Goal: Entertainment & Leisure: Consume media (video, audio)

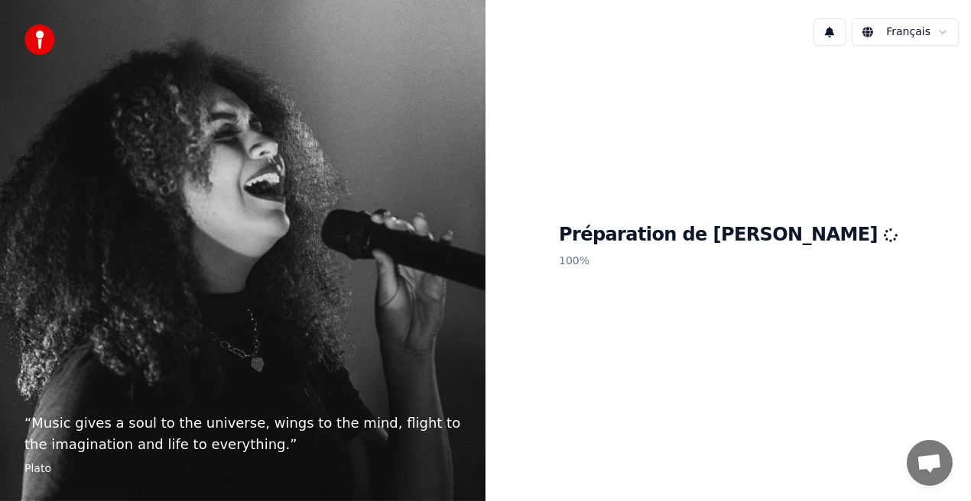
scroll to position [224, 0]
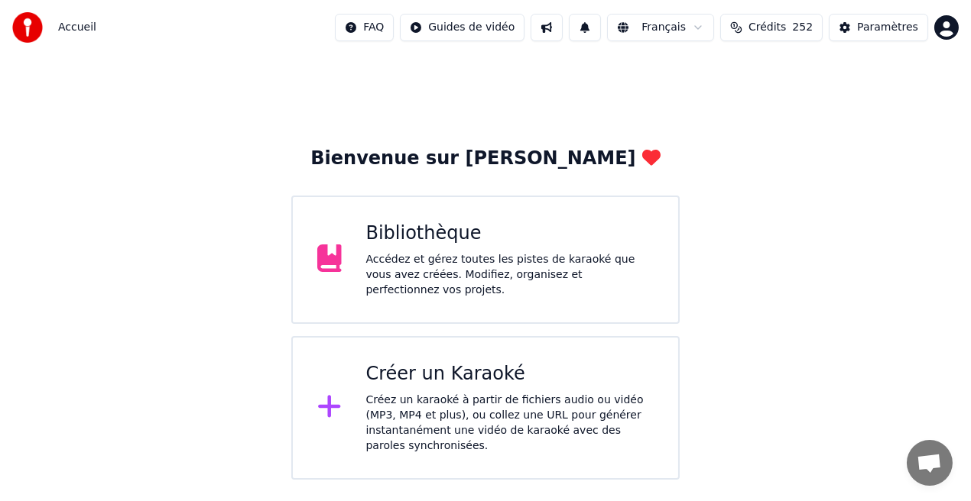
click at [546, 286] on div "Accédez et gérez toutes les pistes de karaoké que vous avez créées. Modifiez, o…" at bounding box center [510, 275] width 288 height 46
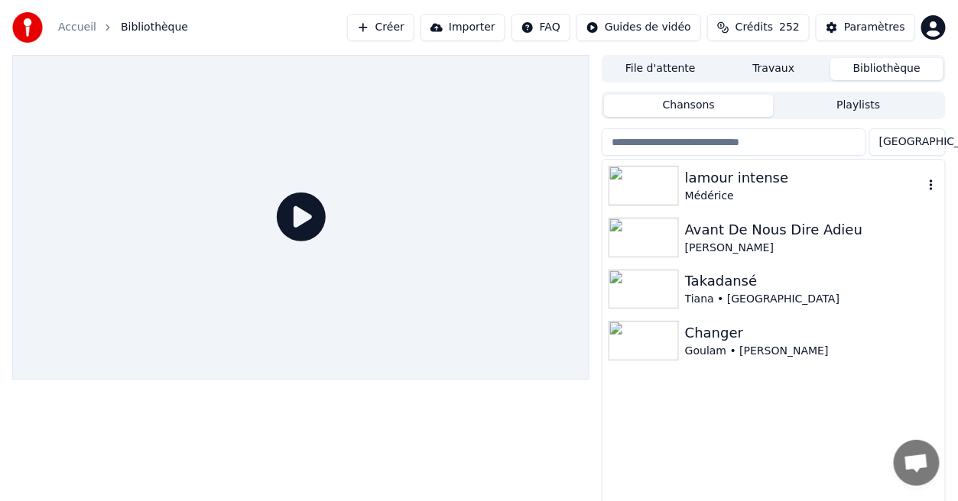
click at [757, 194] on div "Médérice" at bounding box center [804, 196] width 238 height 15
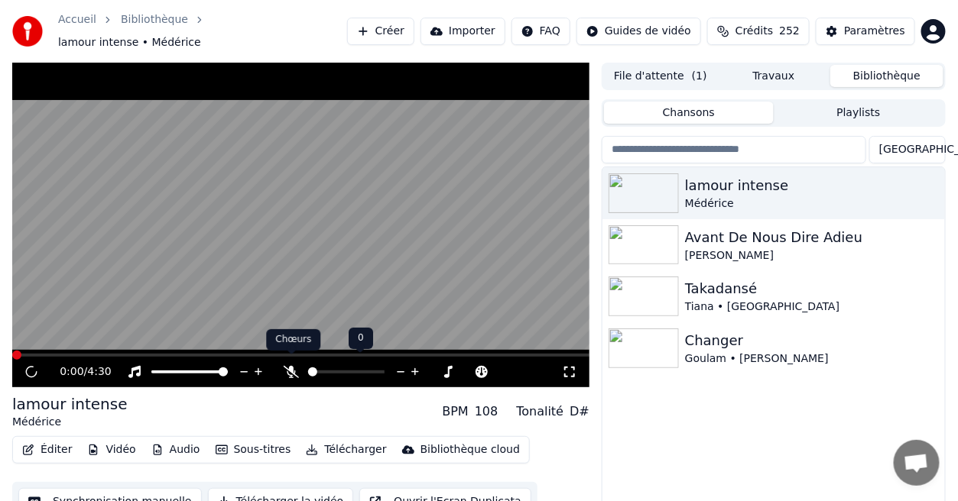
click at [292, 366] on icon at bounding box center [291, 372] width 15 height 12
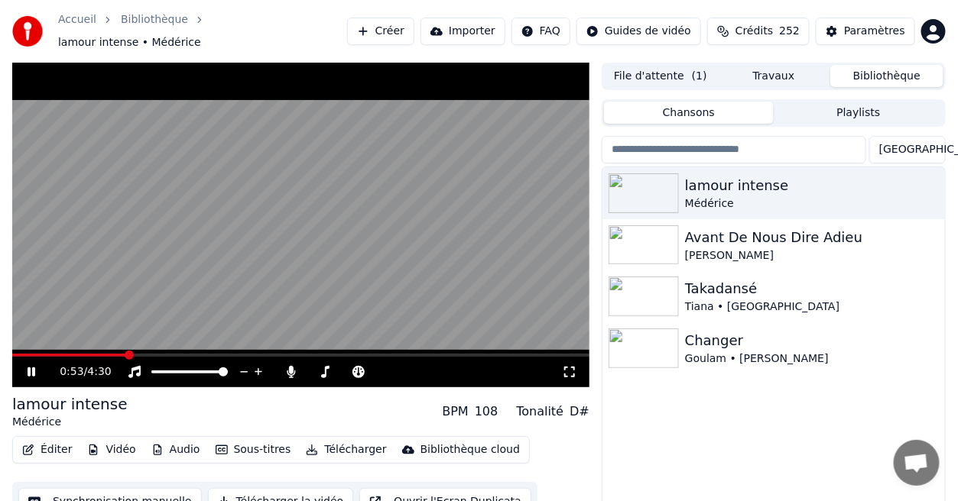
click at [34, 368] on icon at bounding box center [32, 372] width 8 height 9
click at [34, 367] on icon at bounding box center [31, 372] width 9 height 11
click at [878, 24] on div "Paramètres" at bounding box center [874, 31] width 61 height 15
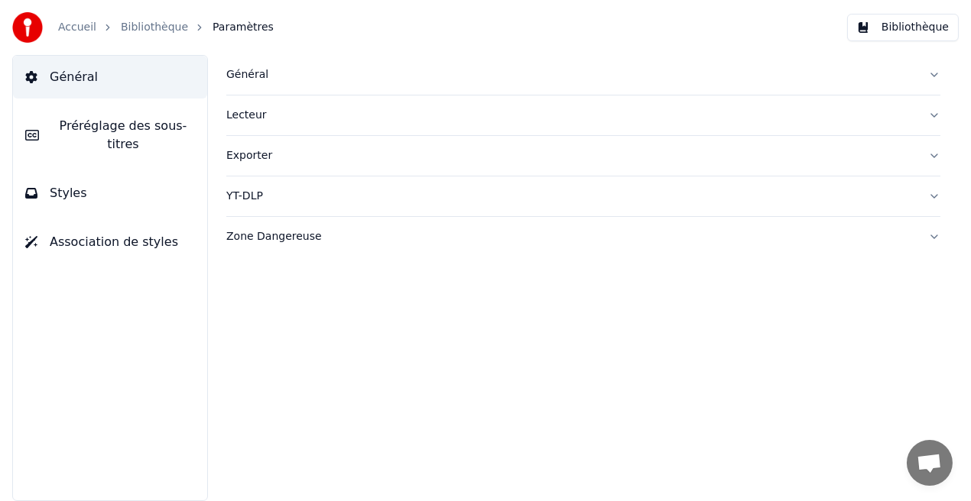
click at [142, 136] on button "Préréglage des sous-titres" at bounding box center [110, 135] width 194 height 61
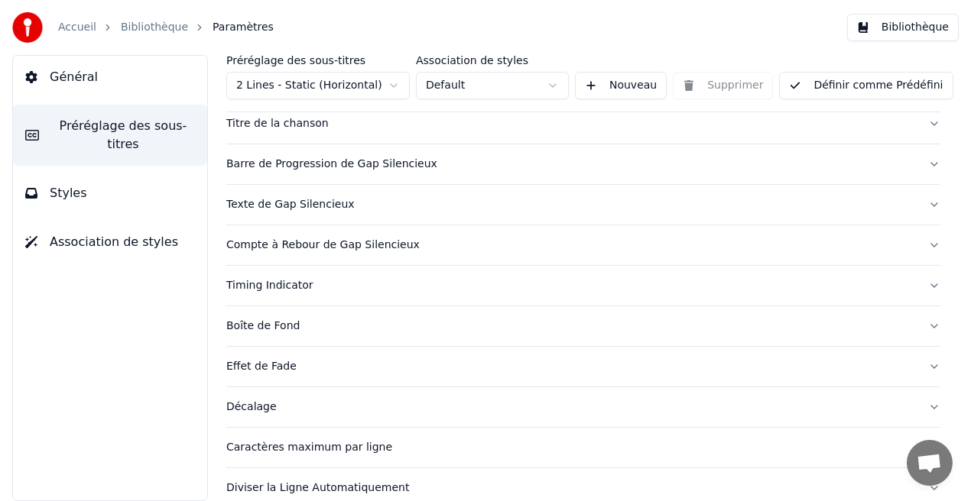
scroll to position [175, 0]
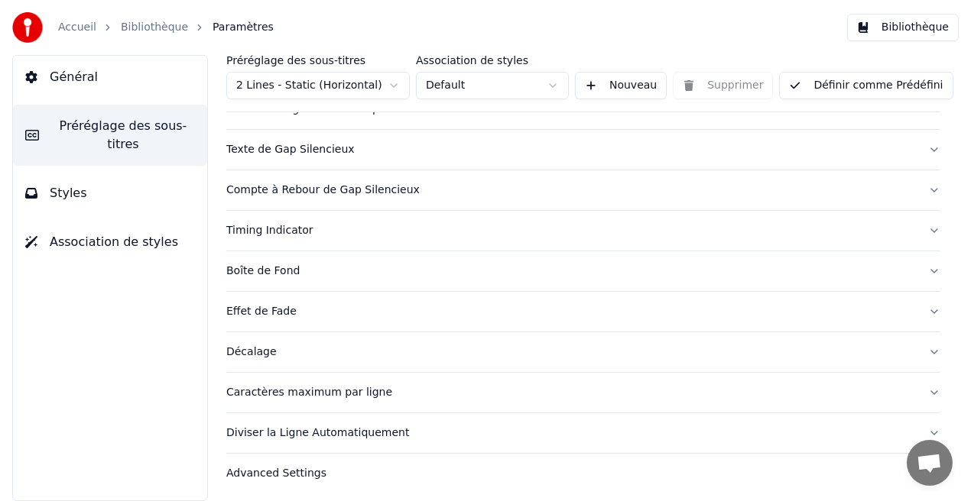
click at [361, 392] on div "Caractères maximum par ligne" at bounding box center [570, 392] width 689 height 15
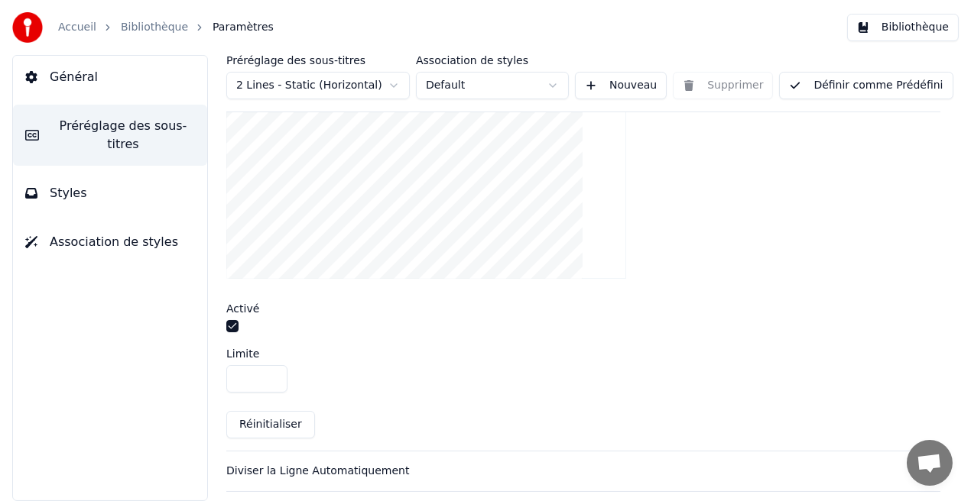
scroll to position [581, 0]
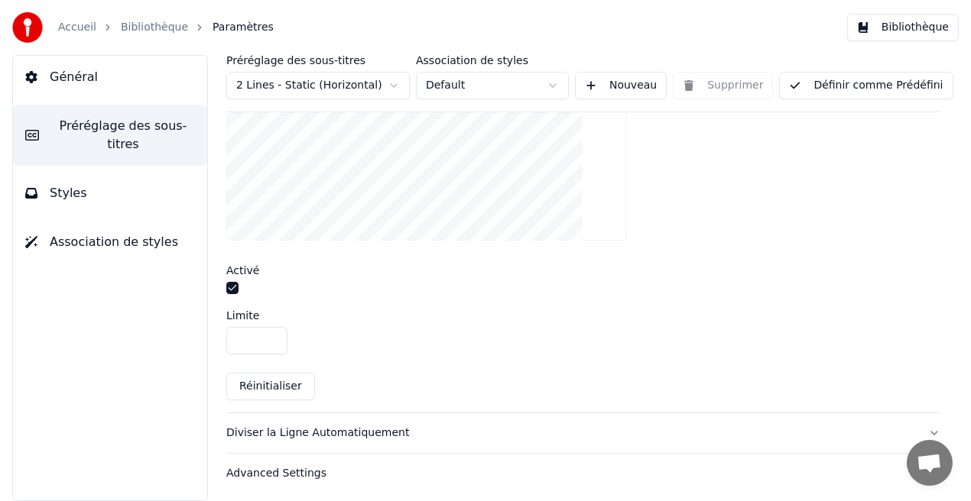
click at [231, 283] on button "button" at bounding box center [232, 288] width 12 height 12
click at [849, 89] on button "Définir comme Prédéfini" at bounding box center [865, 86] width 173 height 28
click at [925, 22] on button "Bibliothèque" at bounding box center [903, 28] width 112 height 28
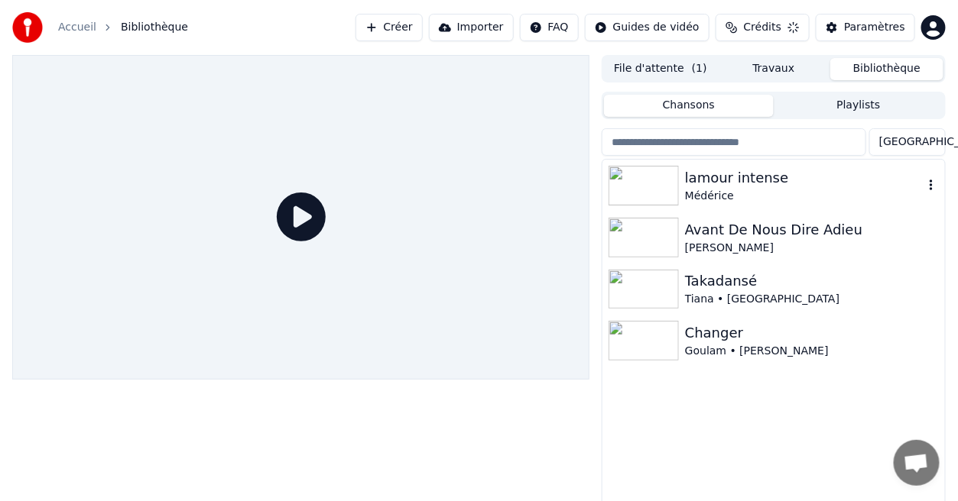
click at [745, 177] on div "lamour intense" at bounding box center [804, 177] width 238 height 21
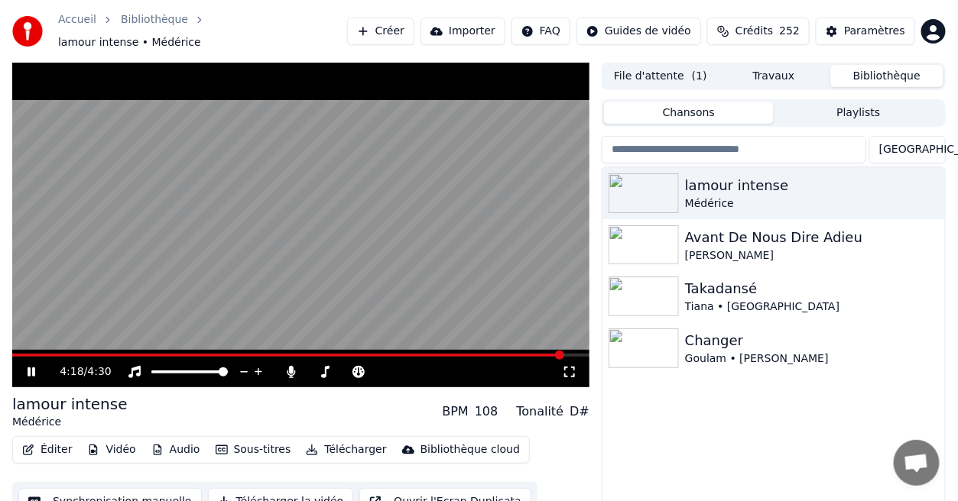
click at [28, 368] on icon at bounding box center [32, 372] width 8 height 9
click at [12, 360] on span at bounding box center [16, 355] width 9 height 9
click at [34, 366] on icon at bounding box center [41, 372] width 35 height 12
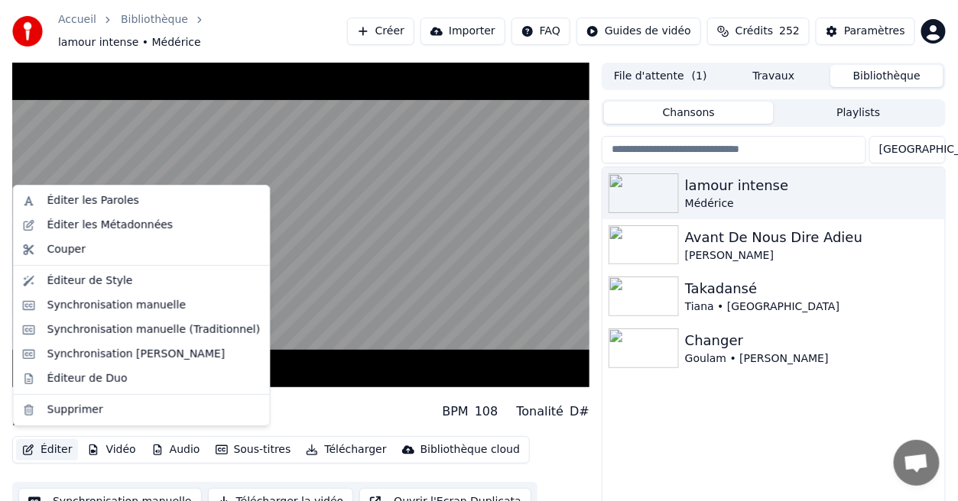
click at [52, 444] on button "Éditer" at bounding box center [47, 449] width 62 height 21
click at [131, 328] on div "Synchronisation manuelle (Traditionnel)" at bounding box center [153, 330] width 213 height 15
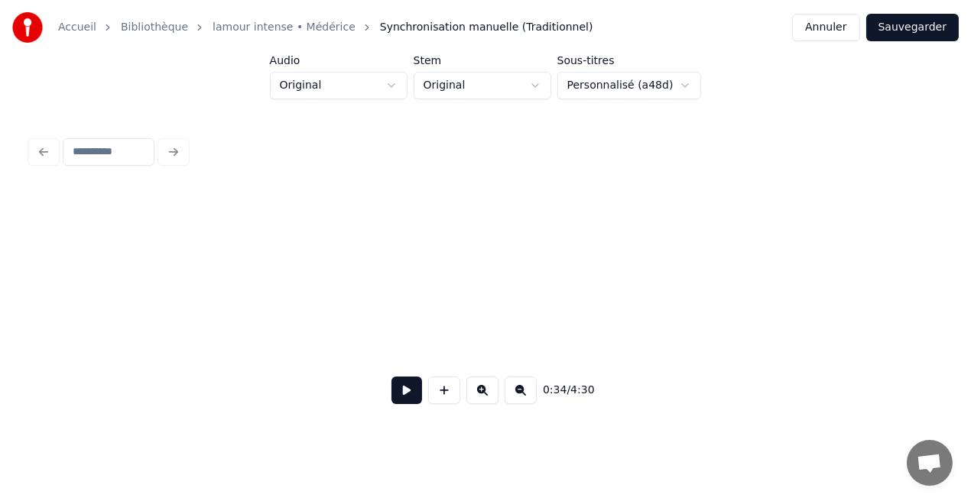
scroll to position [0, 5300]
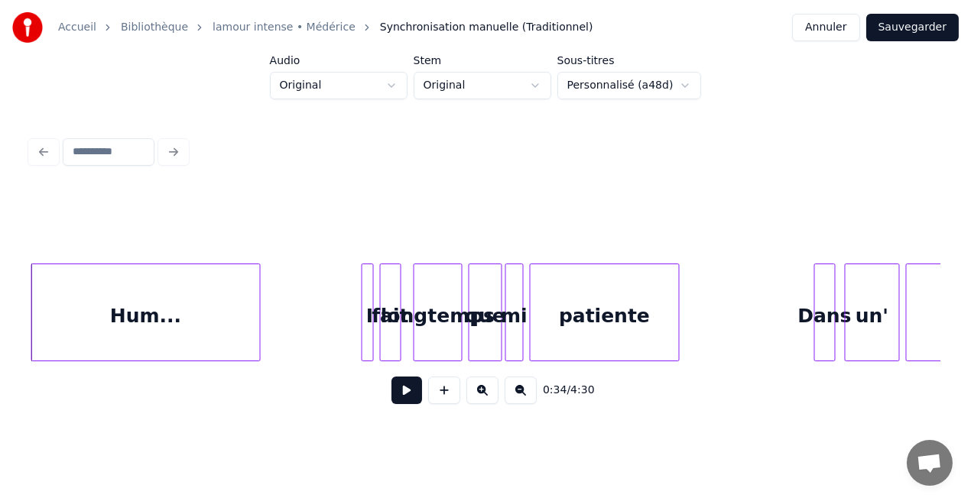
click at [405, 393] on button at bounding box center [406, 391] width 31 height 28
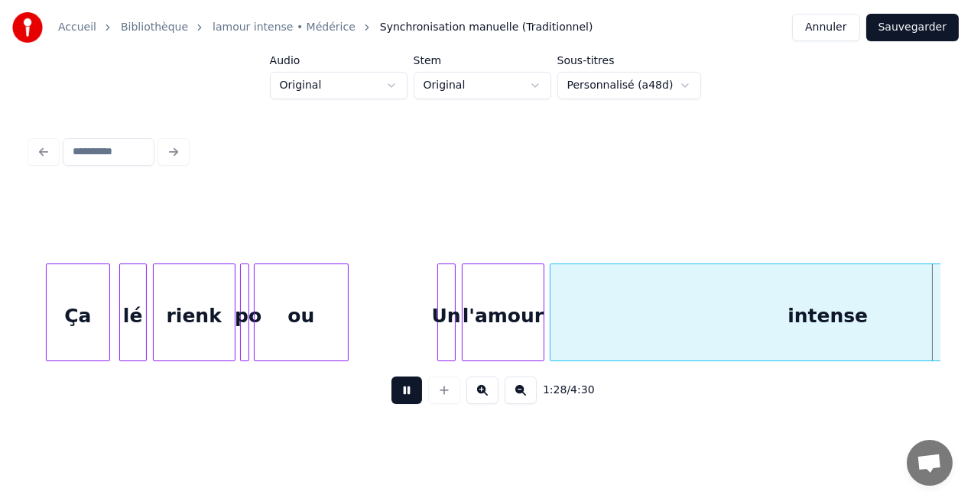
scroll to position [0, 13497]
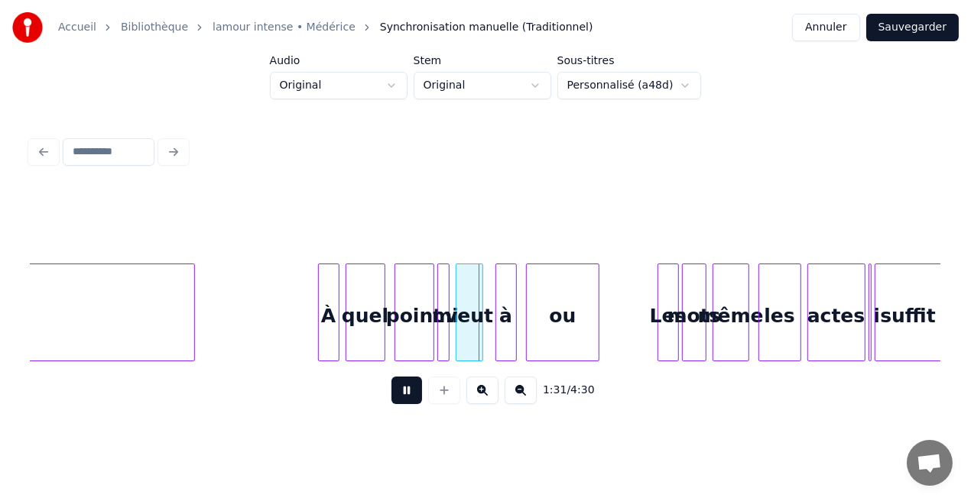
click at [404, 387] on button at bounding box center [406, 391] width 31 height 28
click at [474, 347] on div "veut" at bounding box center [469, 316] width 26 height 104
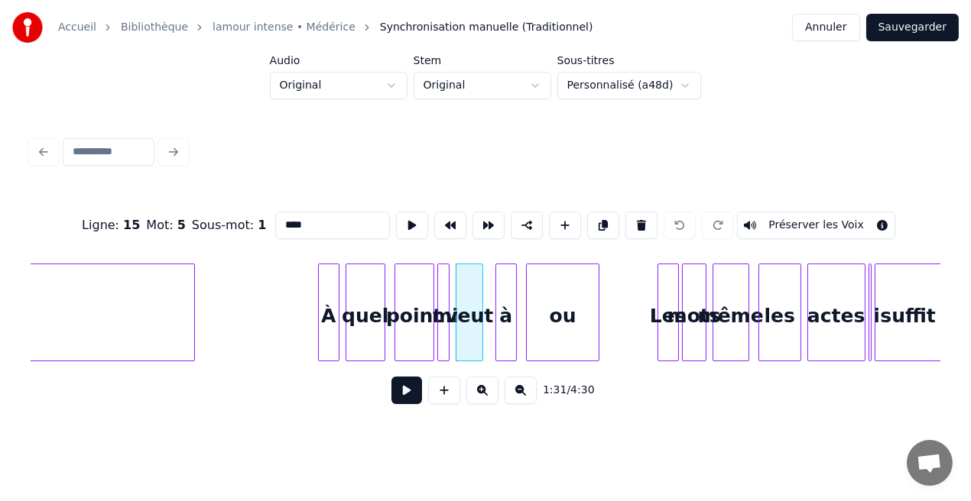
click at [306, 218] on input "****" at bounding box center [332, 226] width 115 height 28
type input "**"
click at [408, 392] on button at bounding box center [406, 391] width 31 height 28
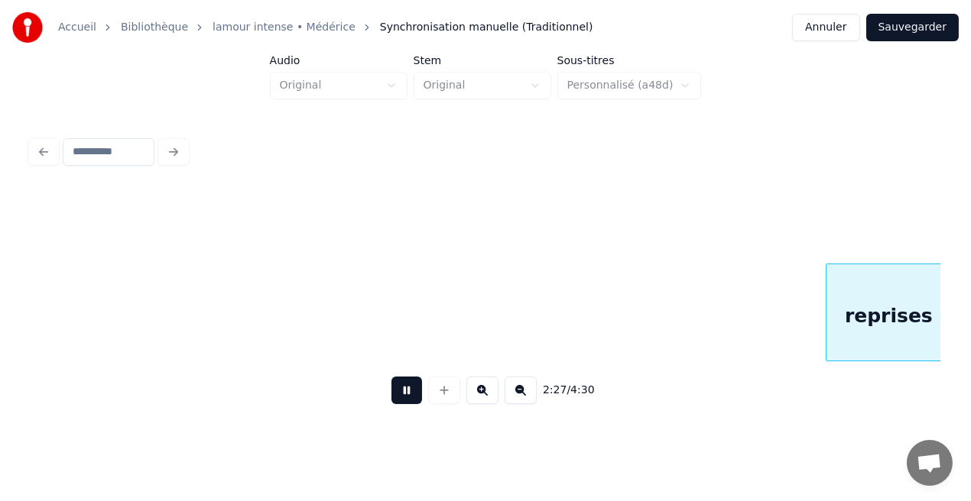
scroll to position [0, 22607]
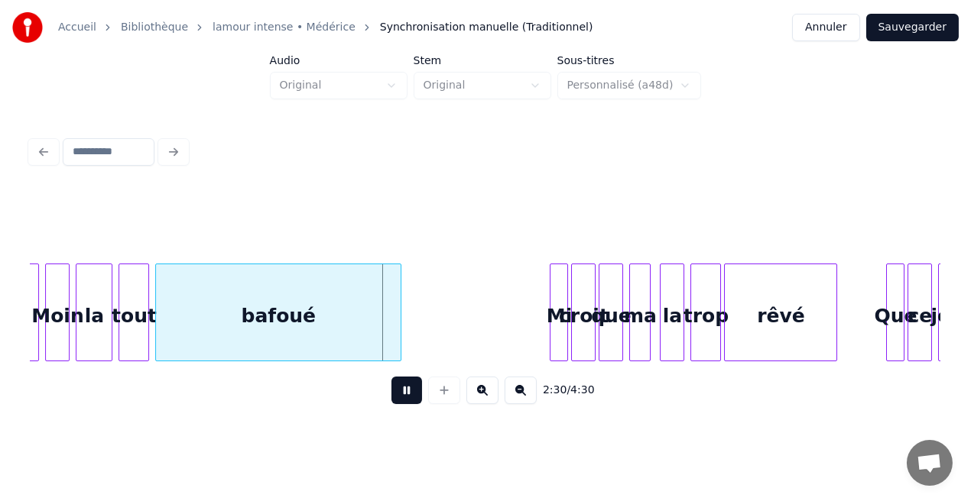
click at [415, 387] on button at bounding box center [406, 391] width 31 height 28
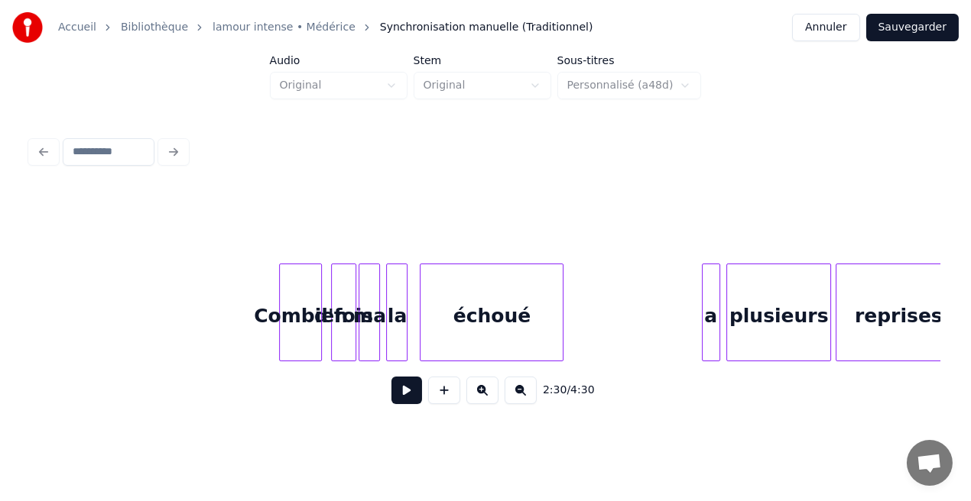
scroll to position [0, 21732]
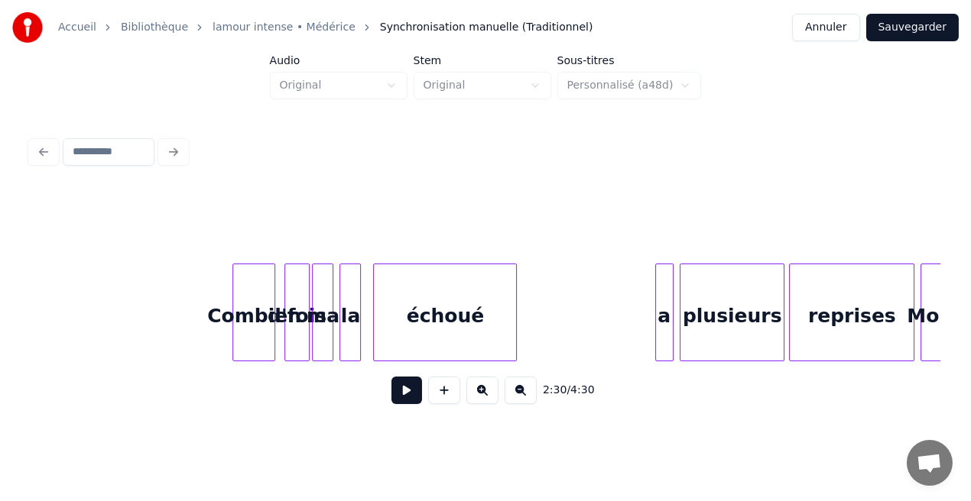
click at [657, 323] on div at bounding box center [658, 312] width 5 height 96
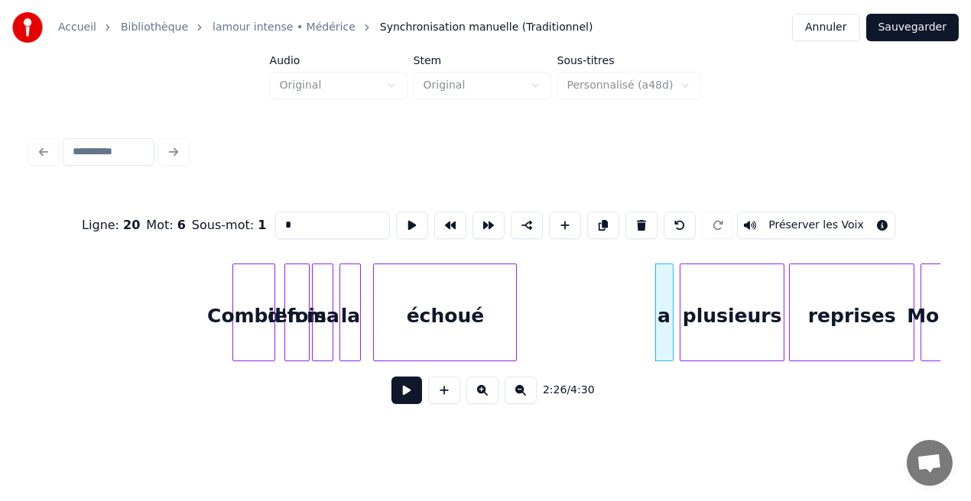
drag, startPoint x: 299, startPoint y: 223, endPoint x: 238, endPoint y: 238, distance: 62.3
click at [238, 238] on div "Ligne : 20 Mot : 6 Sous-mot : 1 * Préserver les Voix" at bounding box center [485, 225] width 909 height 76
type input "*"
click at [412, 404] on button at bounding box center [406, 391] width 31 height 28
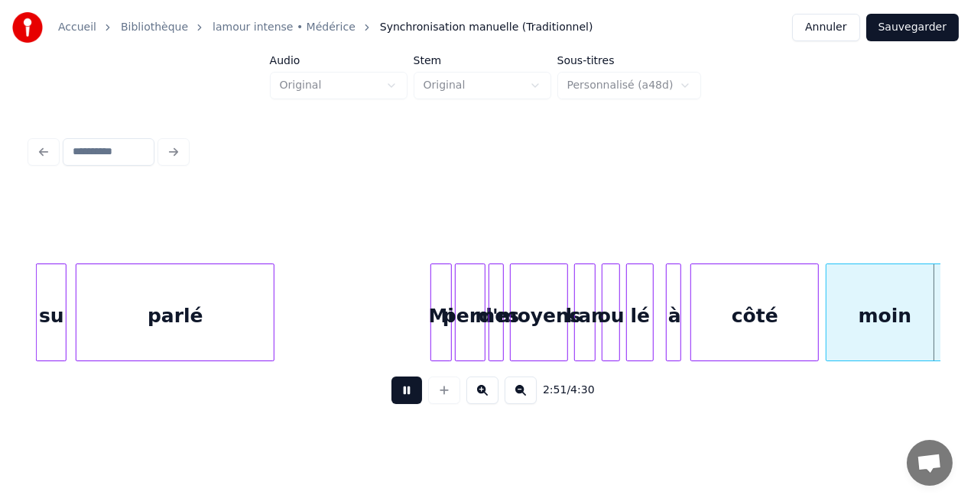
scroll to position [0, 26292]
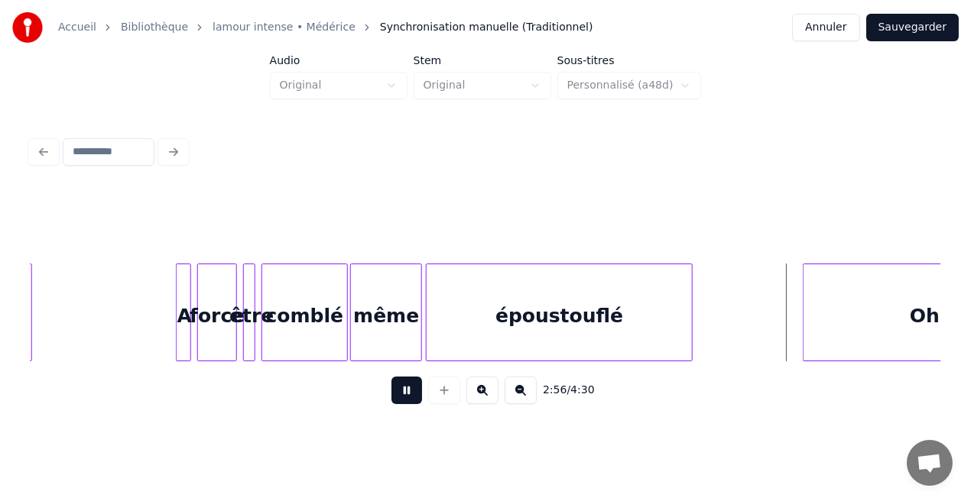
click at [420, 391] on button at bounding box center [406, 391] width 31 height 28
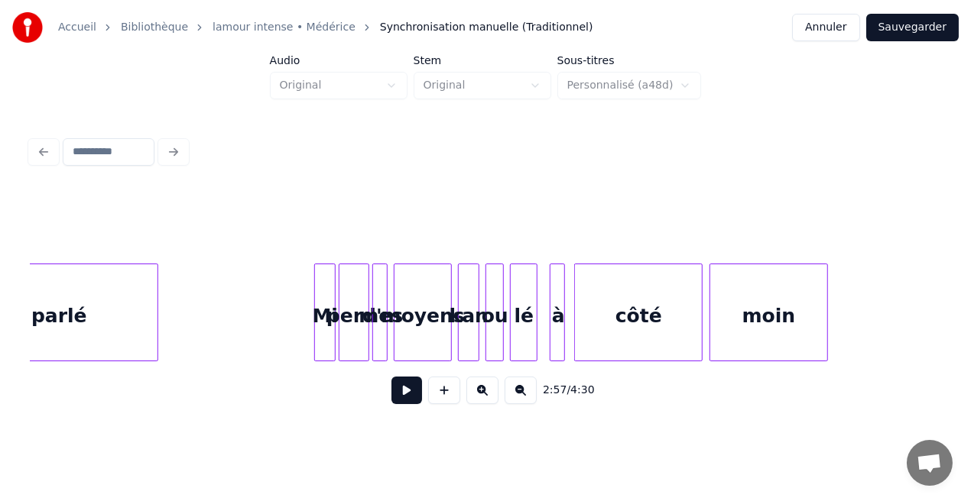
click at [414, 392] on button at bounding box center [406, 391] width 31 height 28
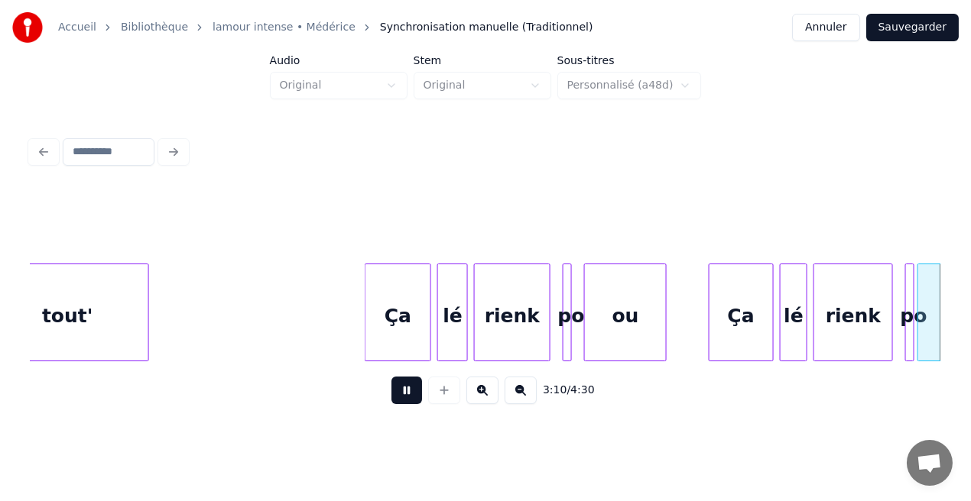
scroll to position [0, 29139]
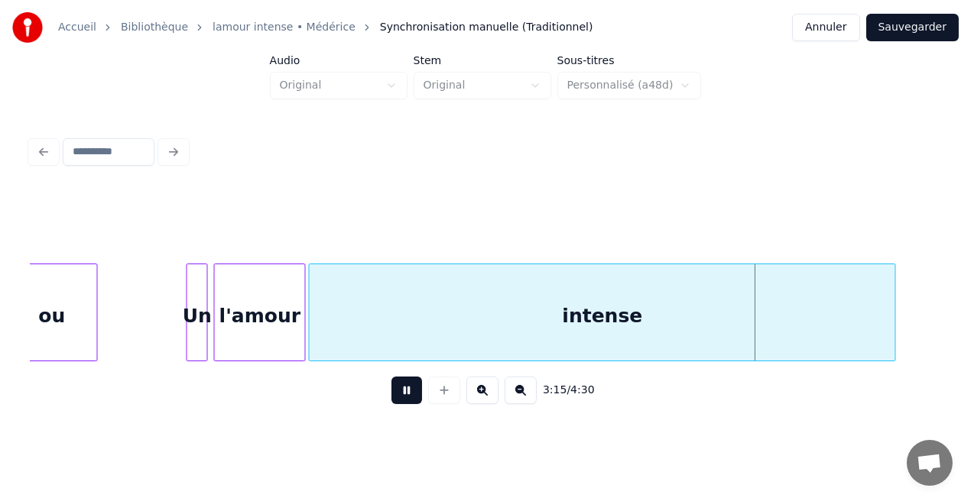
click at [414, 392] on button at bounding box center [406, 391] width 31 height 28
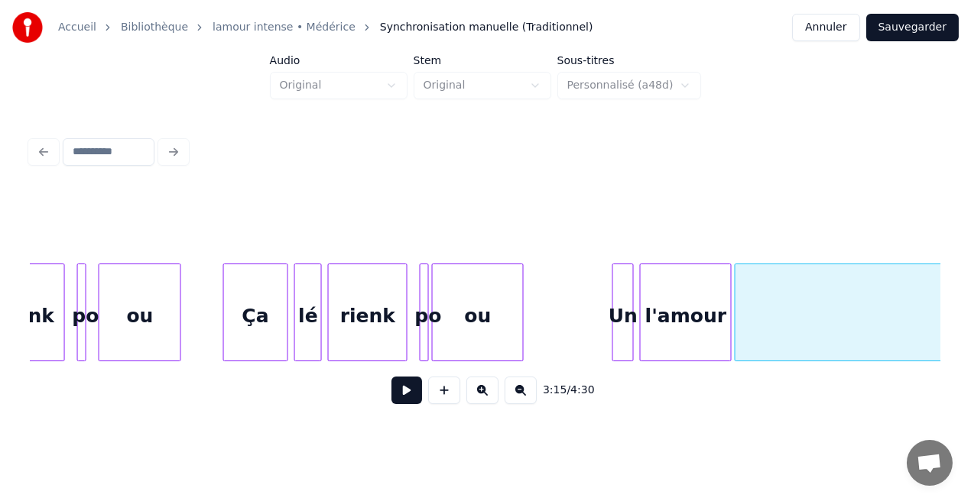
scroll to position [0, 28690]
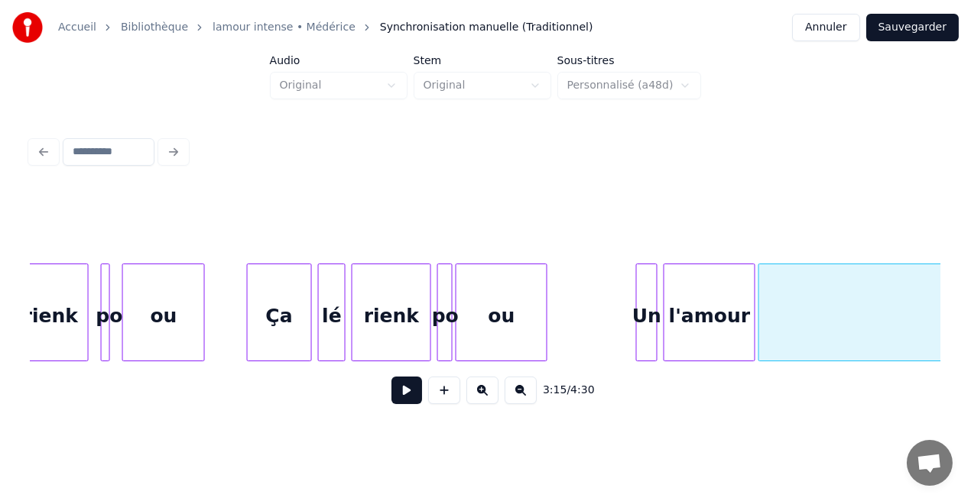
click at [438, 336] on div at bounding box center [440, 312] width 5 height 96
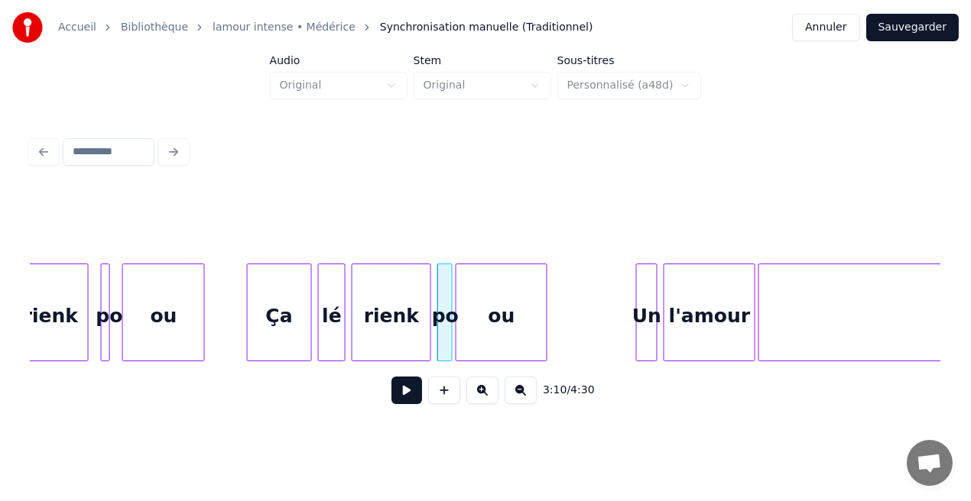
click at [107, 336] on div at bounding box center [107, 312] width 5 height 96
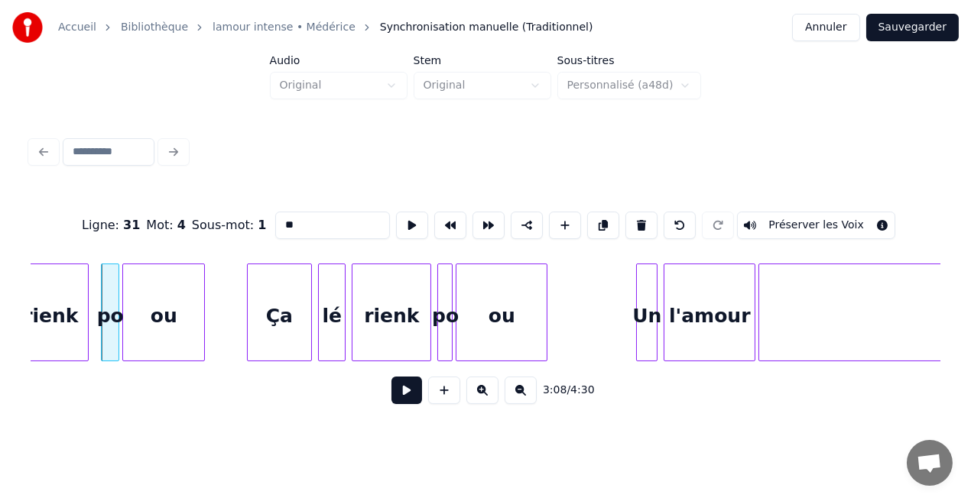
click at [116, 336] on div at bounding box center [116, 312] width 5 height 96
click at [59, 323] on div "rienk" at bounding box center [50, 316] width 75 height 104
type input "*****"
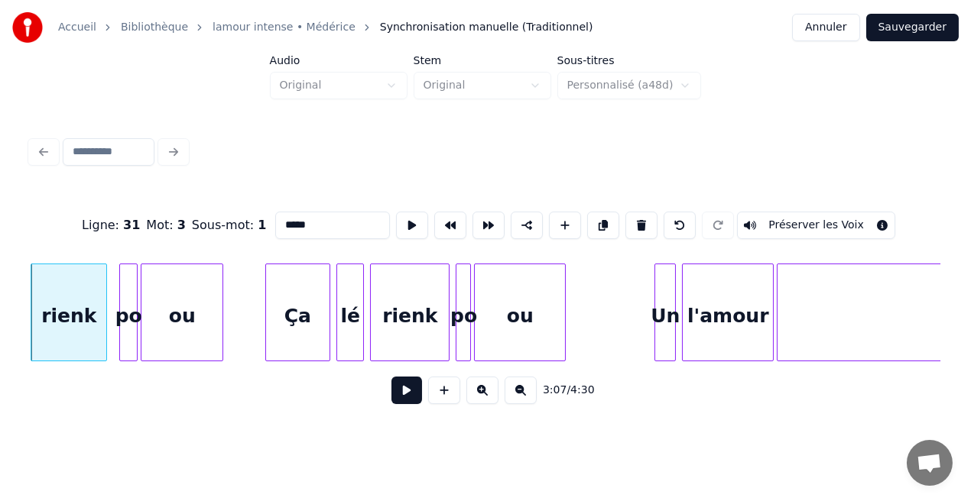
click at [405, 402] on button at bounding box center [406, 391] width 31 height 28
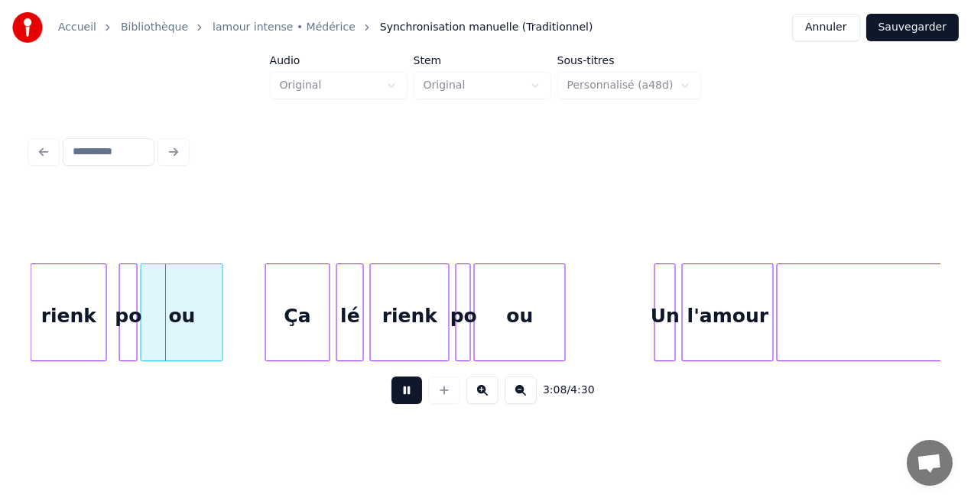
click at [405, 402] on button at bounding box center [406, 391] width 31 height 28
click at [112, 341] on div at bounding box center [113, 312] width 5 height 96
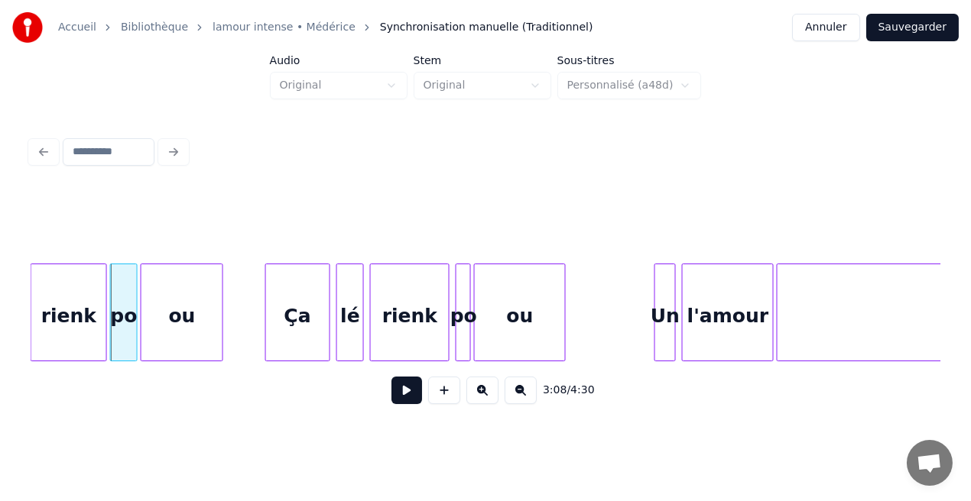
click at [407, 392] on button at bounding box center [406, 391] width 31 height 28
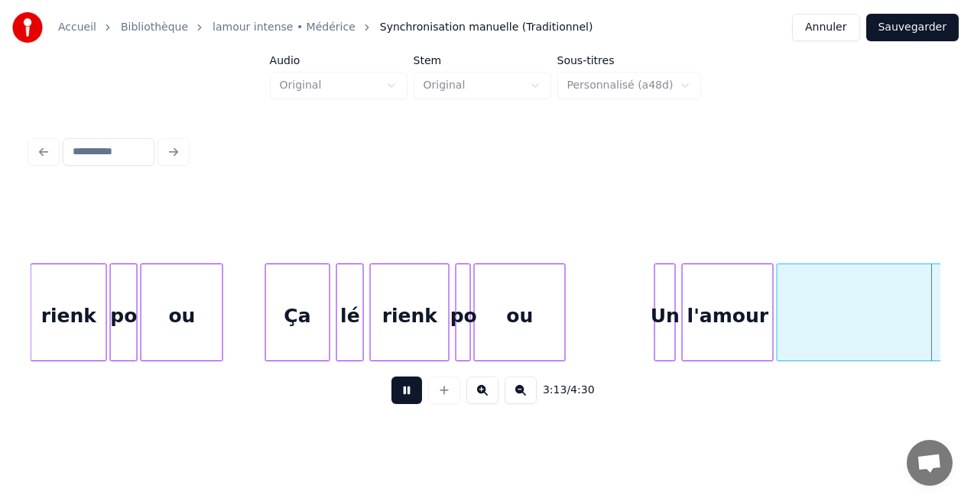
scroll to position [0, 29581]
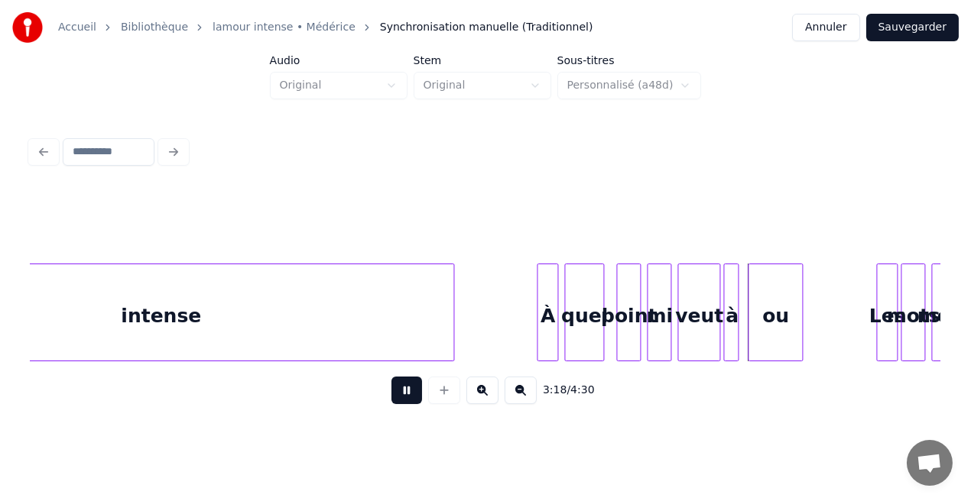
click at [413, 387] on button at bounding box center [406, 391] width 31 height 28
click at [712, 306] on div "veut" at bounding box center [698, 316] width 41 height 104
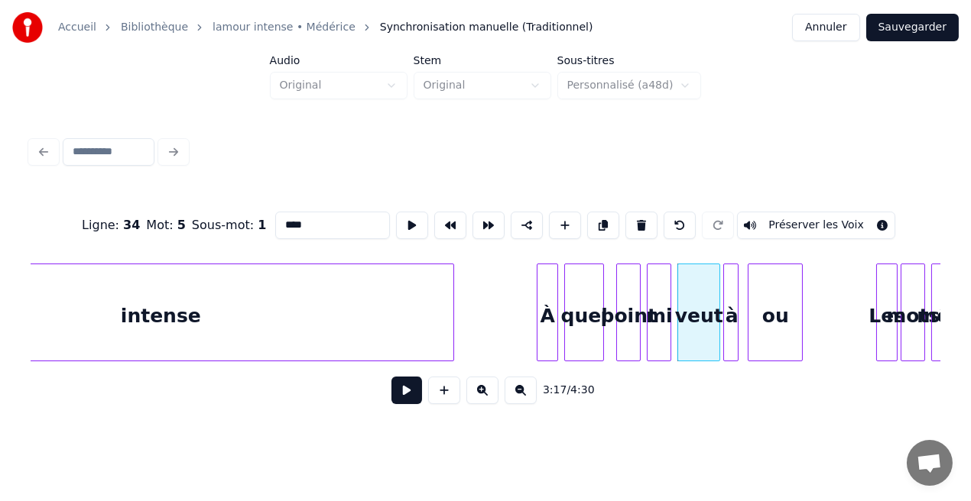
click at [306, 219] on input "****" at bounding box center [332, 226] width 115 height 28
type input "**"
click at [404, 391] on button at bounding box center [406, 391] width 31 height 28
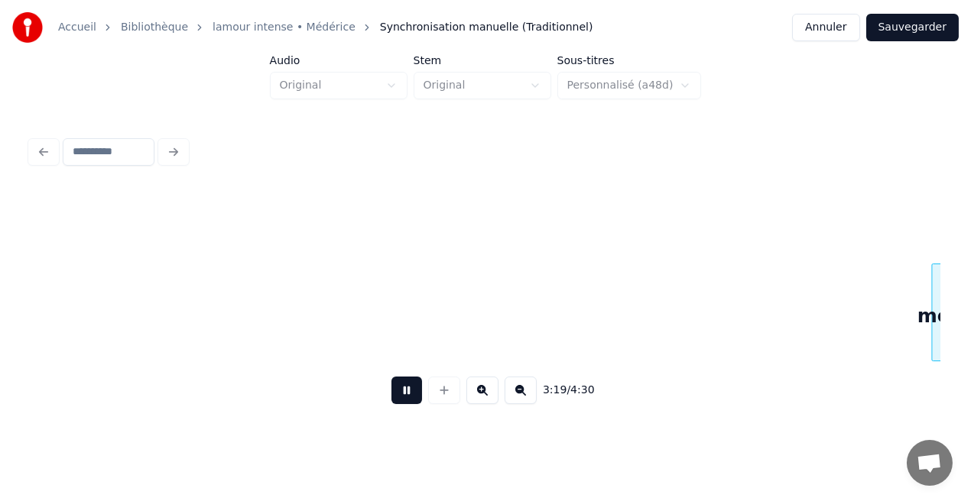
scroll to position [0, 30491]
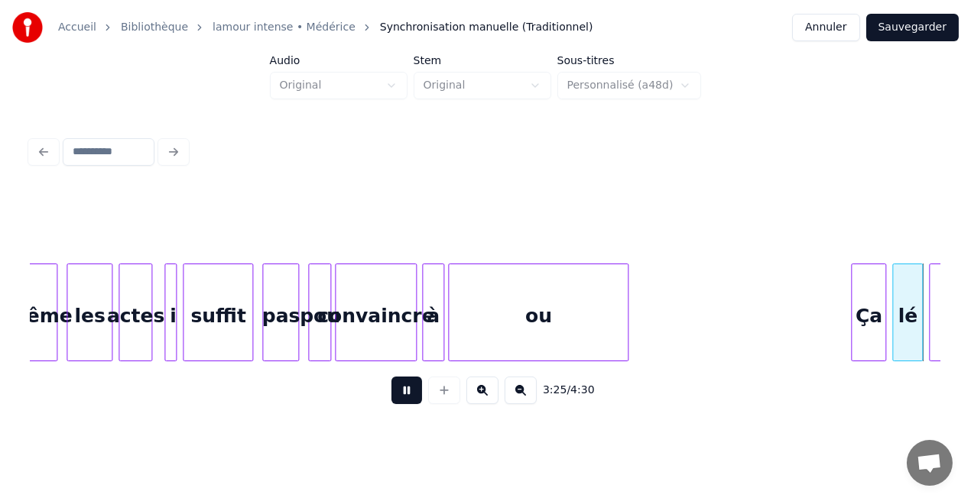
click at [404, 391] on button at bounding box center [406, 391] width 31 height 28
click at [410, 397] on button at bounding box center [406, 391] width 31 height 28
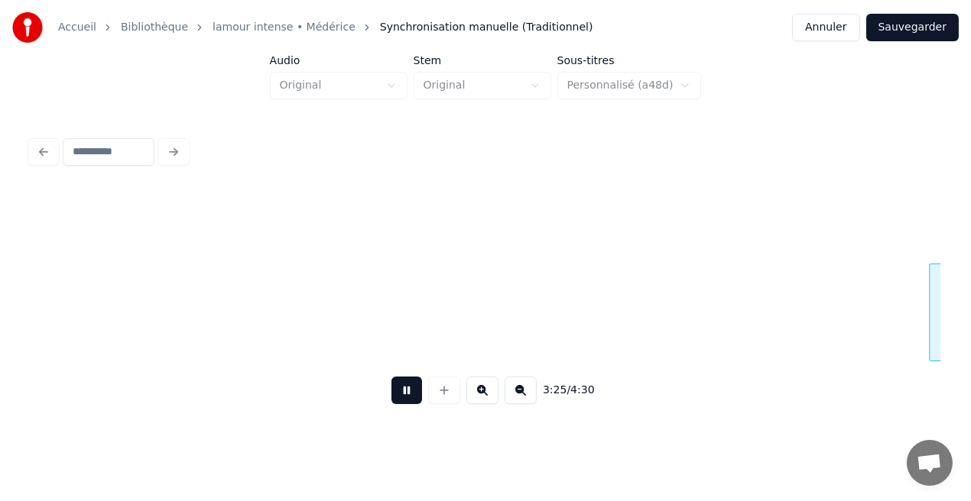
scroll to position [0, 31401]
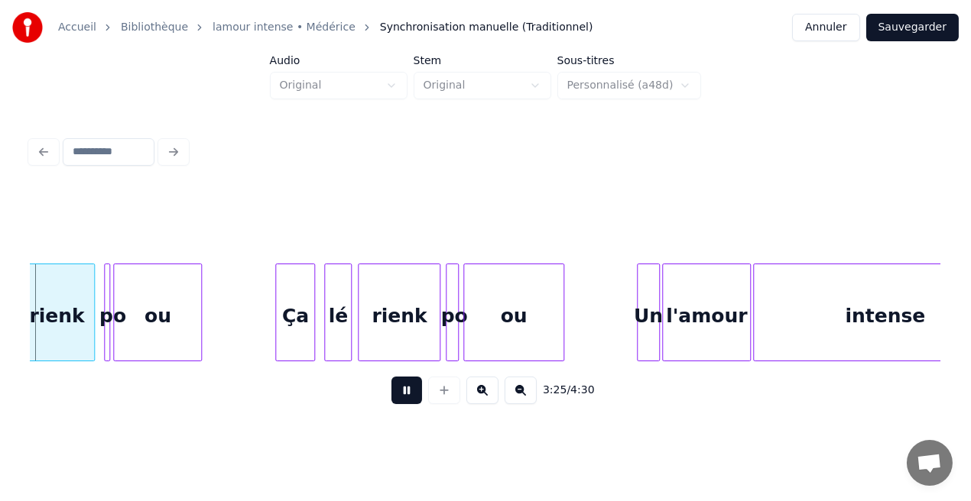
click at [410, 397] on button at bounding box center [406, 391] width 31 height 28
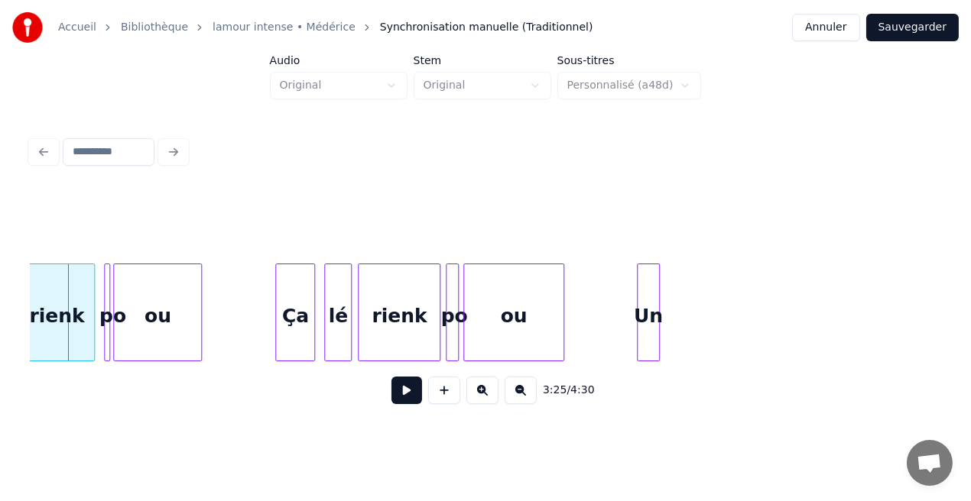
scroll to position [0, 31094]
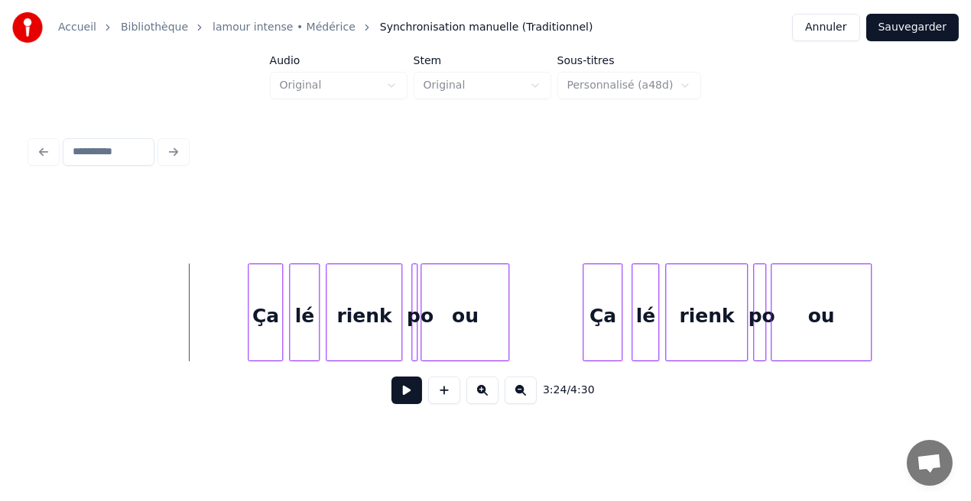
click at [402, 397] on button at bounding box center [406, 391] width 31 height 28
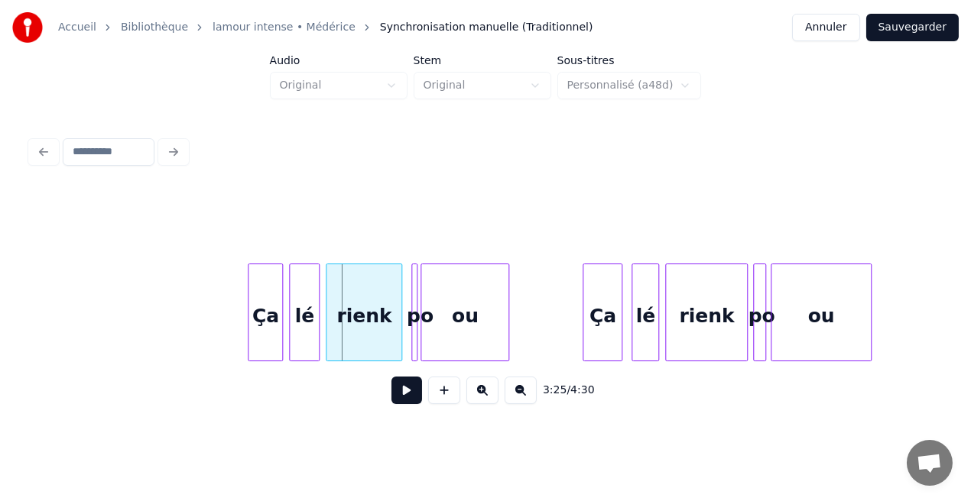
click at [402, 397] on button at bounding box center [406, 391] width 31 height 28
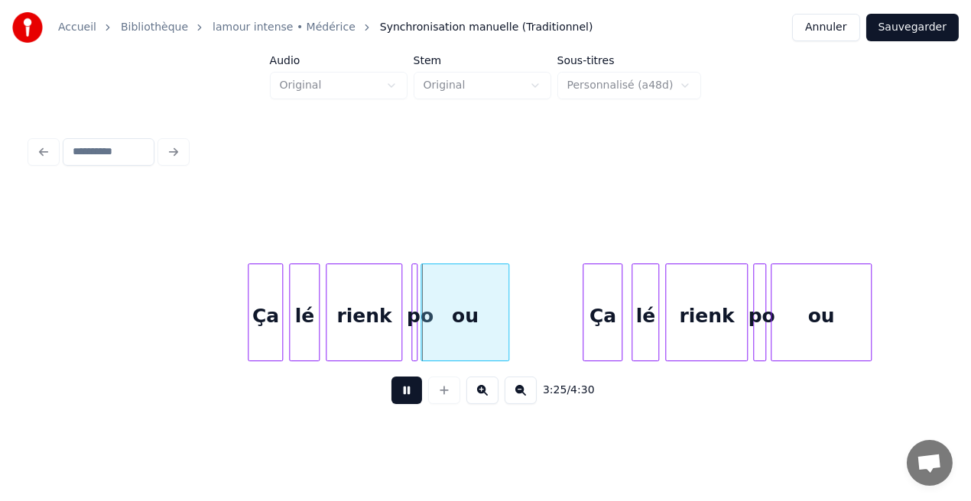
click at [402, 397] on button at bounding box center [406, 391] width 31 height 28
click at [414, 326] on div at bounding box center [414, 312] width 5 height 96
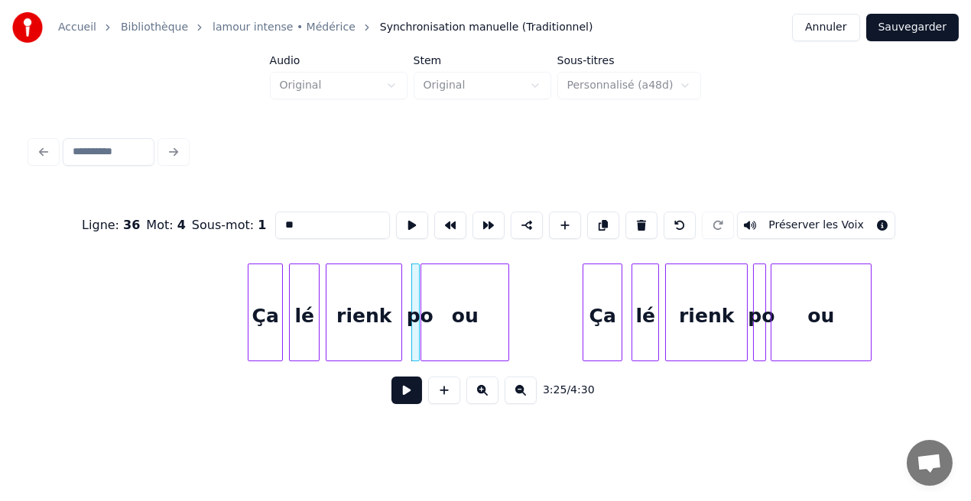
click at [415, 325] on div at bounding box center [416, 312] width 5 height 96
click at [408, 328] on div at bounding box center [409, 312] width 5 height 96
click at [410, 332] on div "po" at bounding box center [413, 316] width 15 height 104
click at [416, 395] on button at bounding box center [406, 391] width 31 height 28
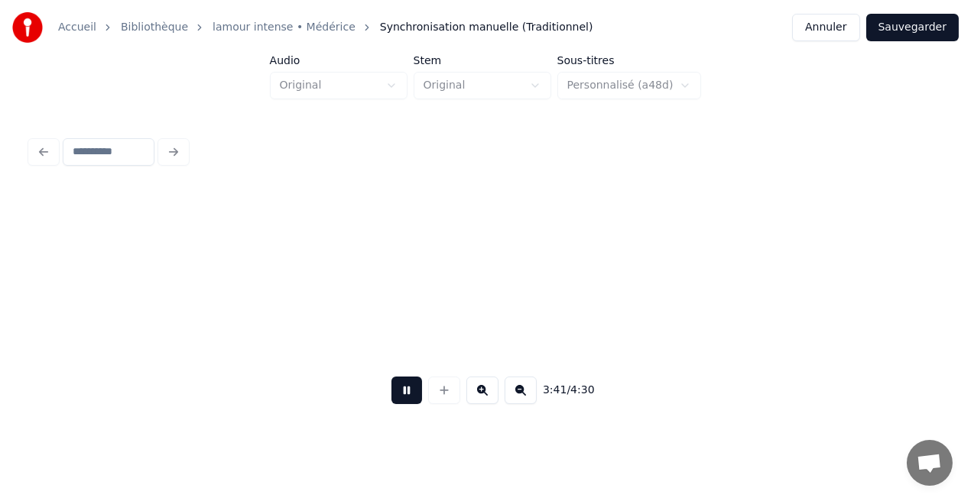
scroll to position [0, 33827]
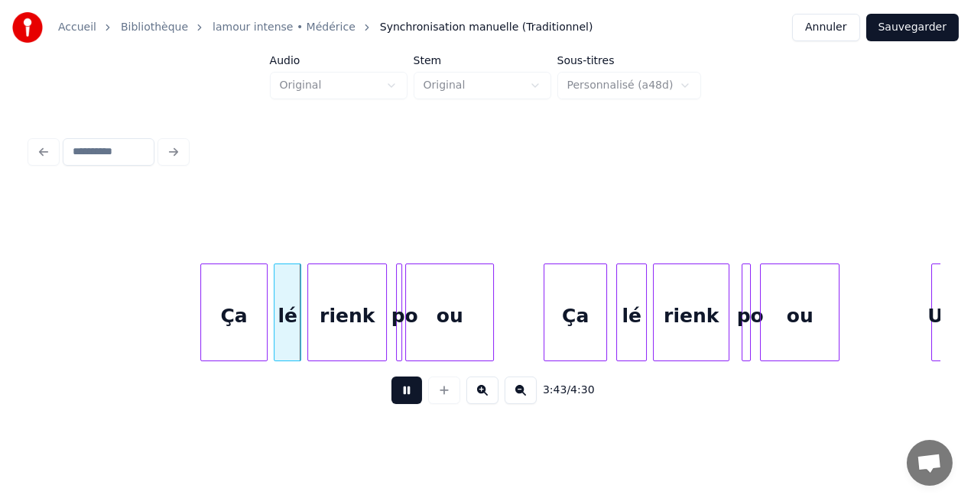
click at [416, 395] on button at bounding box center [406, 391] width 31 height 28
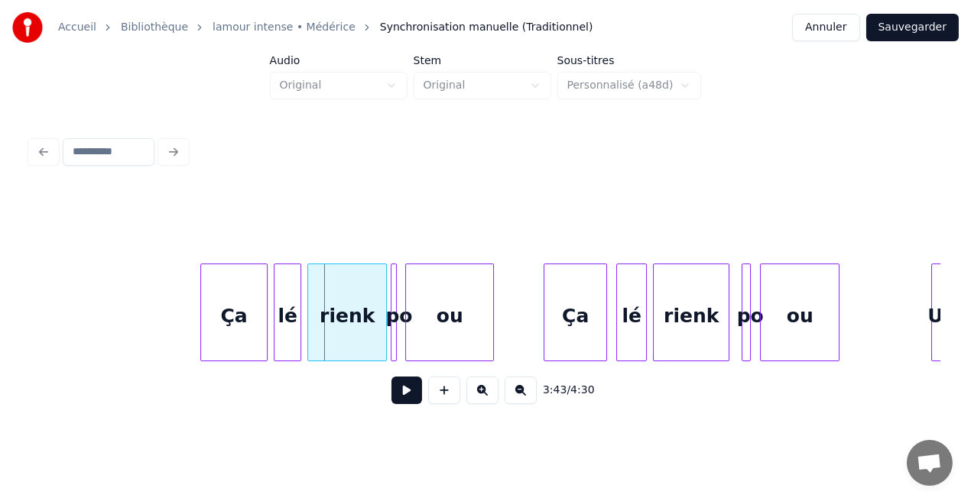
click at [391, 347] on div "po" at bounding box center [394, 313] width 6 height 98
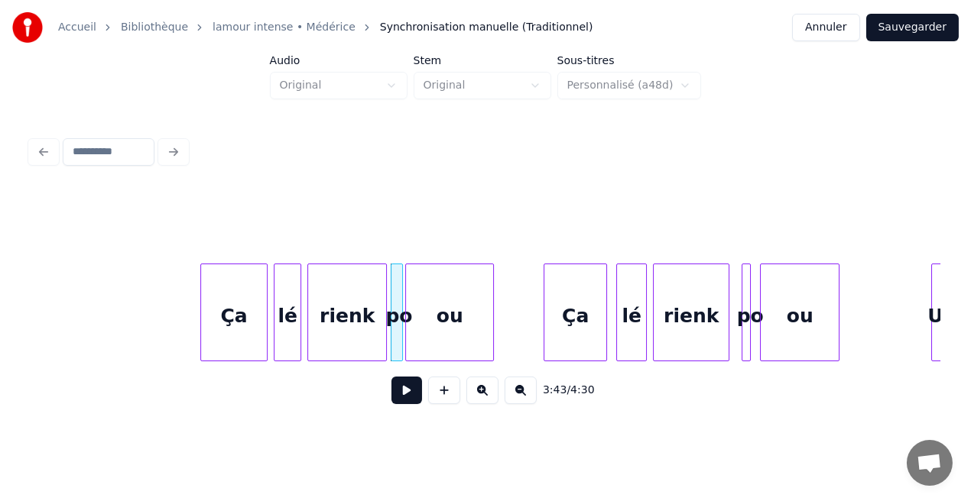
click at [399, 349] on div at bounding box center [399, 312] width 5 height 96
click at [736, 341] on div at bounding box center [738, 312] width 5 height 96
click at [751, 344] on div at bounding box center [750, 312] width 5 height 96
click at [411, 392] on button at bounding box center [406, 391] width 31 height 28
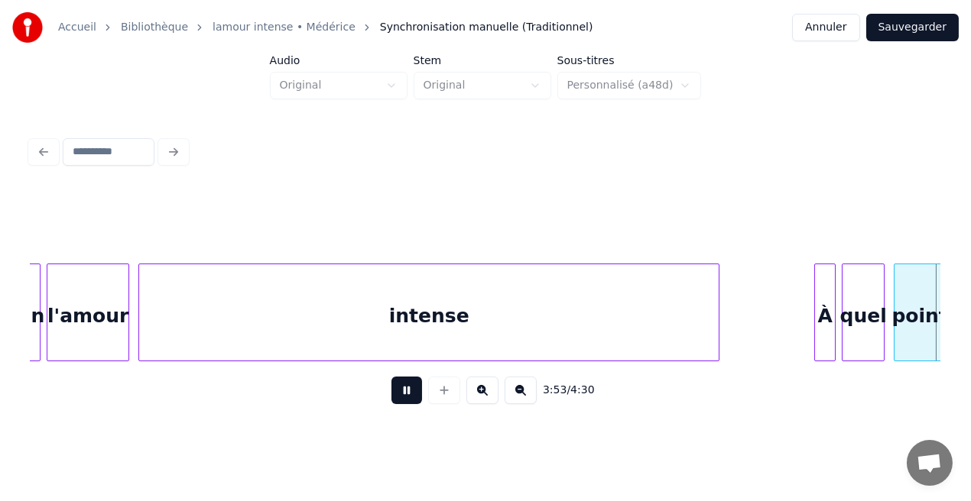
scroll to position [0, 35649]
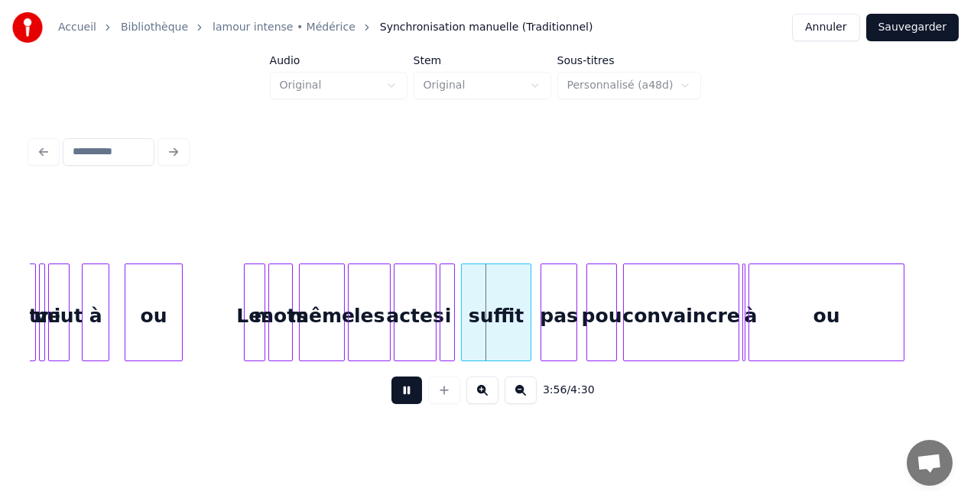
click at [405, 401] on button at bounding box center [406, 391] width 31 height 28
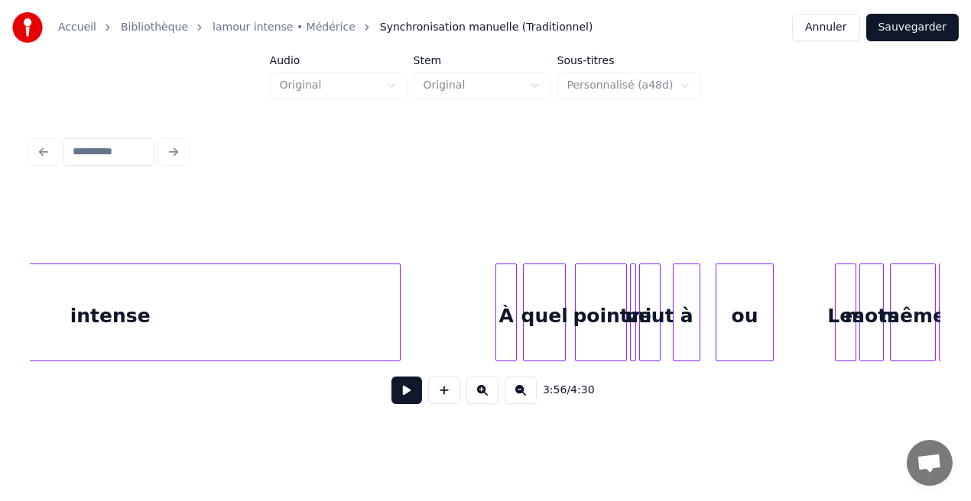
scroll to position [0, 35152]
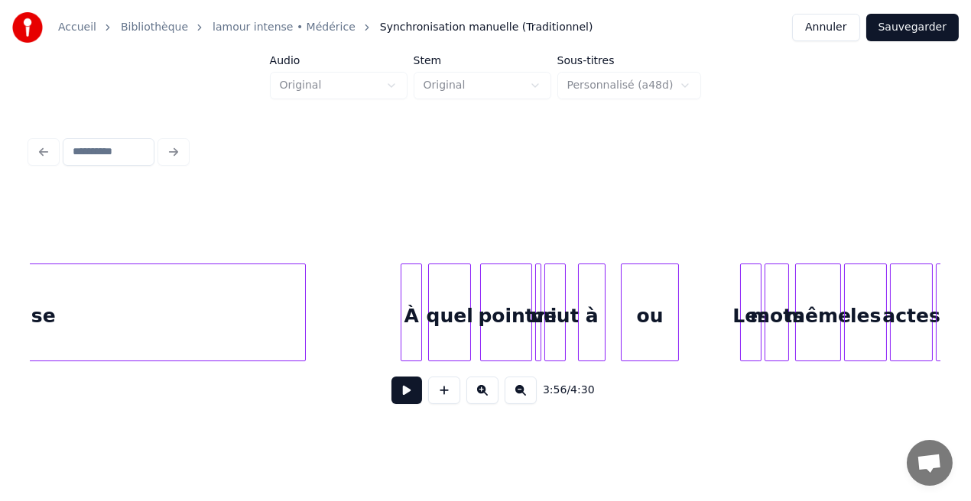
click at [556, 341] on div "veut" at bounding box center [555, 316] width 20 height 104
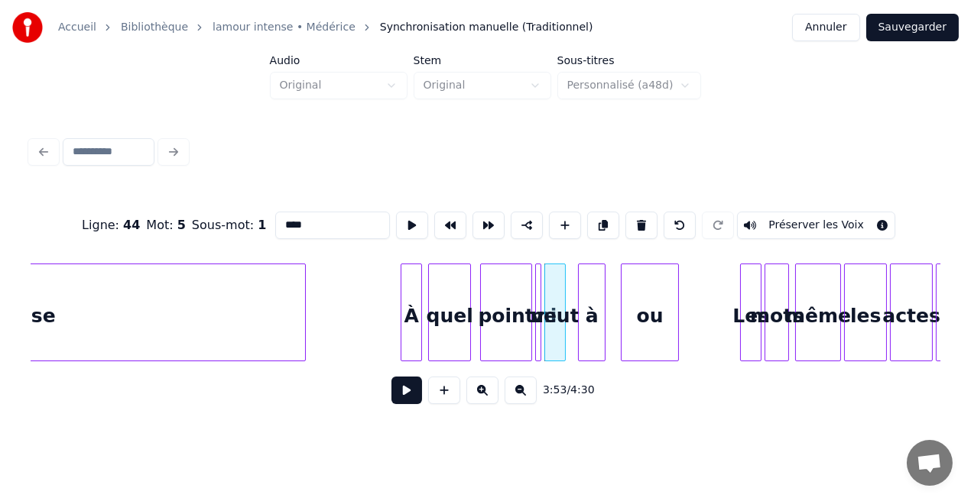
click at [300, 220] on input "****" at bounding box center [332, 226] width 115 height 28
type input "**"
click at [398, 400] on button at bounding box center [406, 391] width 31 height 28
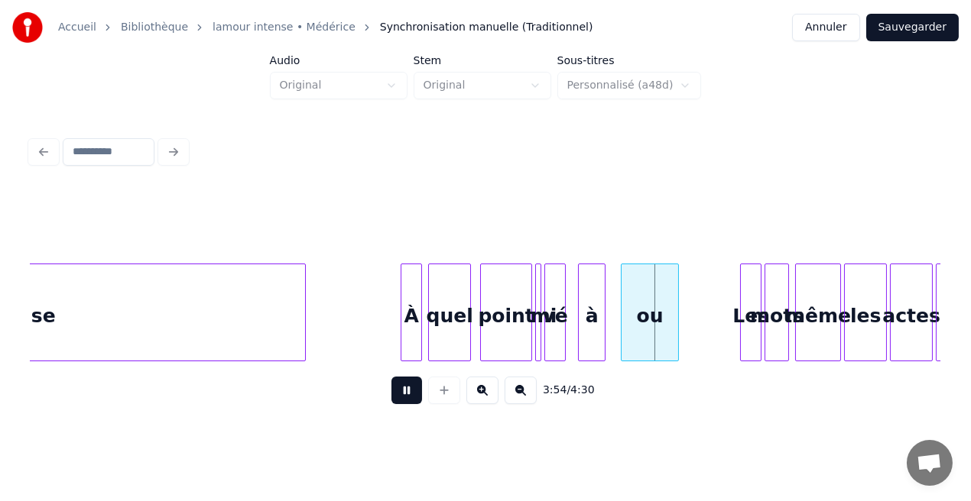
click at [398, 400] on button at bounding box center [406, 391] width 31 height 28
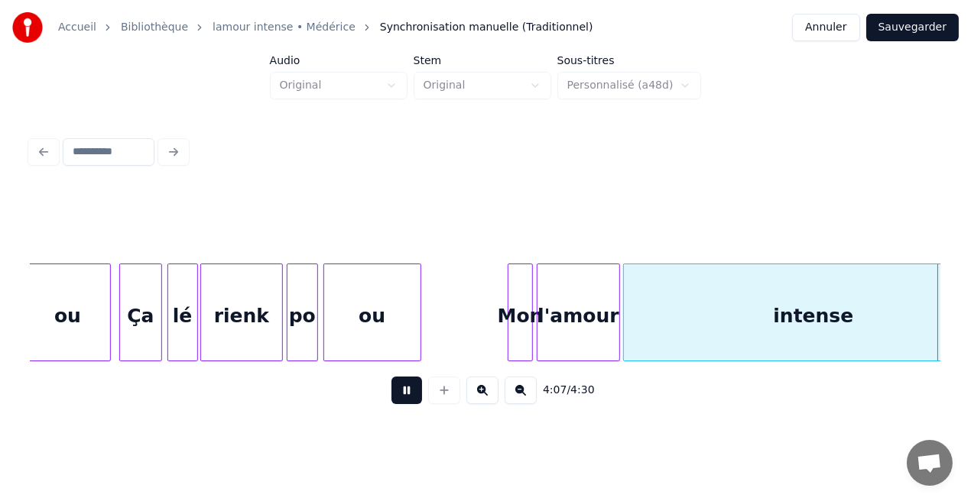
scroll to position [0, 37883]
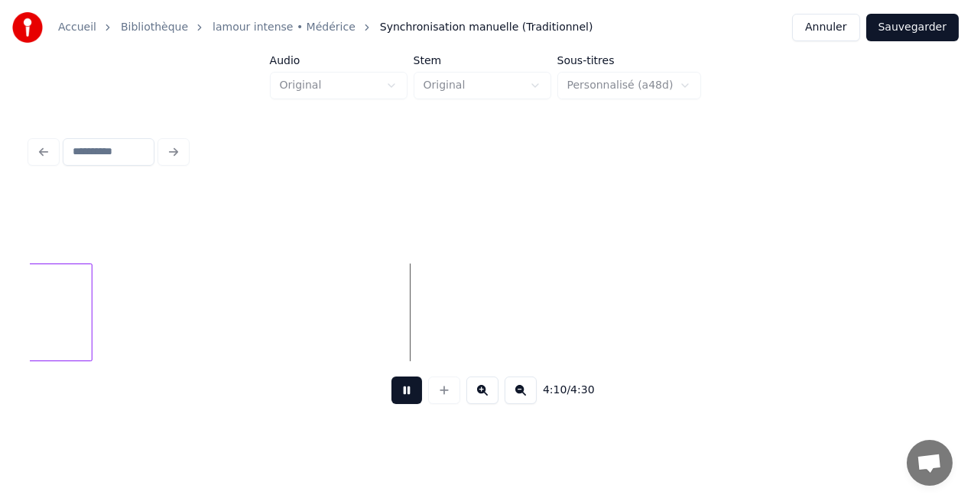
click at [407, 392] on button at bounding box center [406, 391] width 31 height 28
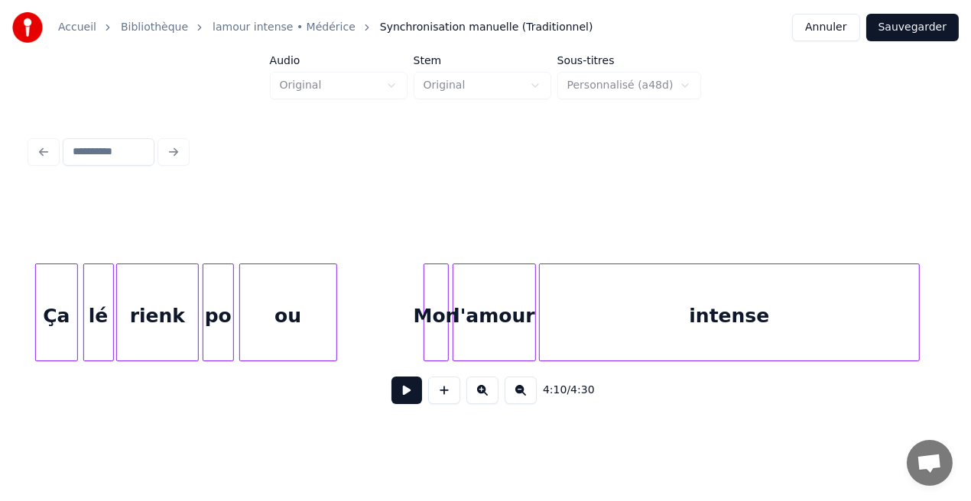
scroll to position [0, 36867]
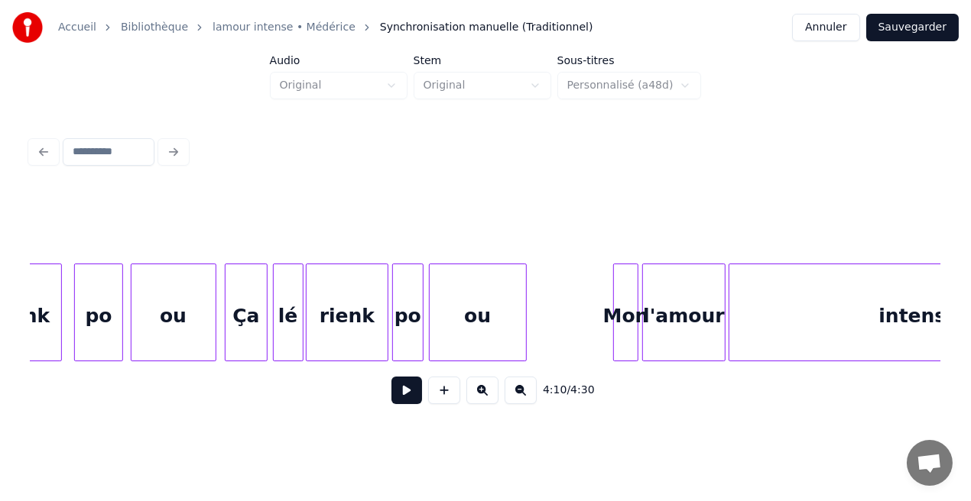
click at [636, 349] on div at bounding box center [635, 312] width 5 height 96
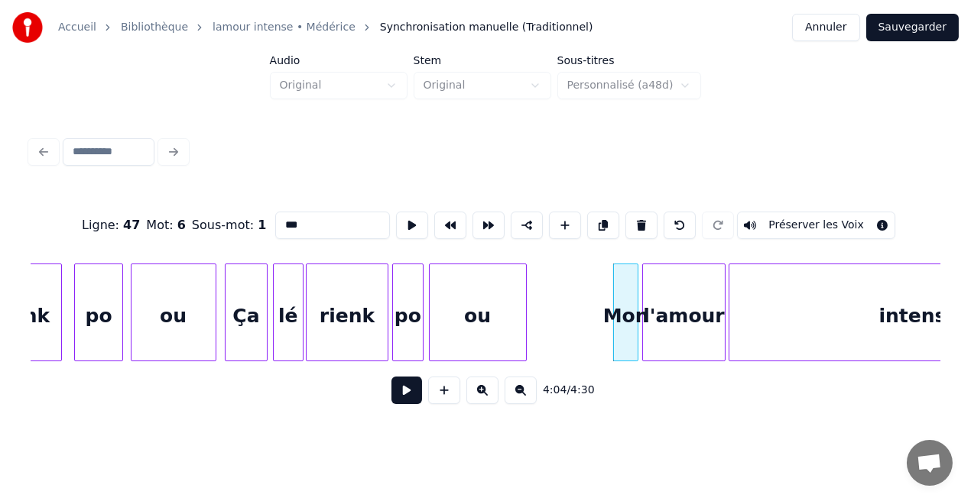
click at [413, 390] on button at bounding box center [406, 391] width 31 height 28
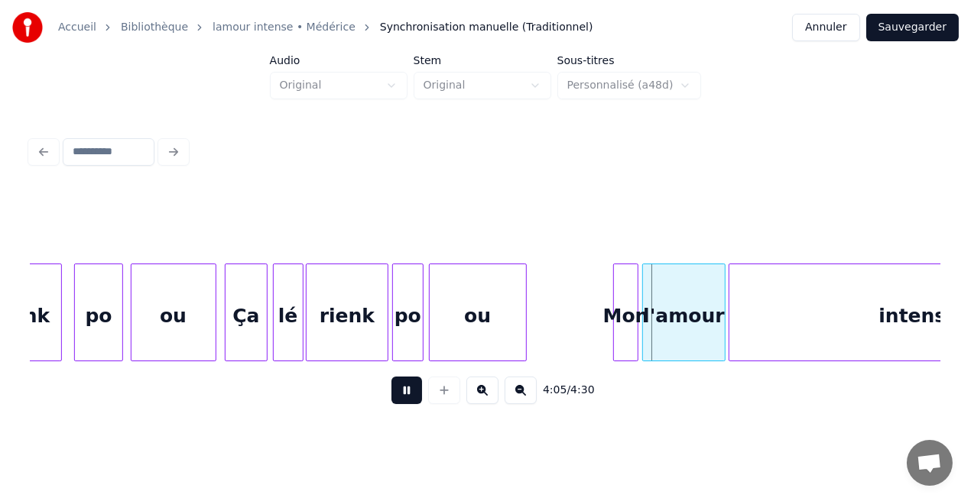
click at [413, 390] on button at bounding box center [406, 391] width 31 height 28
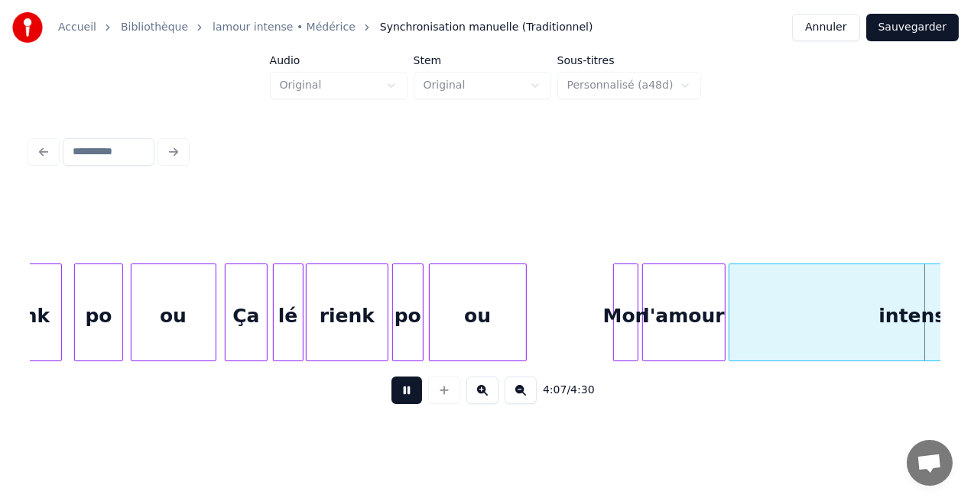
click at [413, 390] on button at bounding box center [406, 391] width 31 height 28
click at [488, 297] on div "ou" at bounding box center [478, 316] width 96 height 104
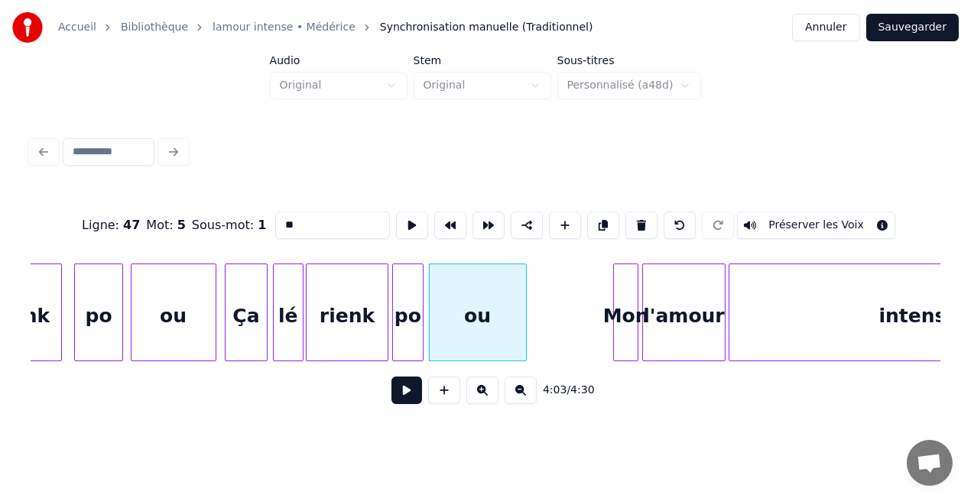
click at [404, 399] on button at bounding box center [406, 391] width 31 height 28
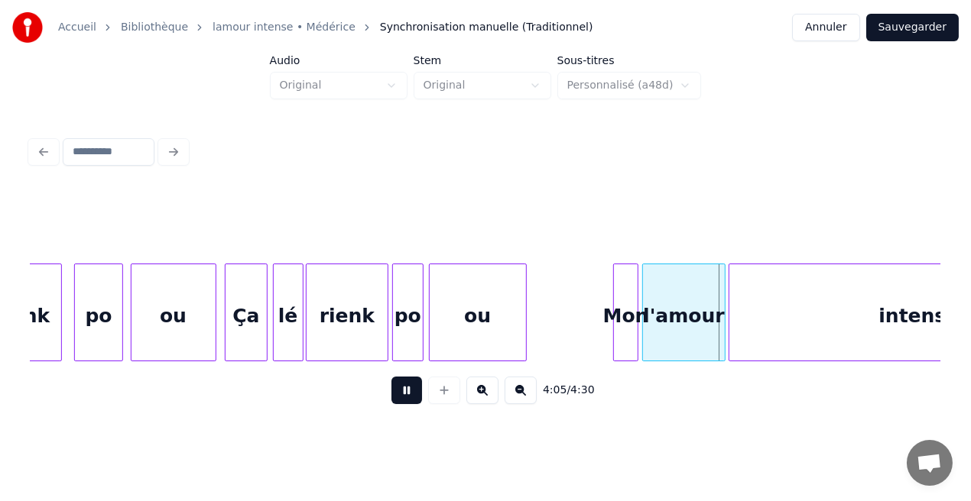
click at [404, 399] on button at bounding box center [406, 391] width 31 height 28
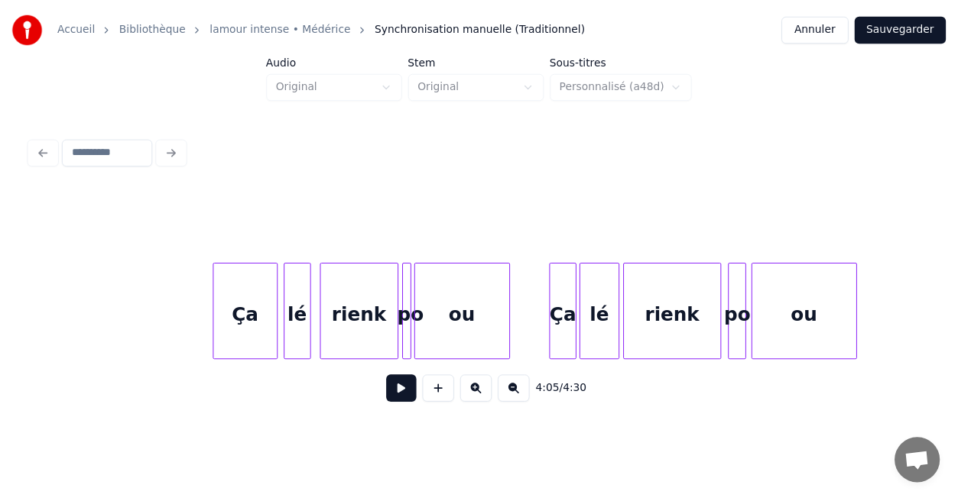
scroll to position [0, 14817]
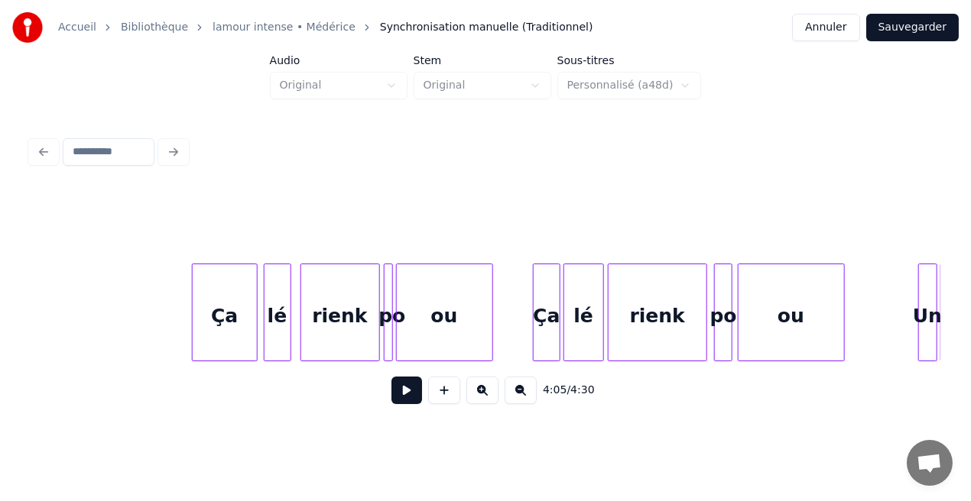
click at [934, 24] on button "Sauvegarder" at bounding box center [912, 28] width 92 height 28
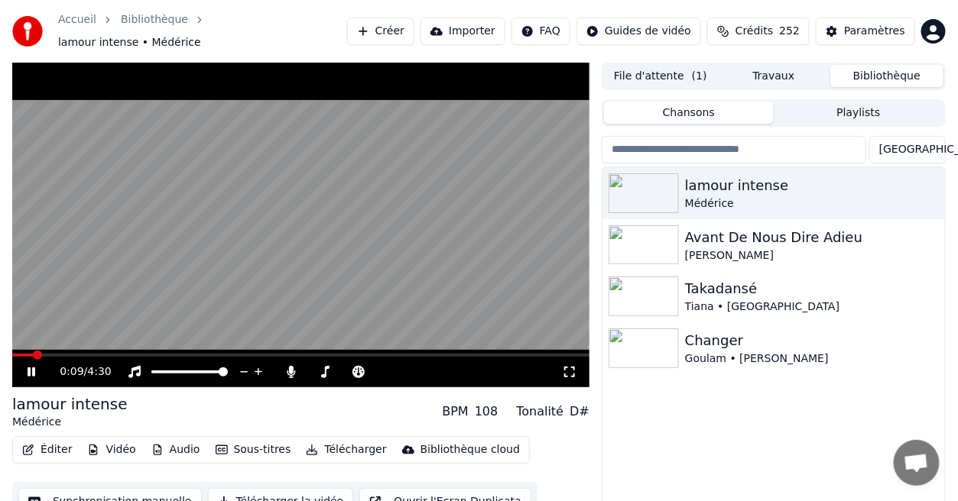
click at [30, 368] on icon at bounding box center [32, 372] width 8 height 9
click at [30, 367] on icon at bounding box center [31, 372] width 9 height 11
click at [30, 368] on icon at bounding box center [32, 372] width 8 height 9
click at [30, 367] on icon at bounding box center [31, 372] width 9 height 11
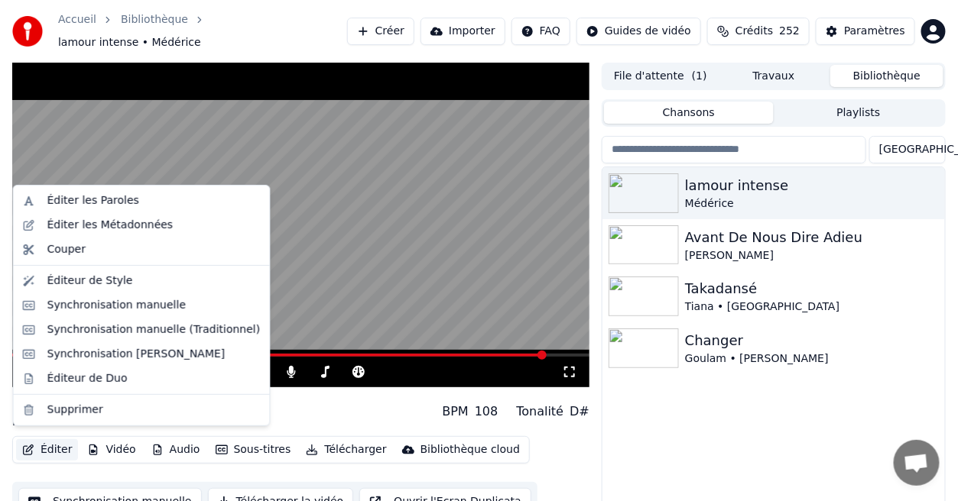
click at [57, 446] on button "Éditer" at bounding box center [47, 449] width 62 height 21
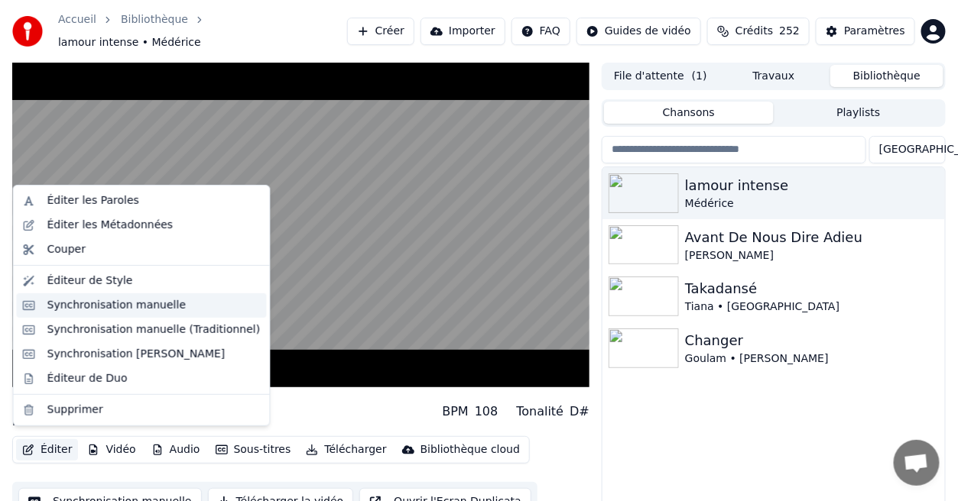
click at [114, 306] on div "Synchronisation manuelle" at bounding box center [116, 305] width 139 height 15
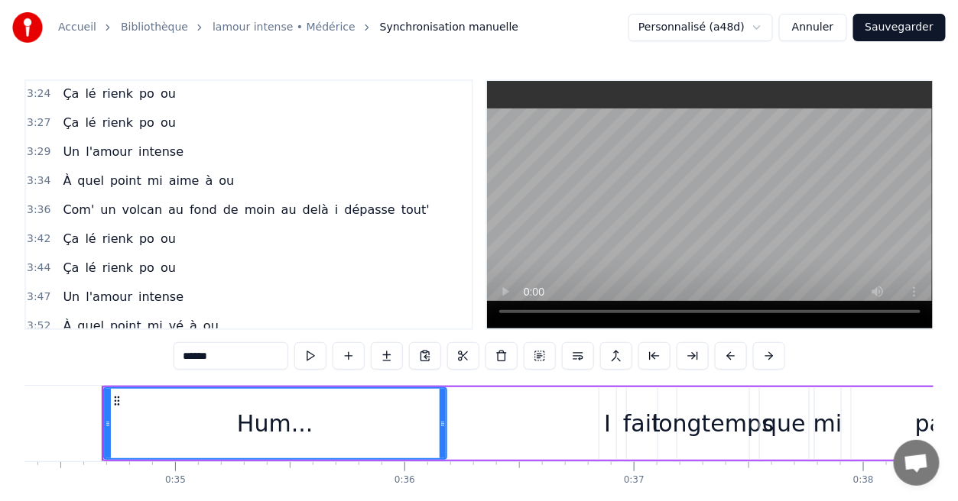
scroll to position [1091, 0]
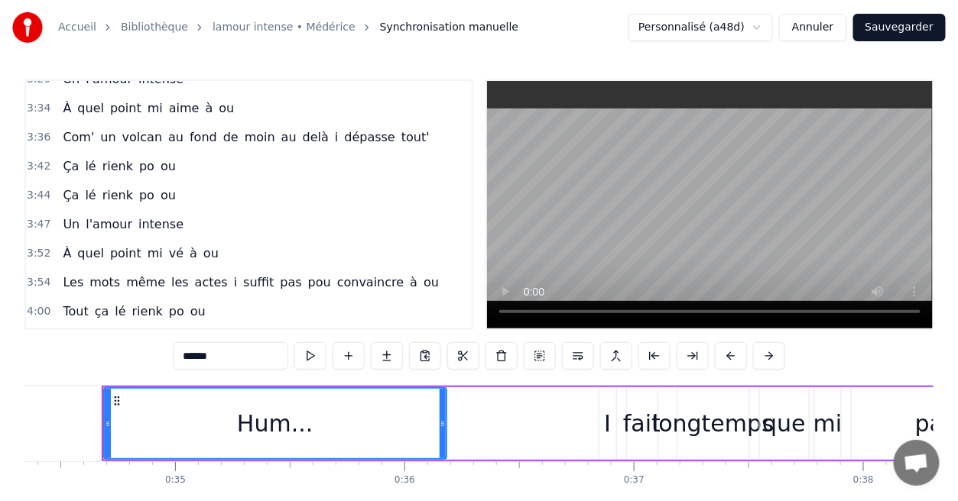
click at [180, 332] on span "Mon" at bounding box center [194, 341] width 29 height 18
type input "***"
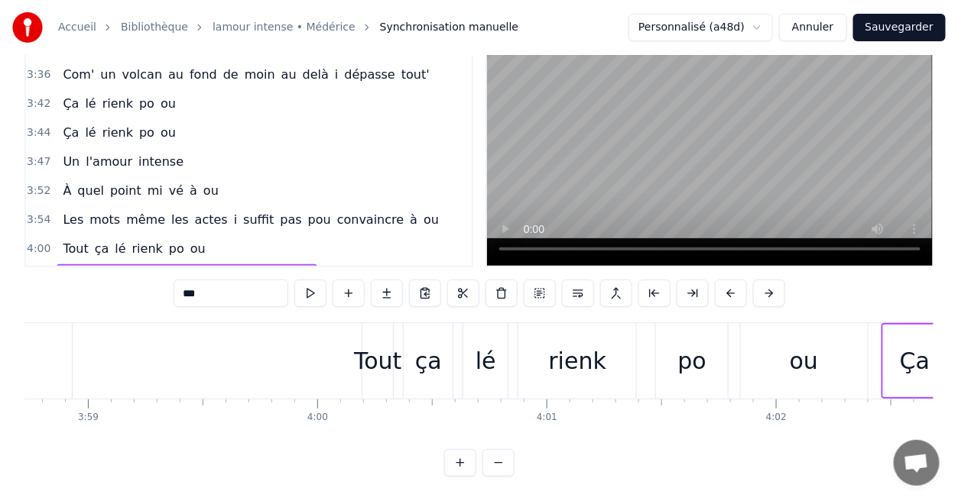
scroll to position [0, 56096]
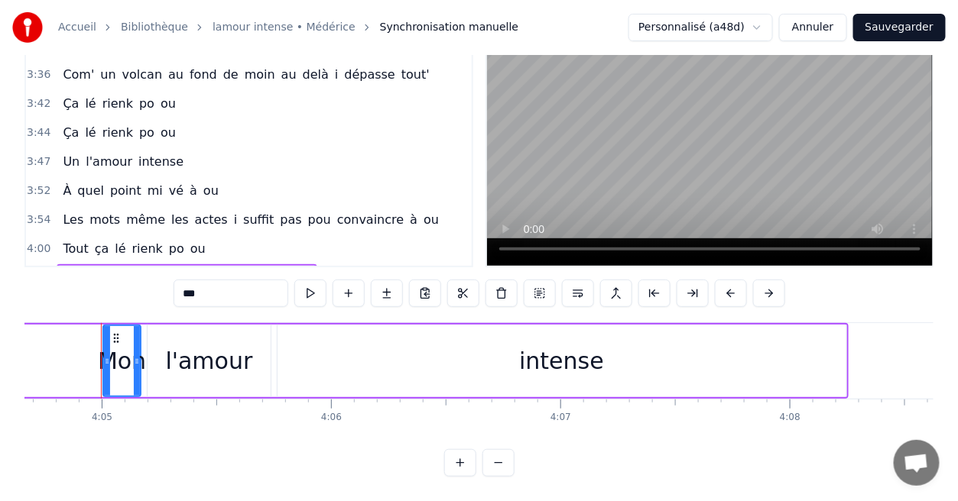
click at [92, 358] on div "Ça lé rienk po ou Mon l'amour intense" at bounding box center [183, 361] width 1329 height 76
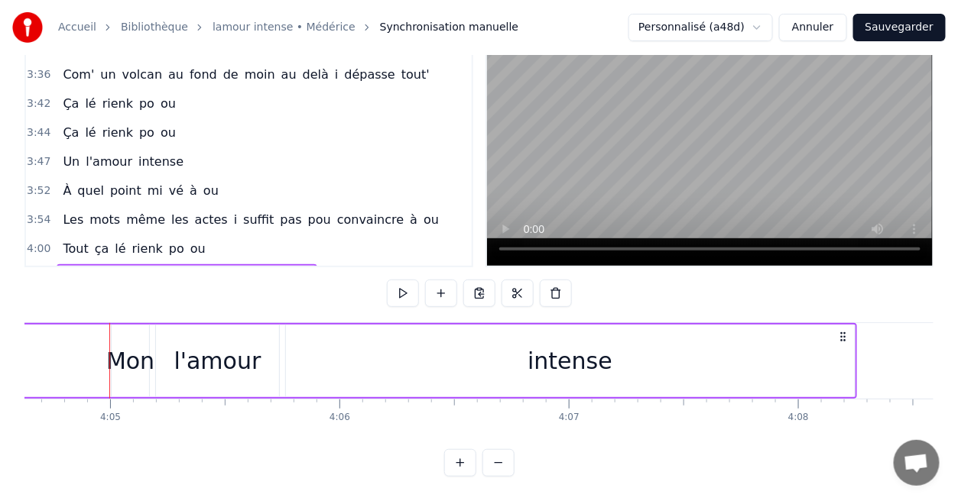
click at [89, 354] on div "Ça lé rienk po ou Mon l'amour intense" at bounding box center [192, 361] width 1329 height 76
click at [152, 352] on div "Mon" at bounding box center [142, 361] width 48 height 34
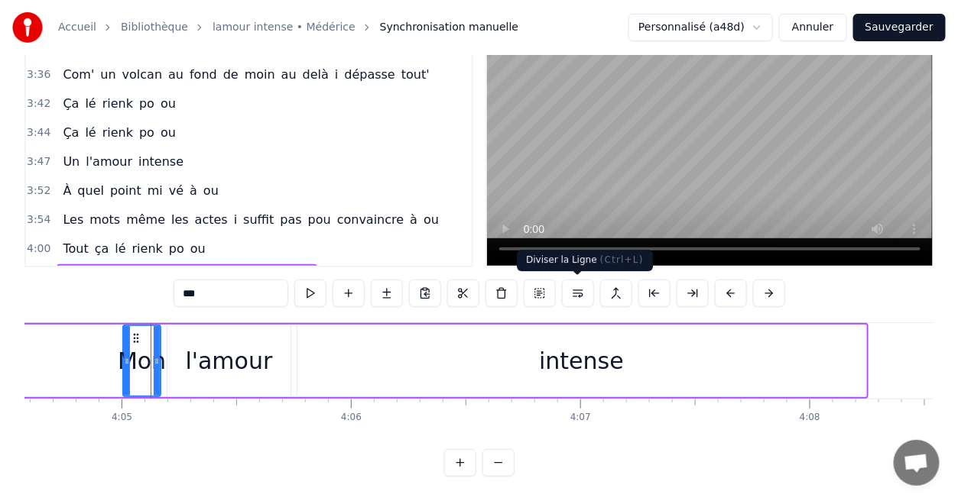
click at [569, 297] on button at bounding box center [578, 294] width 32 height 28
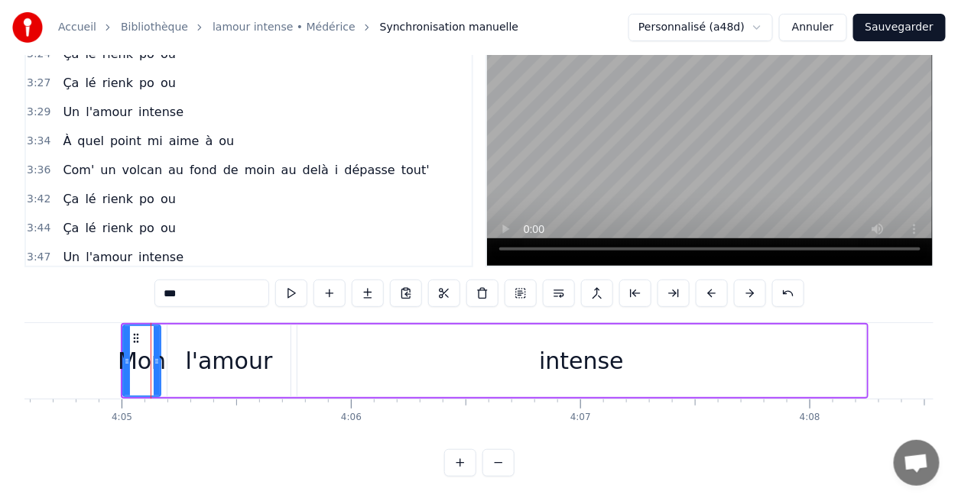
scroll to position [1120, 0]
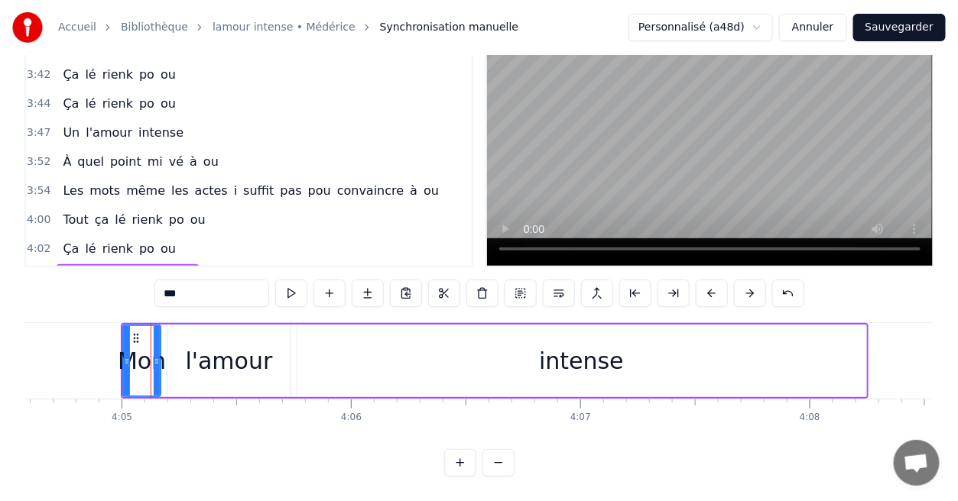
click at [380, 265] on div "0:34 Hum... I fait longtemps que mi patiente 0:39 Dans un' lespoir d'y arrivé 0…" at bounding box center [248, 142] width 449 height 251
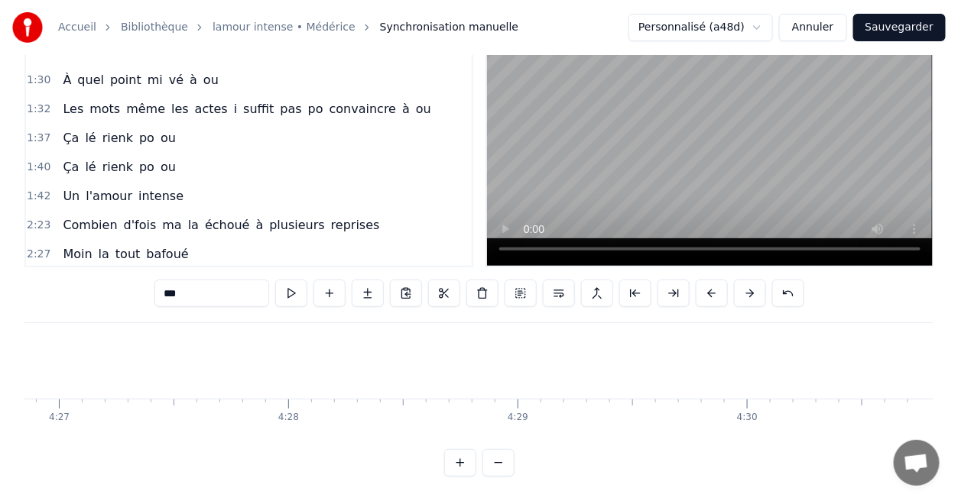
scroll to position [367, 0]
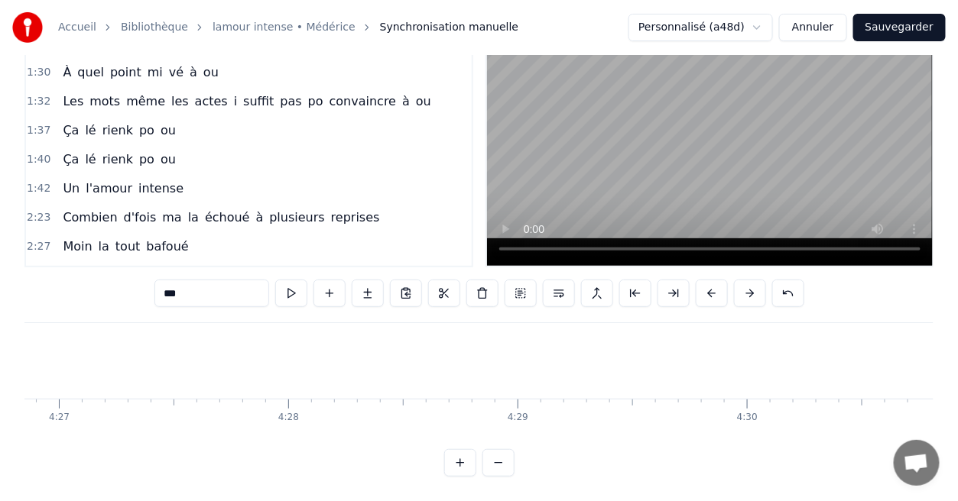
click at [890, 21] on button "Sauvegarder" at bounding box center [899, 28] width 92 height 28
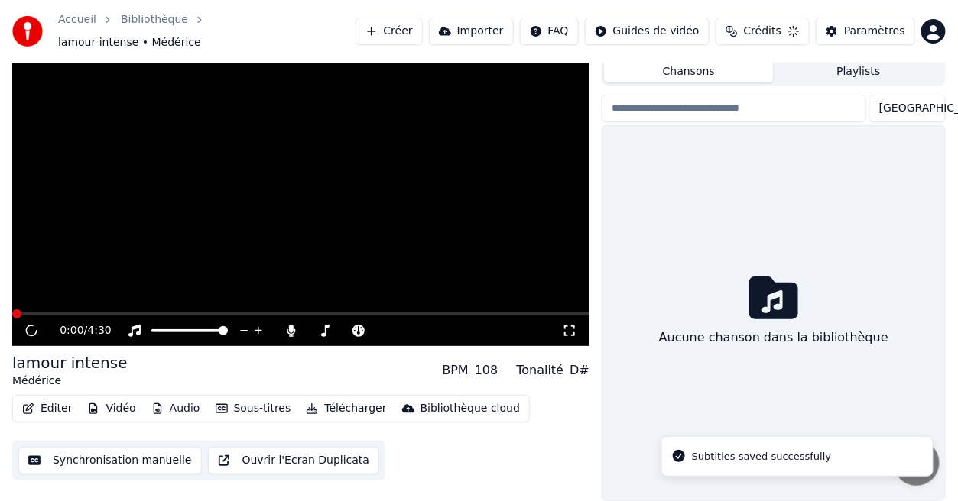
scroll to position [33, 0]
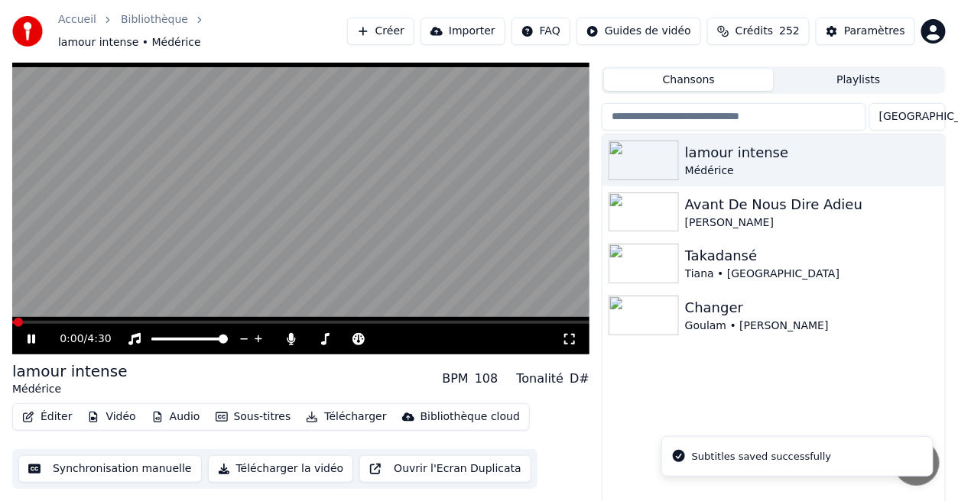
click at [28, 335] on icon at bounding box center [32, 339] width 8 height 9
click at [417, 310] on video at bounding box center [300, 192] width 577 height 325
click at [417, 321] on span at bounding box center [300, 322] width 577 height 3
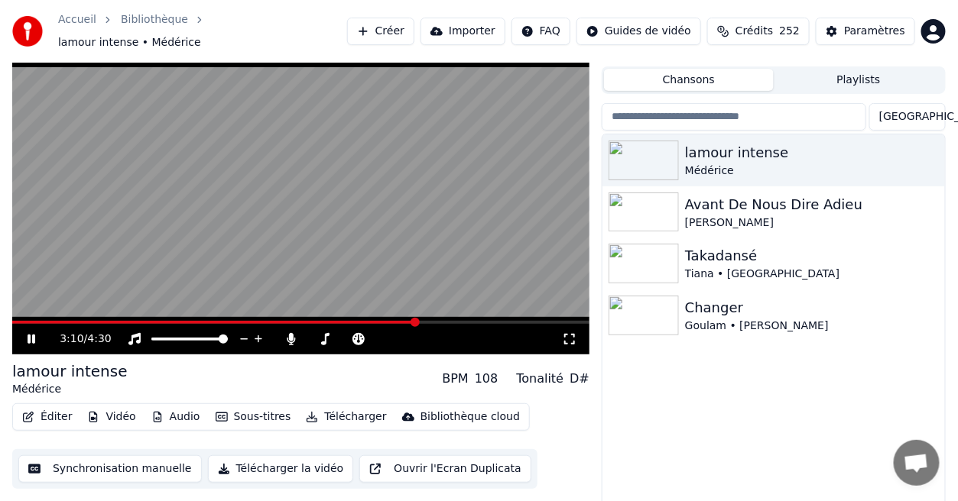
click at [31, 333] on icon at bounding box center [41, 339] width 35 height 12
click at [31, 334] on icon at bounding box center [31, 339] width 9 height 11
click at [35, 333] on icon at bounding box center [41, 339] width 35 height 12
click at [113, 321] on span at bounding box center [279, 322] width 535 height 3
click at [128, 321] on span at bounding box center [300, 322] width 577 height 3
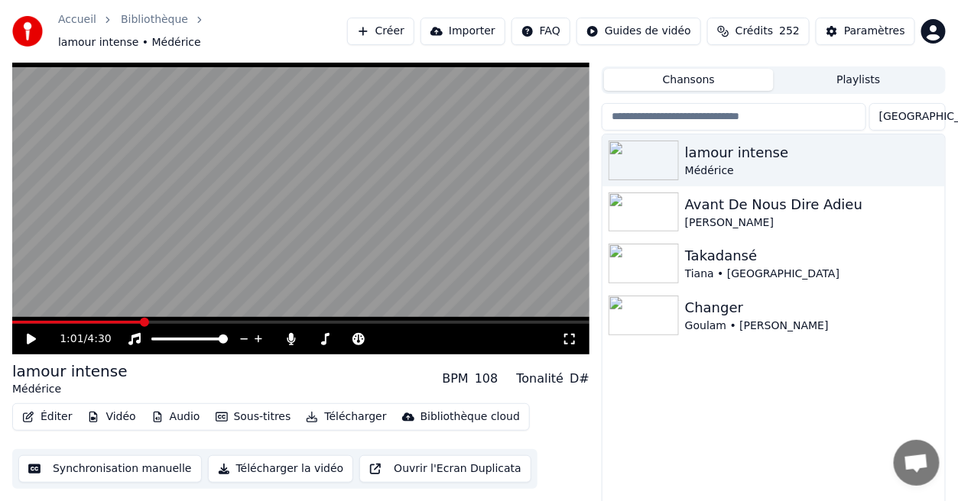
click at [142, 321] on span at bounding box center [300, 322] width 577 height 3
click at [164, 321] on span at bounding box center [300, 322] width 577 height 3
click at [188, 321] on span at bounding box center [300, 322] width 577 height 3
click at [204, 321] on span at bounding box center [300, 322] width 577 height 3
click at [241, 321] on span at bounding box center [300, 322] width 577 height 3
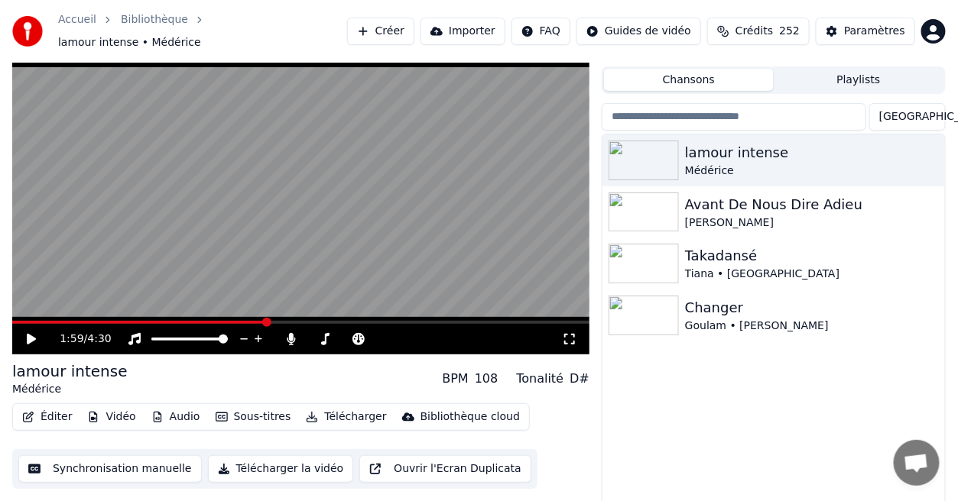
click at [265, 321] on span at bounding box center [300, 322] width 577 height 3
click at [290, 321] on span at bounding box center [300, 322] width 577 height 3
click at [311, 321] on span at bounding box center [300, 322] width 577 height 3
click at [329, 321] on span at bounding box center [300, 322] width 577 height 3
click at [343, 321] on span at bounding box center [300, 322] width 577 height 3
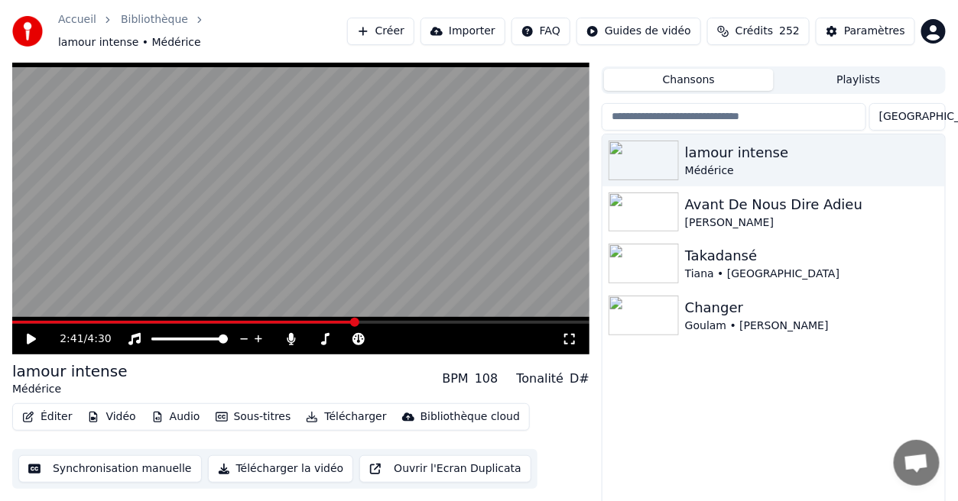
click at [355, 321] on span at bounding box center [300, 322] width 577 height 3
click at [369, 321] on span at bounding box center [300, 322] width 577 height 3
click at [387, 321] on span at bounding box center [300, 322] width 577 height 3
click at [408, 321] on span at bounding box center [300, 322] width 577 height 3
click at [425, 321] on span at bounding box center [300, 322] width 577 height 3
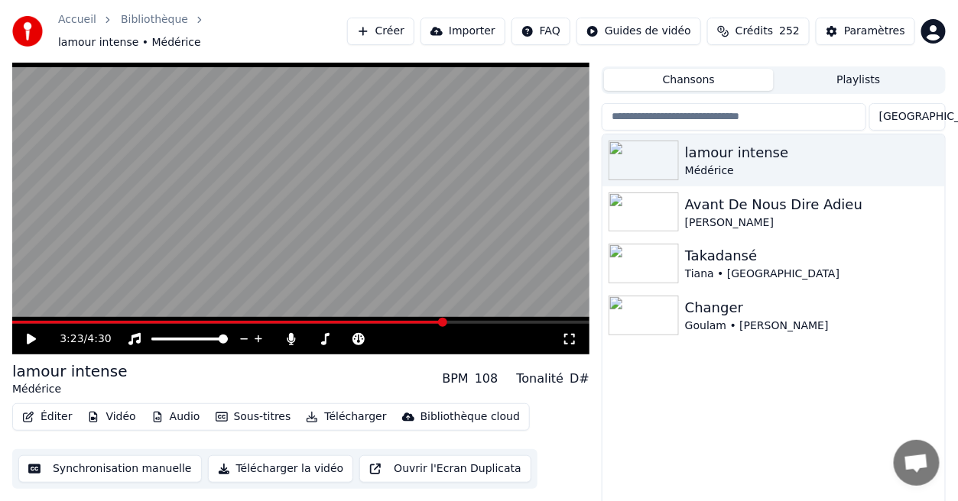
click at [445, 321] on span at bounding box center [300, 322] width 577 height 3
click at [467, 321] on span at bounding box center [300, 322] width 577 height 3
click at [479, 321] on span at bounding box center [300, 322] width 577 height 3
click at [494, 321] on span at bounding box center [300, 322] width 577 height 3
click at [514, 321] on span at bounding box center [300, 322] width 577 height 3
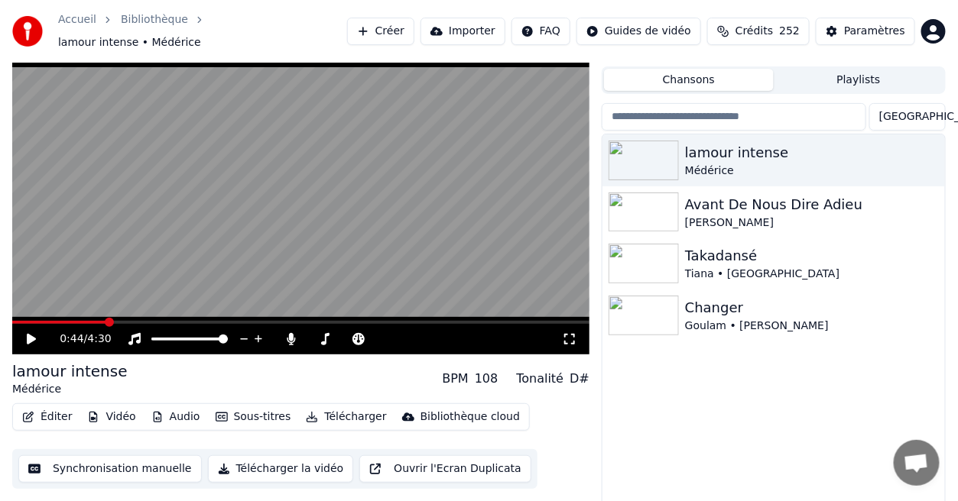
click at [105, 321] on span at bounding box center [59, 322] width 94 height 3
click at [128, 321] on span at bounding box center [300, 322] width 577 height 3
click at [148, 321] on span at bounding box center [300, 322] width 577 height 3
click at [164, 321] on span at bounding box center [300, 322] width 577 height 3
click at [179, 321] on span at bounding box center [300, 322] width 577 height 3
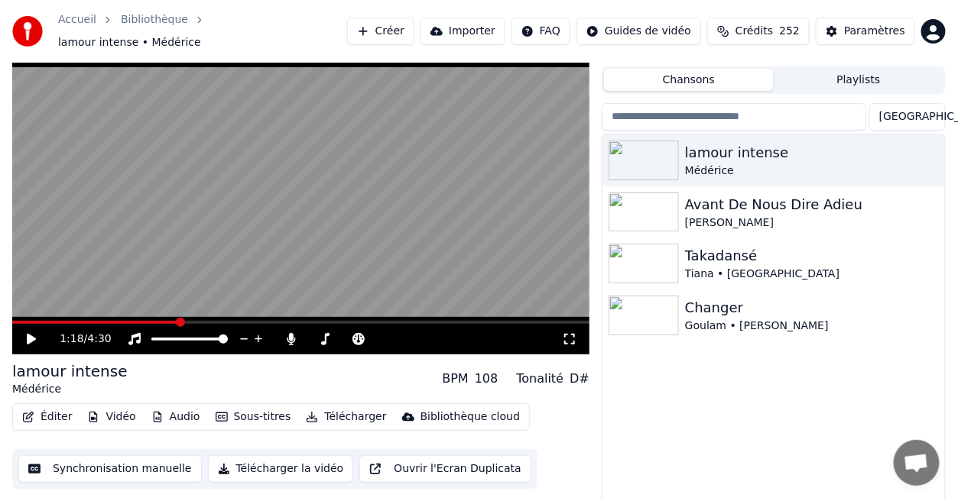
click at [188, 321] on span at bounding box center [300, 322] width 577 height 3
click at [203, 321] on span at bounding box center [300, 322] width 577 height 3
click at [219, 321] on span at bounding box center [300, 322] width 577 height 3
click at [234, 321] on span at bounding box center [300, 322] width 577 height 3
click at [248, 321] on span at bounding box center [300, 322] width 577 height 3
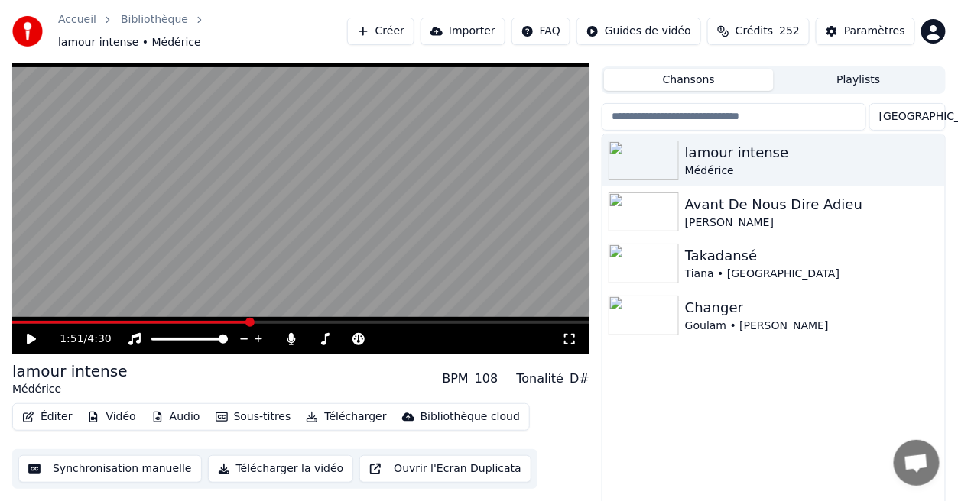
click at [870, 28] on div "Paramètres" at bounding box center [874, 31] width 61 height 15
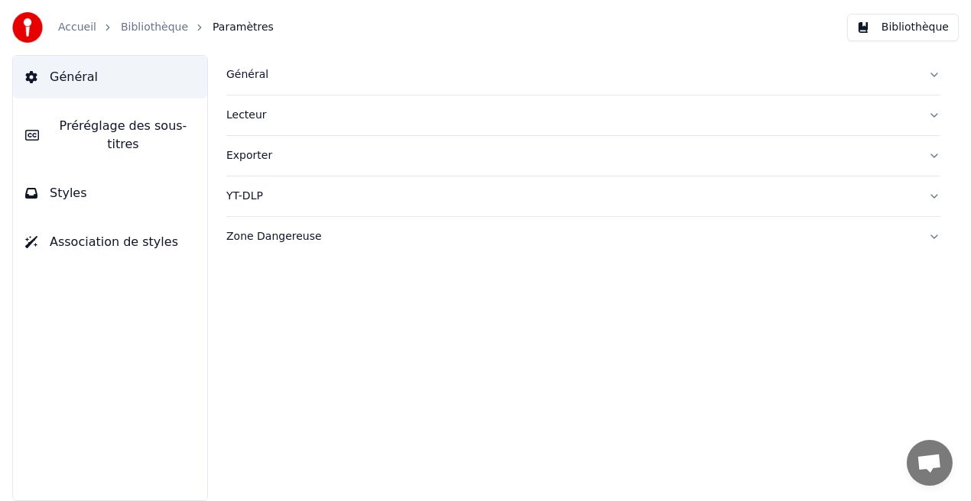
click at [144, 187] on button "Styles" at bounding box center [110, 193] width 194 height 43
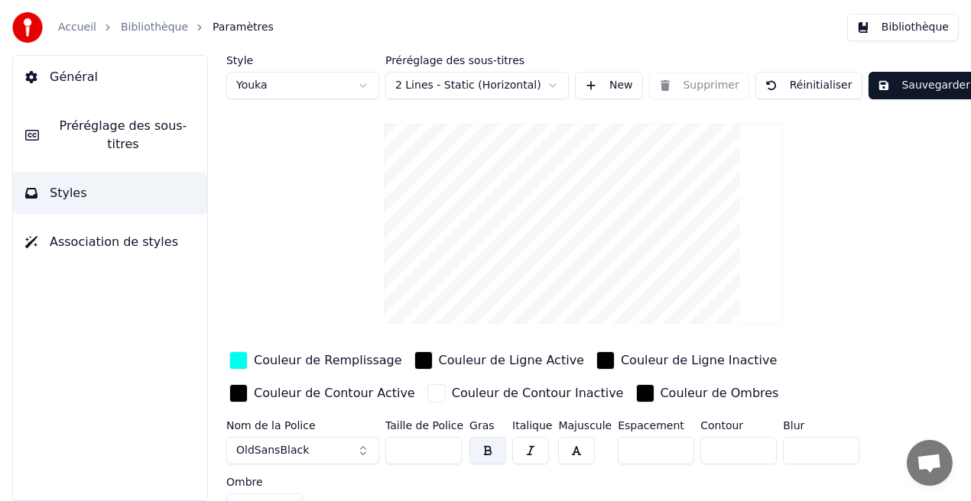
click at [300, 362] on div "Couleur de Remplissage" at bounding box center [328, 361] width 148 height 18
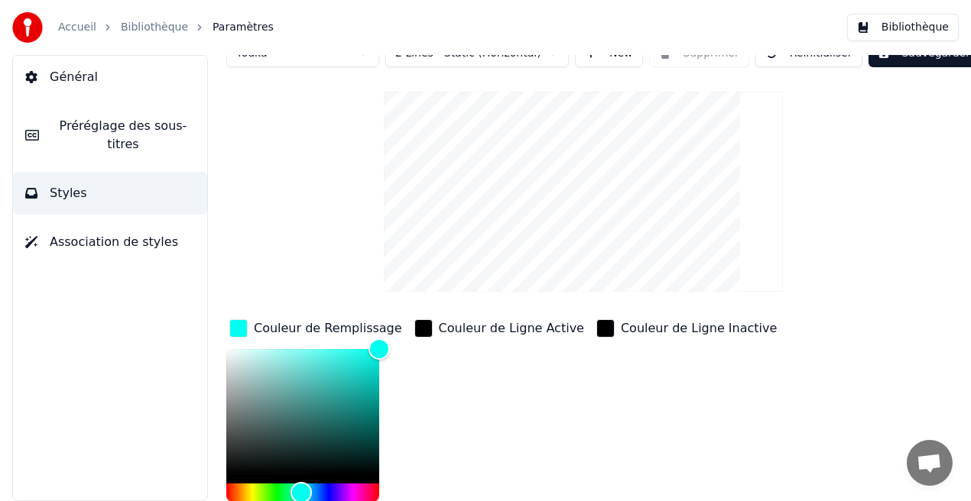
scroll to position [49, 0]
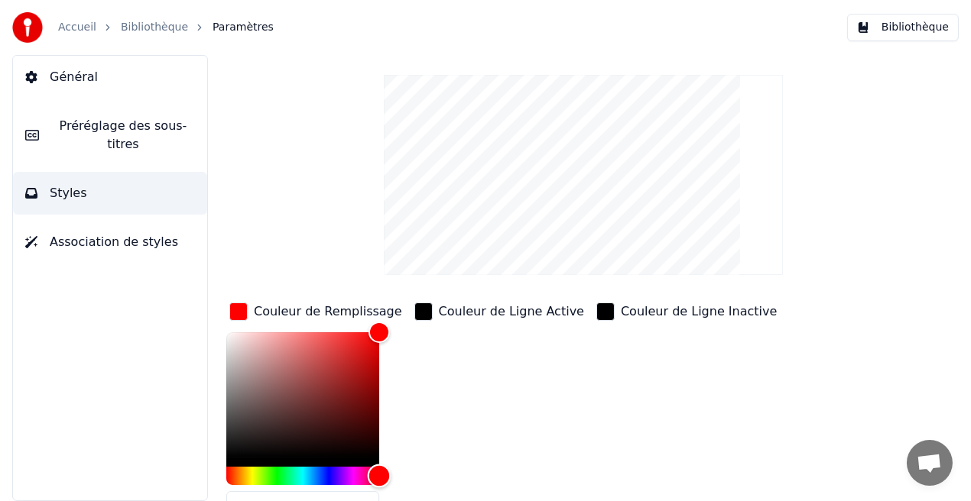
drag, startPoint x: 300, startPoint y: 475, endPoint x: 430, endPoint y: 481, distance: 130.8
click at [430, 481] on div "Couleur de Remplissage ******* Couleur de Ligne Active Couleur de Ligne Inactiv…" at bounding box center [565, 432] width 679 height 264
type input "*******"
drag, startPoint x: 372, startPoint y: 332, endPoint x: 327, endPoint y: 344, distance: 46.5
click at [327, 344] on div "Color" at bounding box center [328, 346] width 24 height 24
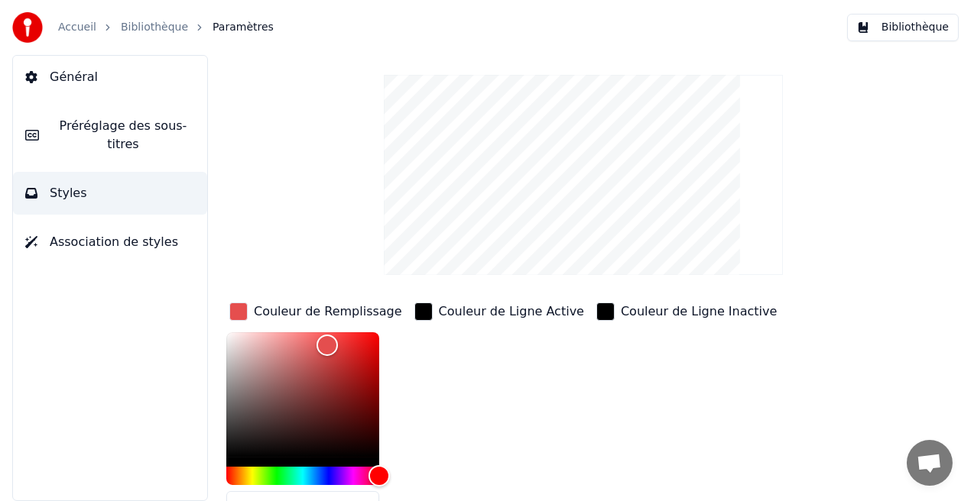
click at [895, 27] on button "Bibliothèque" at bounding box center [903, 28] width 112 height 28
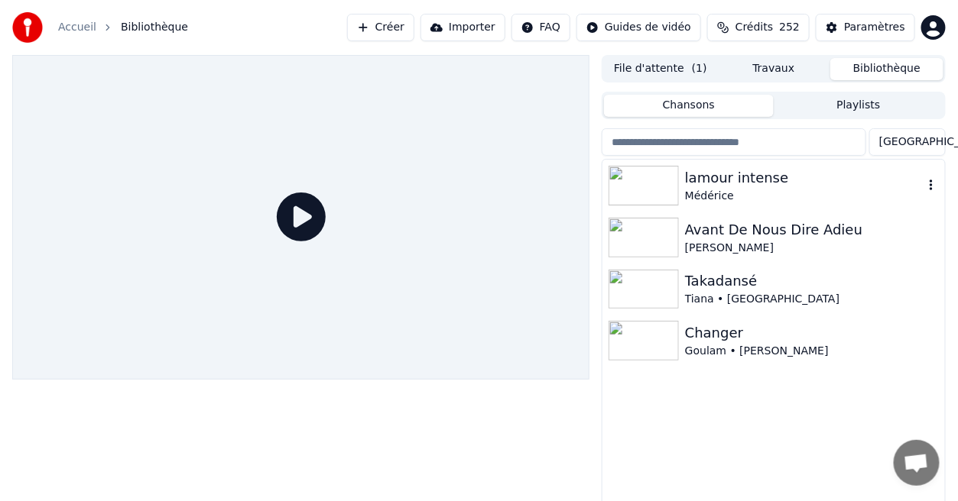
click at [766, 176] on div "lamour intense" at bounding box center [804, 177] width 238 height 21
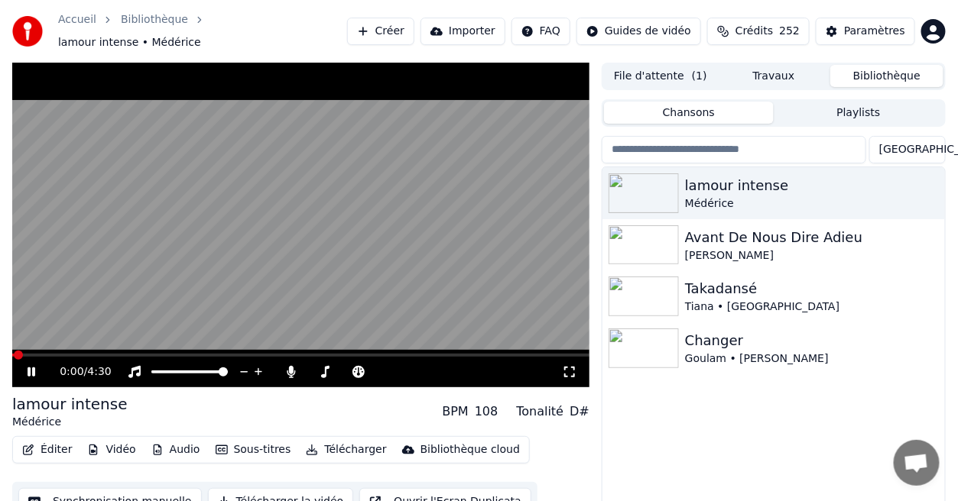
click at [29, 368] on icon at bounding box center [32, 372] width 8 height 9
click at [75, 354] on span at bounding box center [300, 355] width 577 height 3
click at [98, 354] on span at bounding box center [300, 355] width 577 height 3
click at [887, 26] on div "Paramètres" at bounding box center [874, 31] width 61 height 15
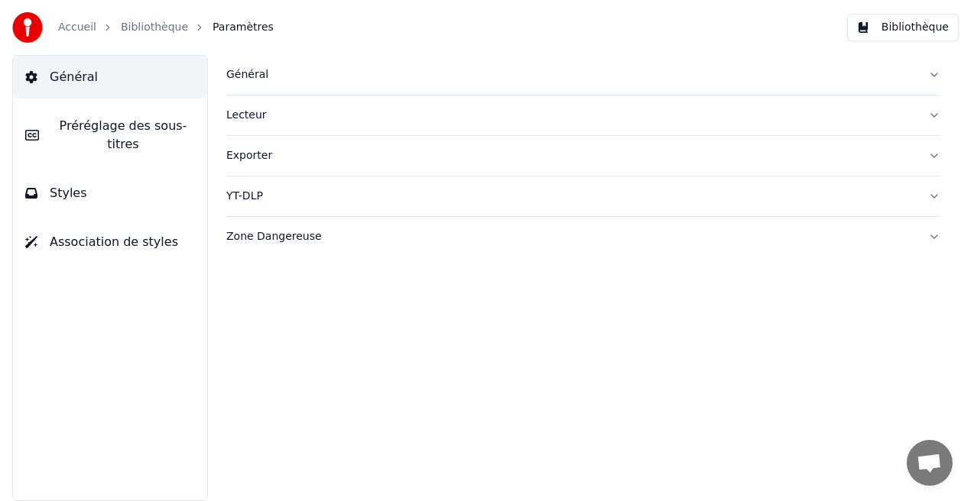
click at [167, 187] on button "Styles" at bounding box center [110, 193] width 194 height 43
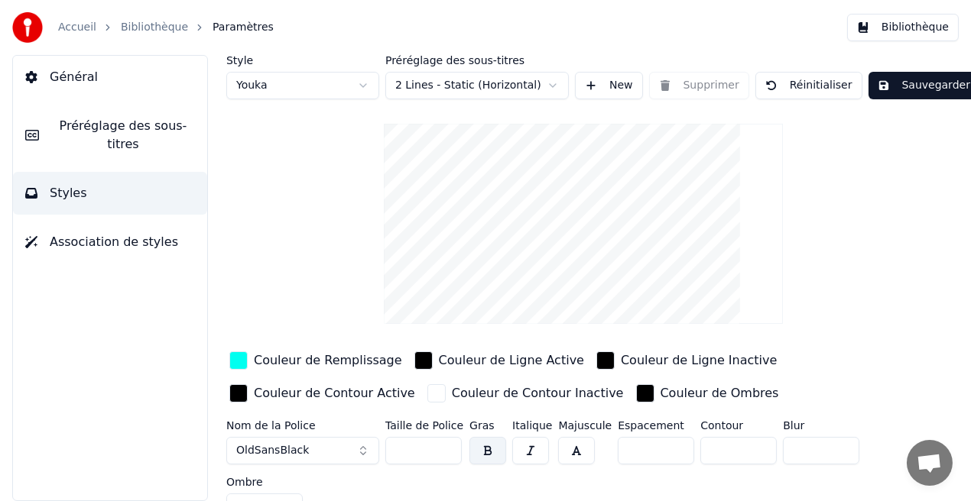
click at [293, 364] on div "Couleur de Remplissage" at bounding box center [328, 361] width 148 height 18
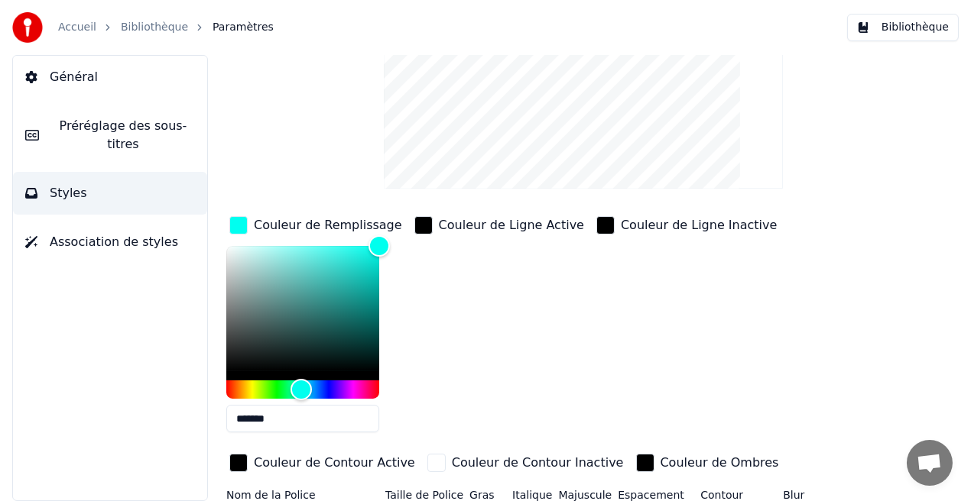
scroll to position [154, 0]
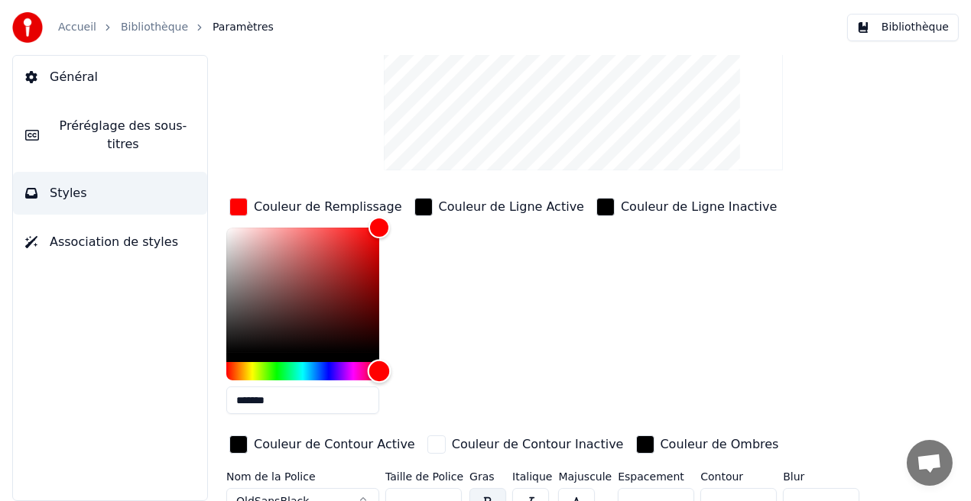
drag, startPoint x: 305, startPoint y: 366, endPoint x: 403, endPoint y: 381, distance: 99.0
click at [403, 381] on div "*******" at bounding box center [315, 324] width 179 height 193
drag, startPoint x: 376, startPoint y: 222, endPoint x: 315, endPoint y: 238, distance: 63.4
click at [315, 238] on div "Color" at bounding box center [315, 241] width 24 height 24
drag, startPoint x: 315, startPoint y: 238, endPoint x: 357, endPoint y: 304, distance: 78.0
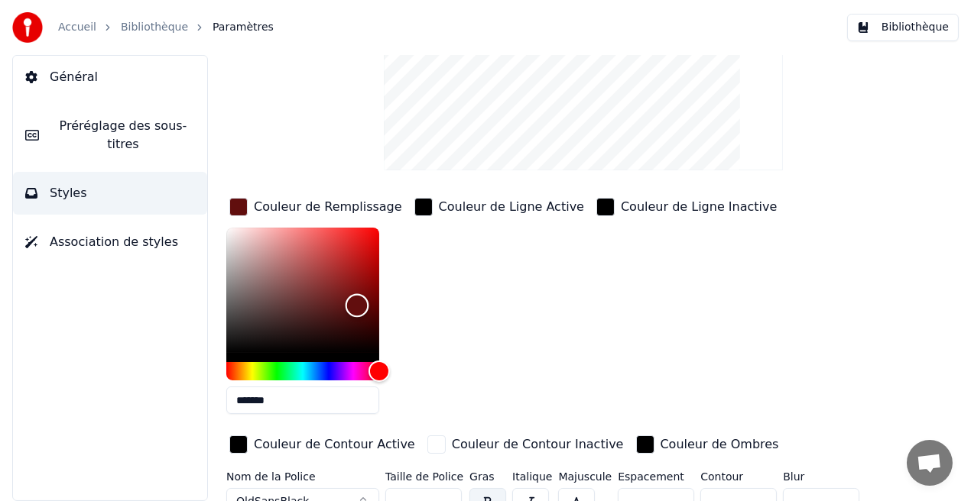
click at [357, 304] on div "Color" at bounding box center [357, 306] width 24 height 24
type input "*******"
drag, startPoint x: 357, startPoint y: 304, endPoint x: 219, endPoint y: 227, distance: 158.4
click at [219, 227] on div "Color" at bounding box center [227, 229] width 24 height 24
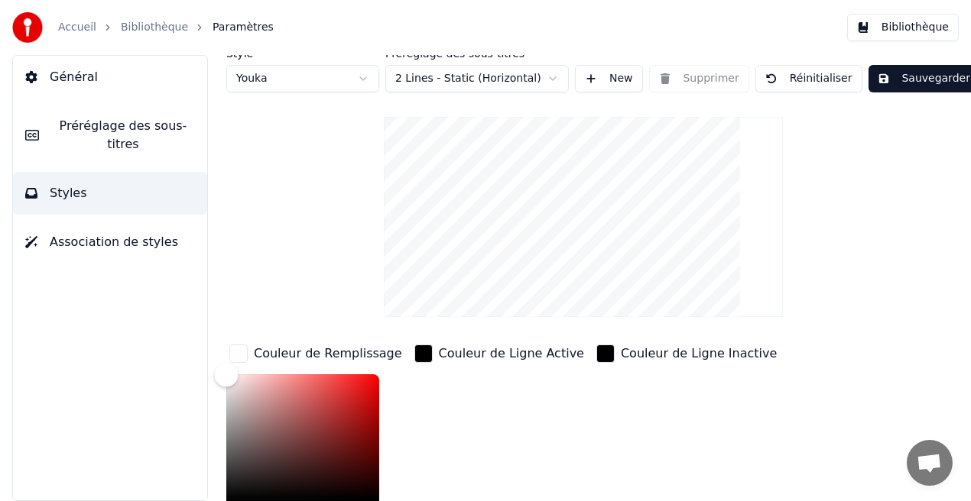
scroll to position [2, 0]
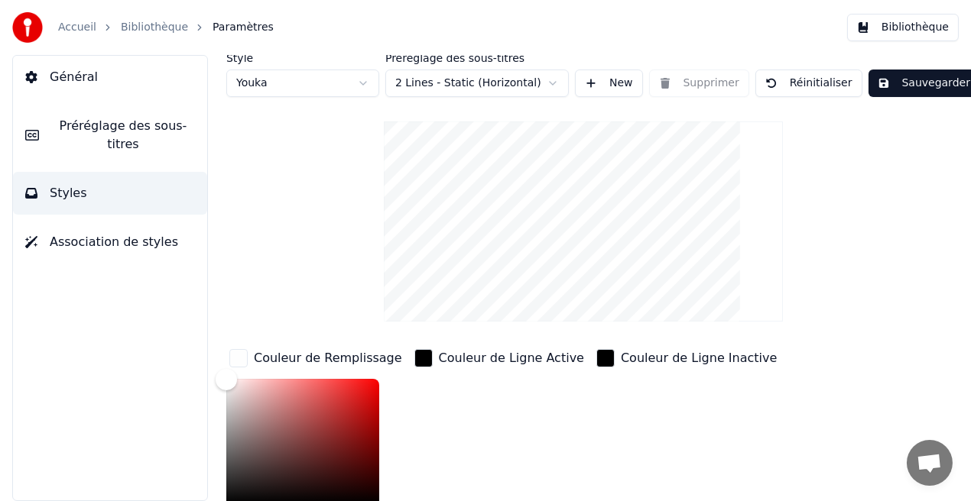
click at [917, 86] on button "Sauvegarder" at bounding box center [923, 84] width 111 height 28
click at [920, 31] on button "Bibliothèque" at bounding box center [903, 28] width 112 height 28
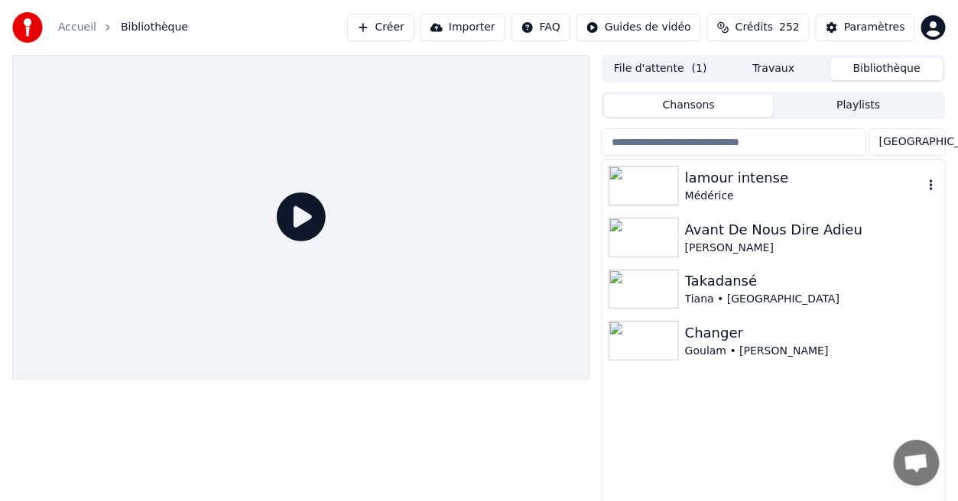
click at [751, 184] on div "lamour intense" at bounding box center [804, 177] width 238 height 21
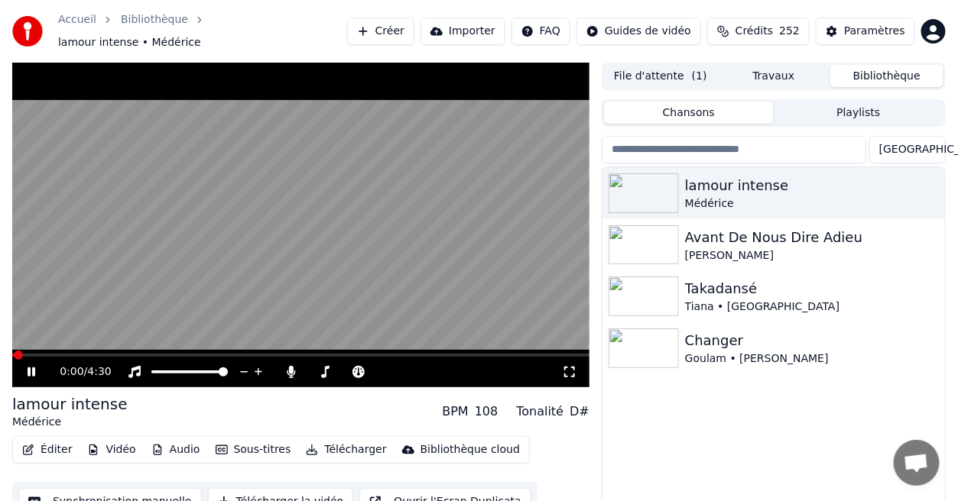
click at [34, 368] on icon at bounding box center [32, 372] width 8 height 9
click at [74, 354] on span at bounding box center [300, 355] width 577 height 3
click at [109, 354] on span at bounding box center [300, 355] width 577 height 3
click at [34, 367] on icon at bounding box center [31, 372] width 9 height 11
click at [568, 367] on icon at bounding box center [569, 372] width 15 height 12
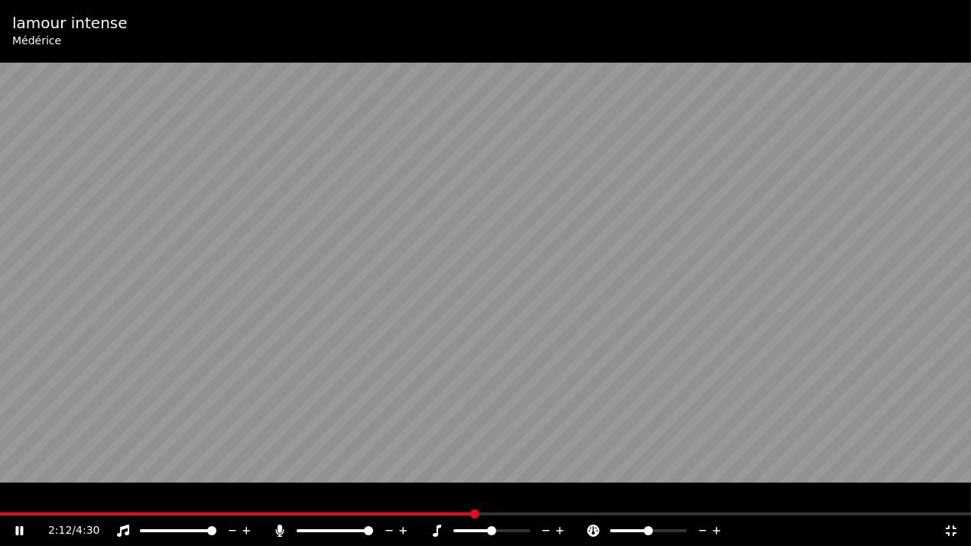
click at [954, 501] on icon at bounding box center [950, 531] width 15 height 12
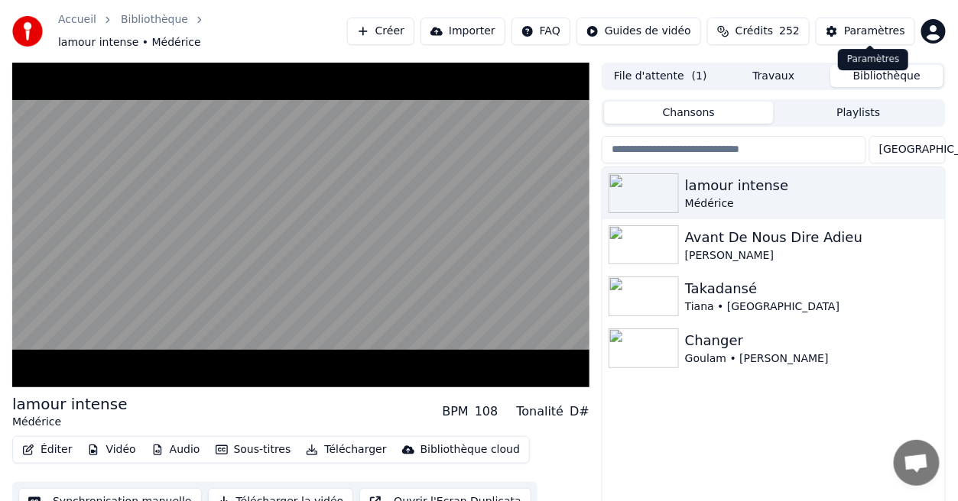
click at [886, 29] on div "Paramètres" at bounding box center [874, 31] width 61 height 15
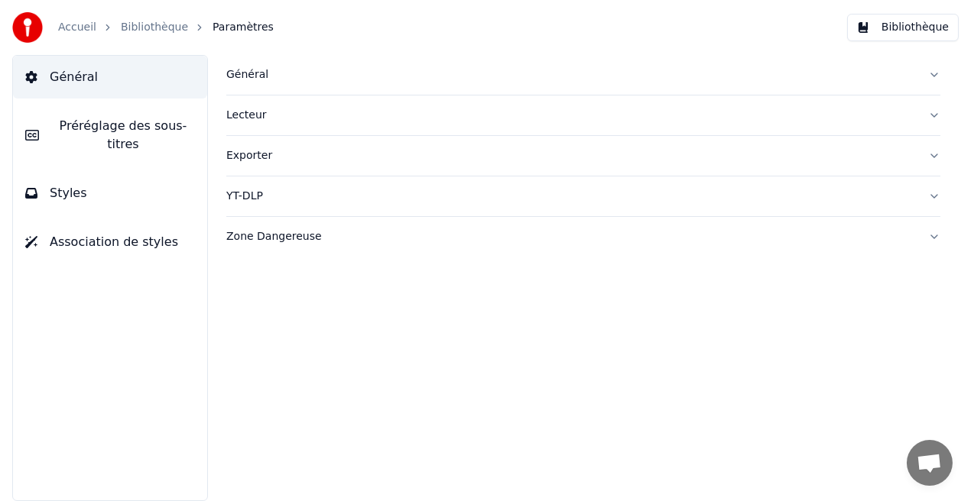
click at [177, 182] on button "Styles" at bounding box center [110, 193] width 194 height 43
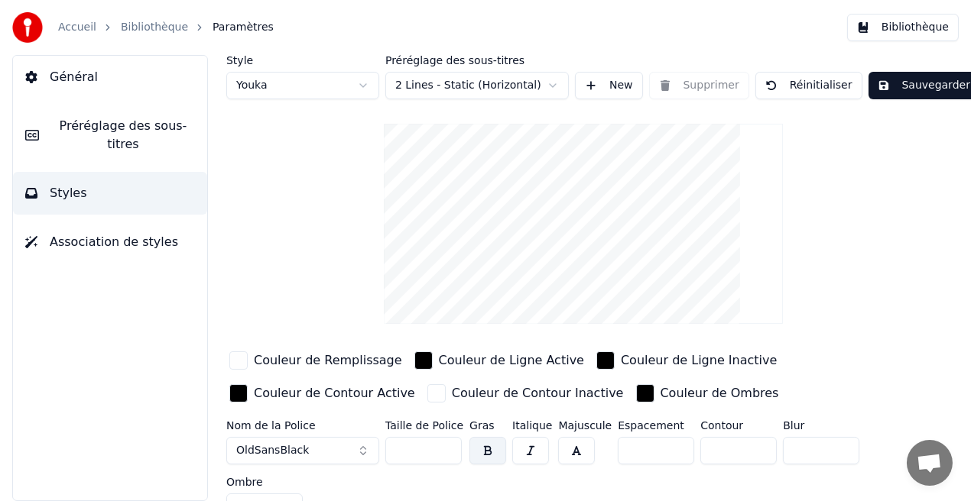
scroll to position [24, 0]
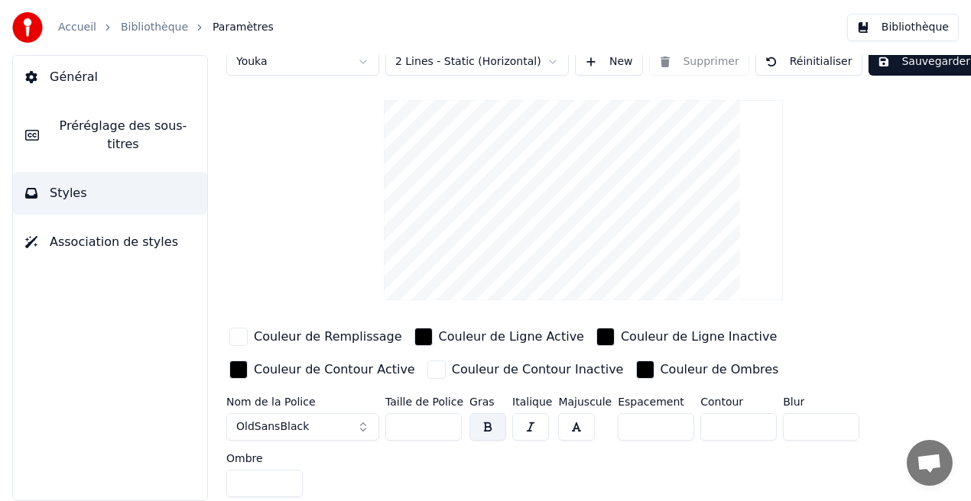
click at [336, 337] on div "Couleur de Remplissage" at bounding box center [328, 337] width 148 height 18
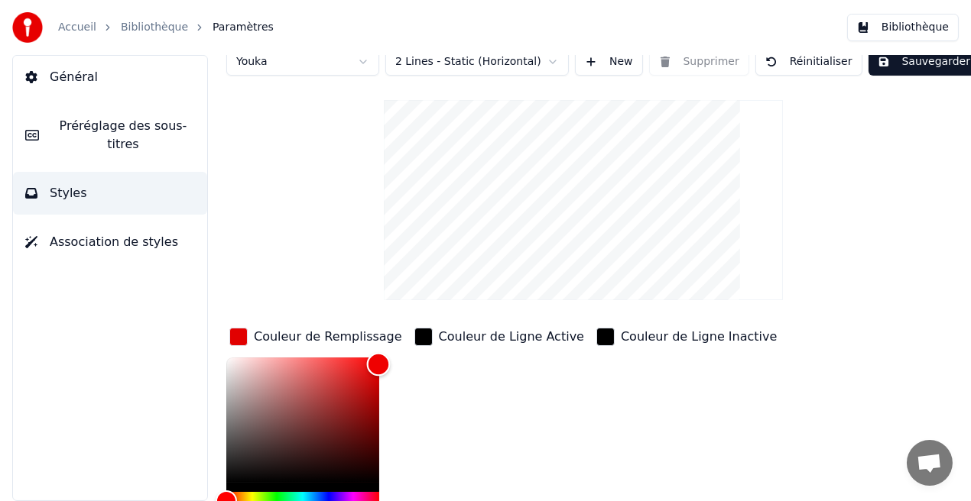
type input "*******"
drag, startPoint x: 225, startPoint y: 358, endPoint x: 378, endPoint y: 359, distance: 153.6
click at [378, 359] on div "Color" at bounding box center [379, 361] width 24 height 24
click at [896, 63] on button "Sauvegarder" at bounding box center [923, 62] width 111 height 28
click at [926, 21] on button "Bibliothèque" at bounding box center [903, 28] width 112 height 28
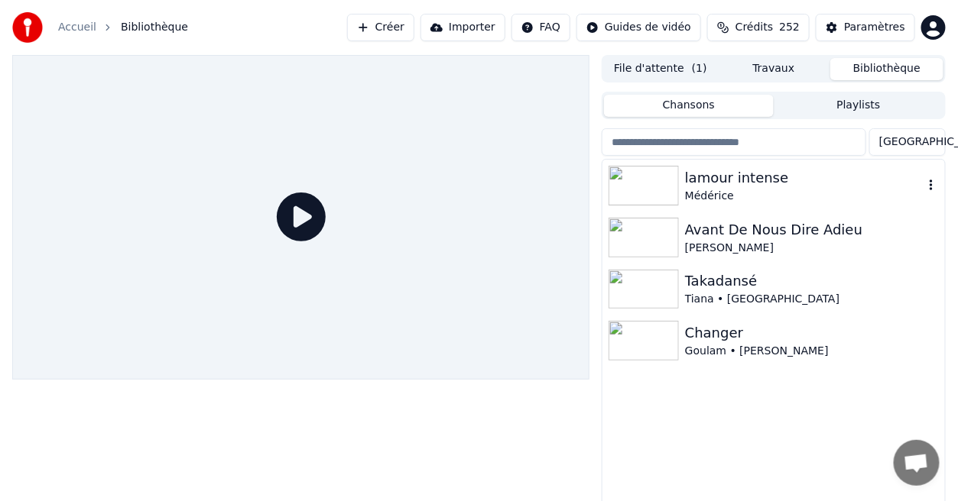
click at [739, 196] on div "Médérice" at bounding box center [804, 196] width 238 height 15
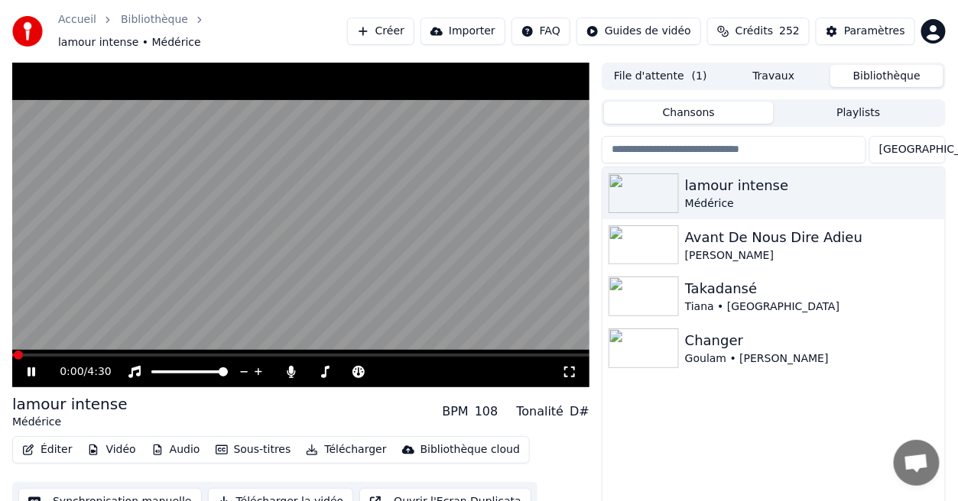
click at [31, 366] on icon at bounding box center [41, 372] width 35 height 12
click at [31, 367] on icon at bounding box center [31, 372] width 9 height 11
click at [31, 366] on icon at bounding box center [41, 372] width 35 height 12
click at [85, 354] on span at bounding box center [300, 355] width 577 height 3
click at [572, 366] on icon at bounding box center [569, 372] width 15 height 12
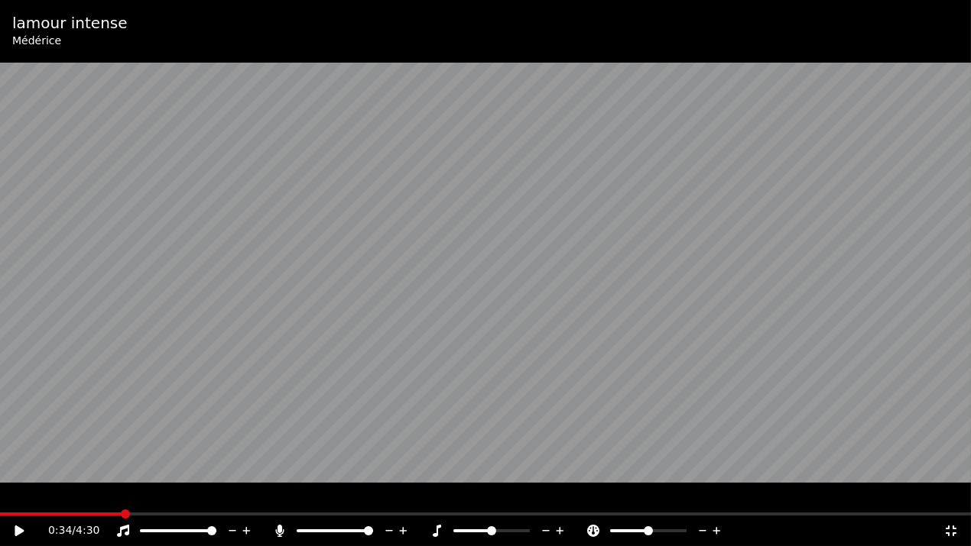
click at [148, 501] on span at bounding box center [485, 514] width 971 height 3
click at [20, 501] on icon at bounding box center [30, 531] width 36 height 12
click at [947, 501] on icon at bounding box center [950, 531] width 11 height 11
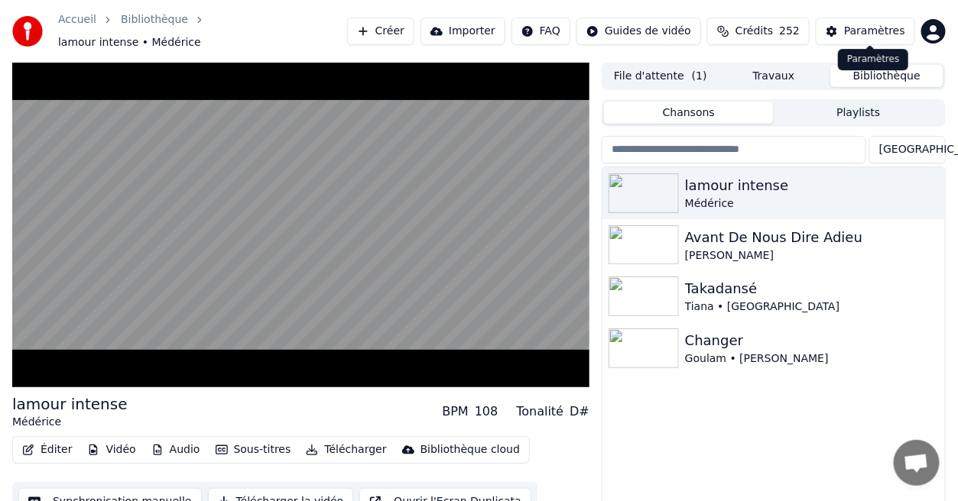
click at [869, 24] on div "Paramètres" at bounding box center [874, 31] width 61 height 15
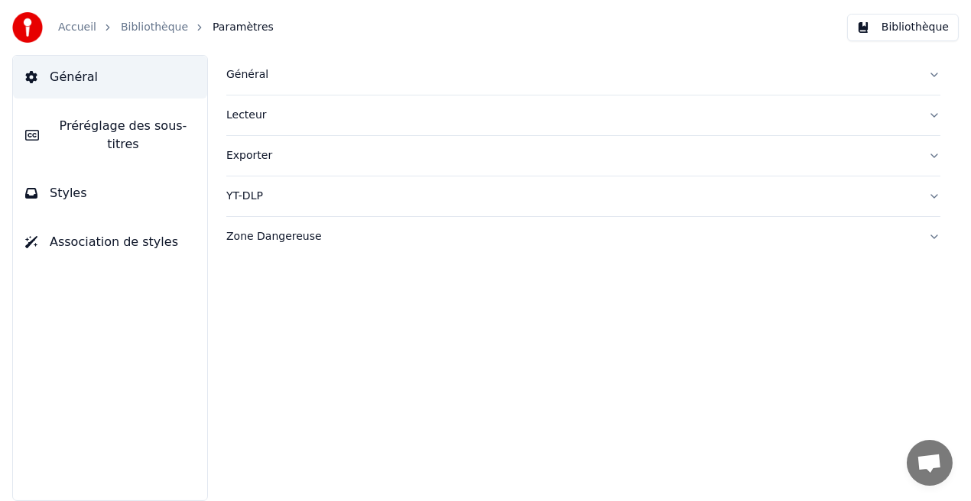
click at [135, 191] on button "Styles" at bounding box center [110, 193] width 194 height 43
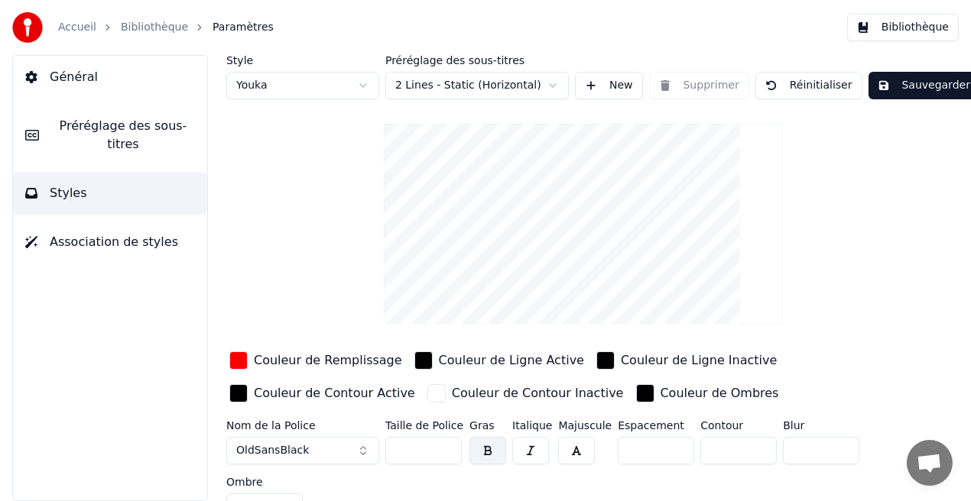
scroll to position [24, 0]
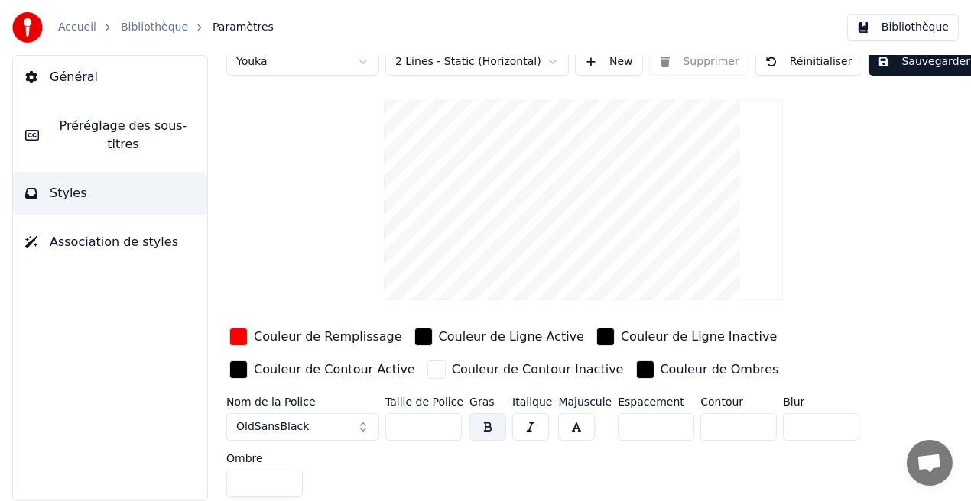
click at [359, 339] on div "Couleur de Remplissage" at bounding box center [328, 337] width 148 height 18
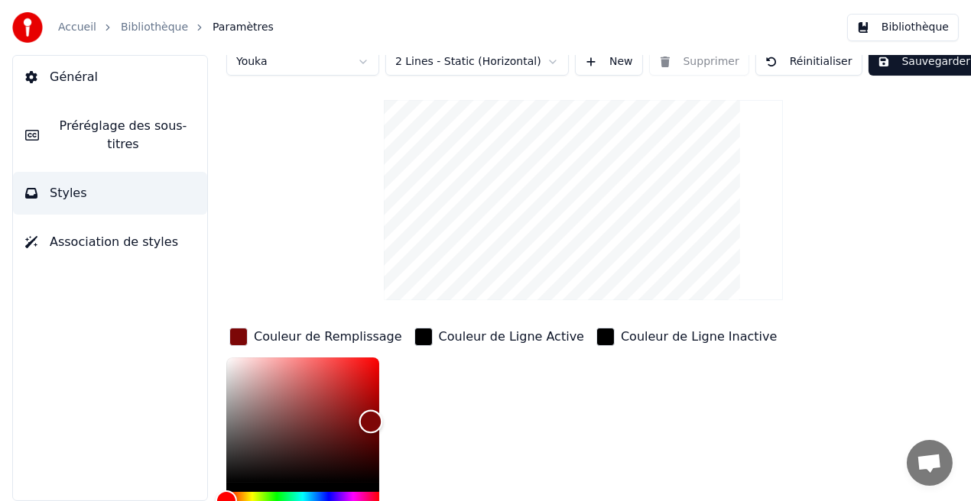
type input "*******"
drag, startPoint x: 379, startPoint y: 359, endPoint x: 371, endPoint y: 421, distance: 62.4
click at [371, 421] on div "Color" at bounding box center [372, 422] width 24 height 24
click at [893, 64] on button "Sauvegarder" at bounding box center [923, 62] width 111 height 28
click at [916, 26] on button "Bibliothèque" at bounding box center [903, 28] width 112 height 28
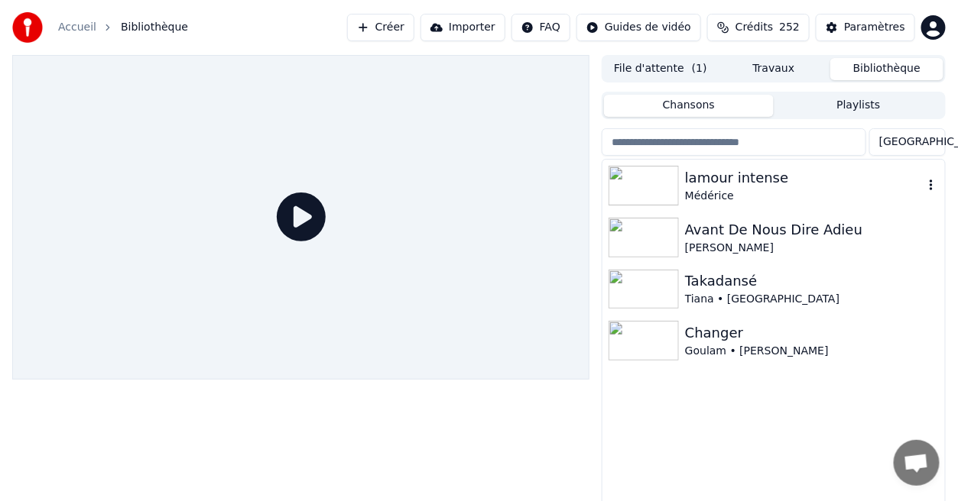
click at [761, 192] on div "Médérice" at bounding box center [804, 196] width 238 height 15
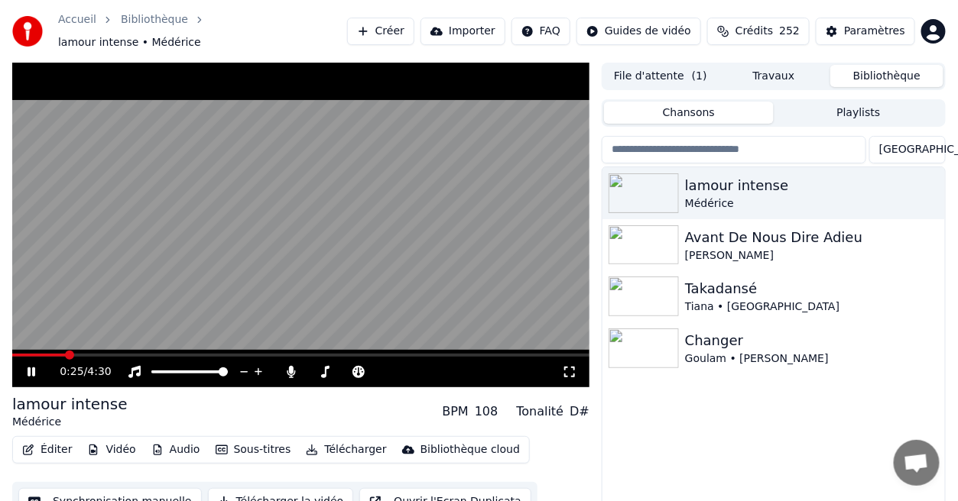
click at [565, 367] on icon at bounding box center [569, 372] width 11 height 11
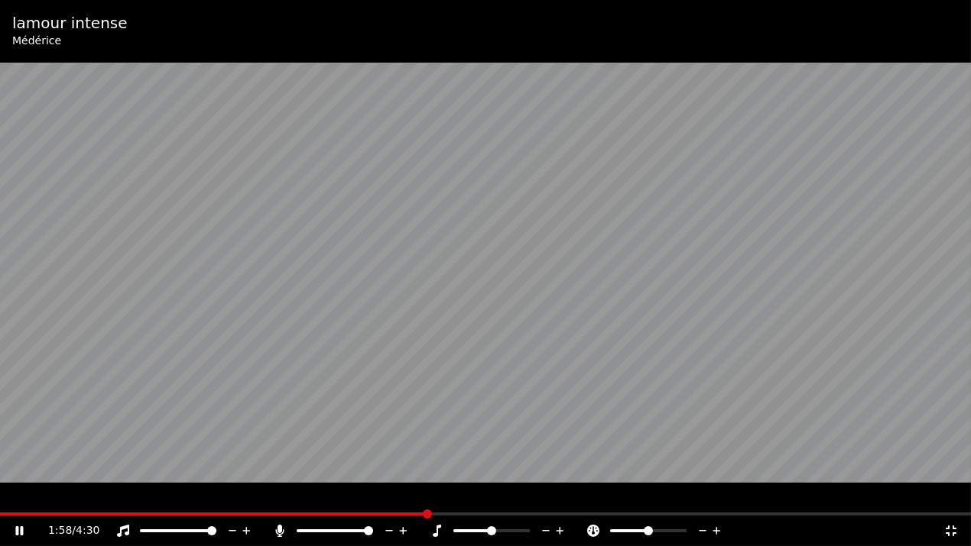
click at [954, 501] on icon at bounding box center [950, 531] width 11 height 11
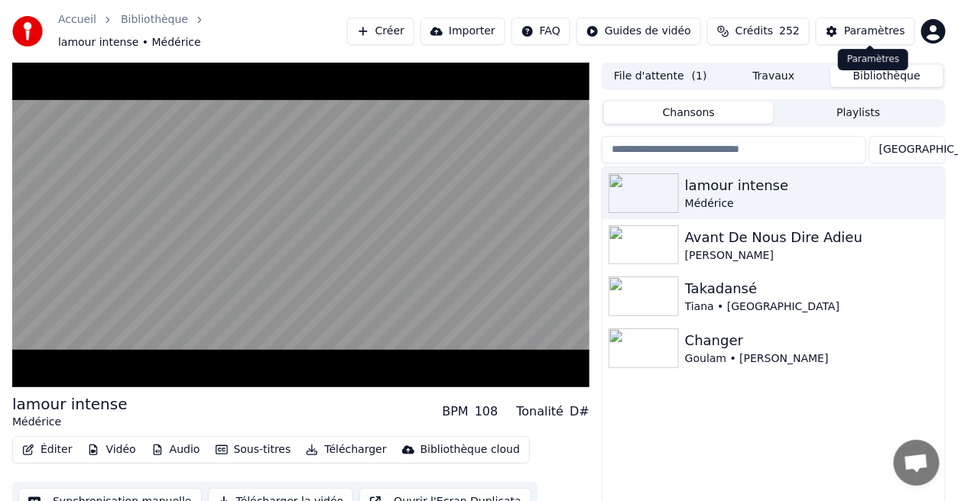
click at [848, 34] on button "Paramètres" at bounding box center [864, 32] width 99 height 28
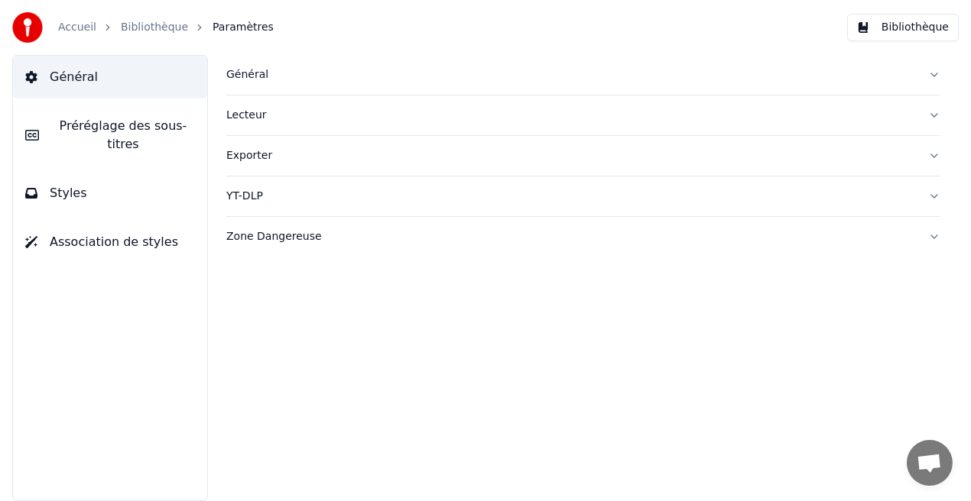
click at [176, 183] on button "Styles" at bounding box center [110, 193] width 194 height 43
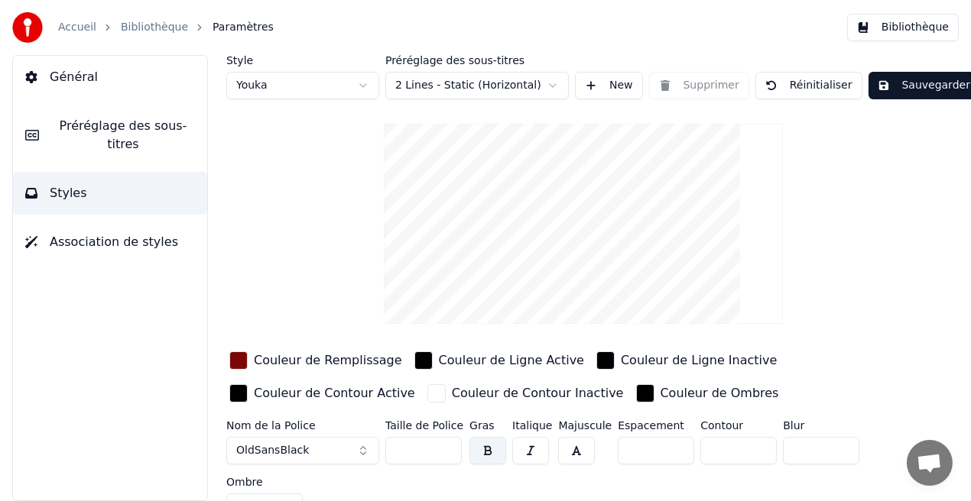
click at [297, 361] on div "Couleur de Remplissage" at bounding box center [328, 361] width 148 height 18
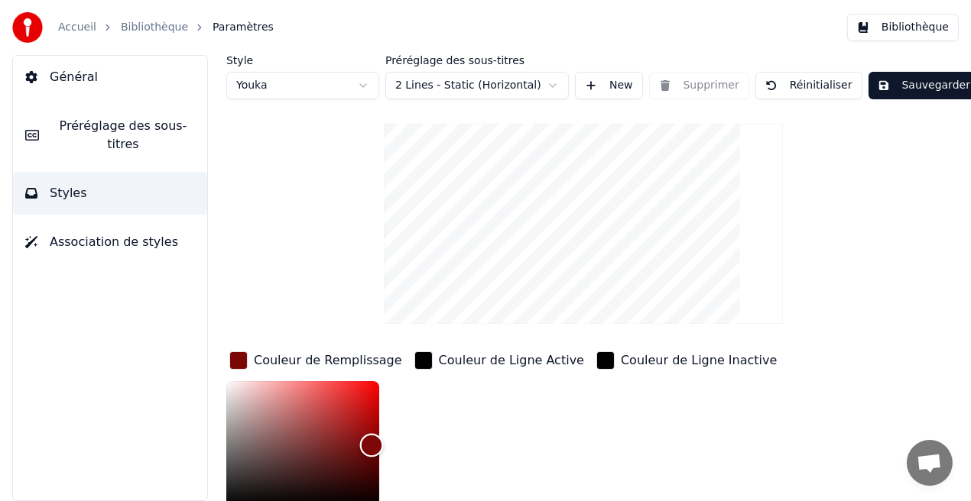
scroll to position [4, 0]
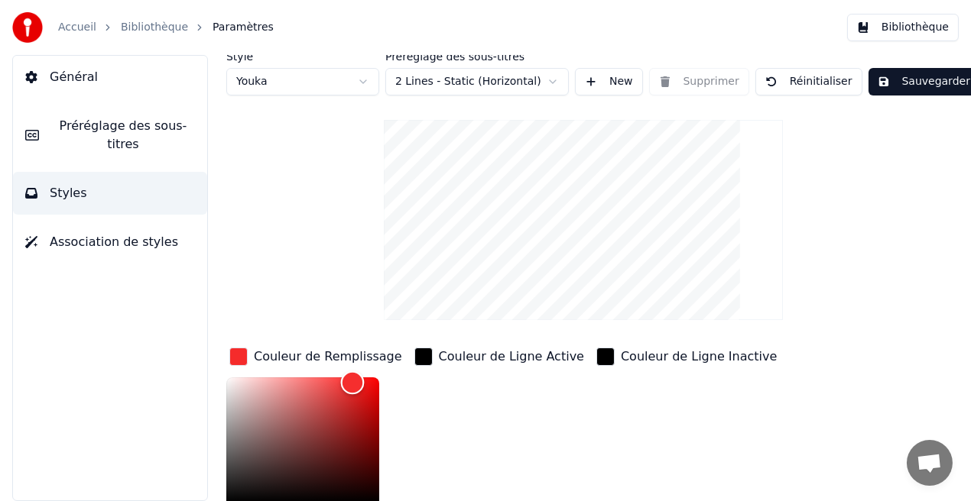
type input "*******"
drag, startPoint x: 368, startPoint y: 438, endPoint x: 352, endPoint y: 385, distance: 54.9
click at [352, 385] on div "Color" at bounding box center [353, 386] width 24 height 24
click at [895, 86] on button "Sauvegarder" at bounding box center [923, 82] width 111 height 28
click at [896, 28] on button "Bibliothèque" at bounding box center [903, 28] width 112 height 28
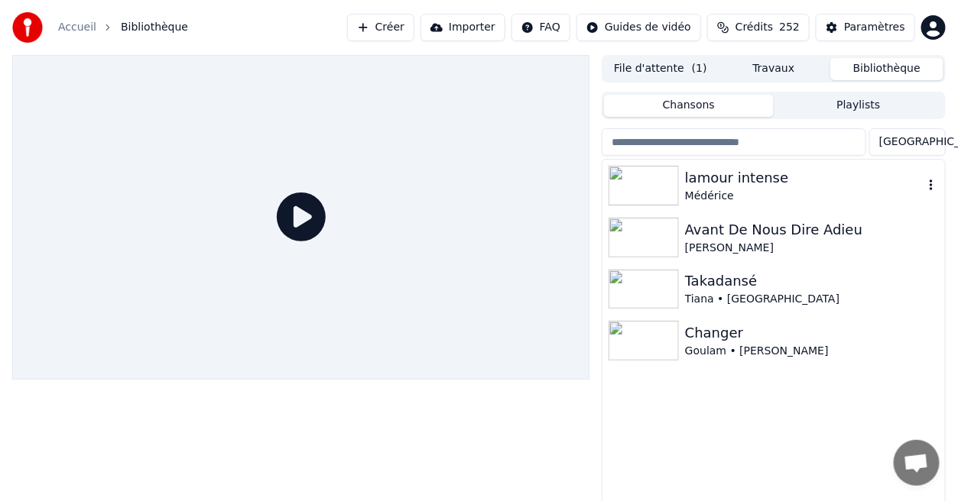
click at [692, 190] on div "Médérice" at bounding box center [804, 196] width 238 height 15
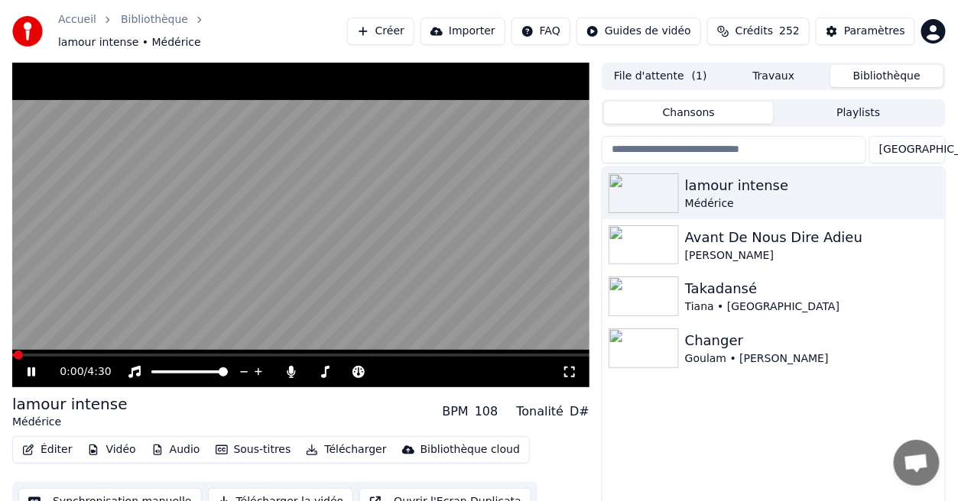
click at [34, 366] on icon at bounding box center [41, 372] width 35 height 12
click at [123, 354] on span at bounding box center [300, 355] width 577 height 3
click at [118, 357] on div "0:52 / 4:30" at bounding box center [300, 372] width 577 height 31
click at [100, 354] on span at bounding box center [67, 355] width 111 height 3
click at [871, 27] on div "Paramètres" at bounding box center [874, 31] width 61 height 15
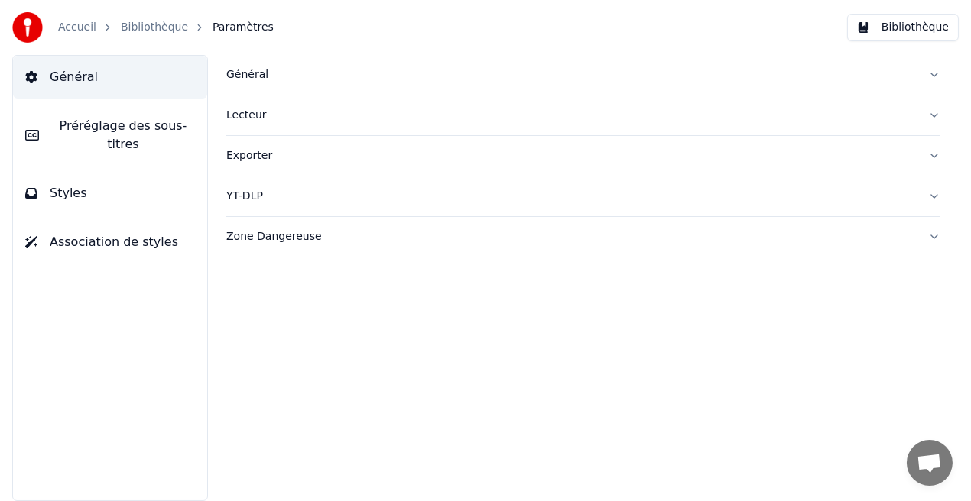
click at [170, 184] on button "Styles" at bounding box center [110, 193] width 194 height 43
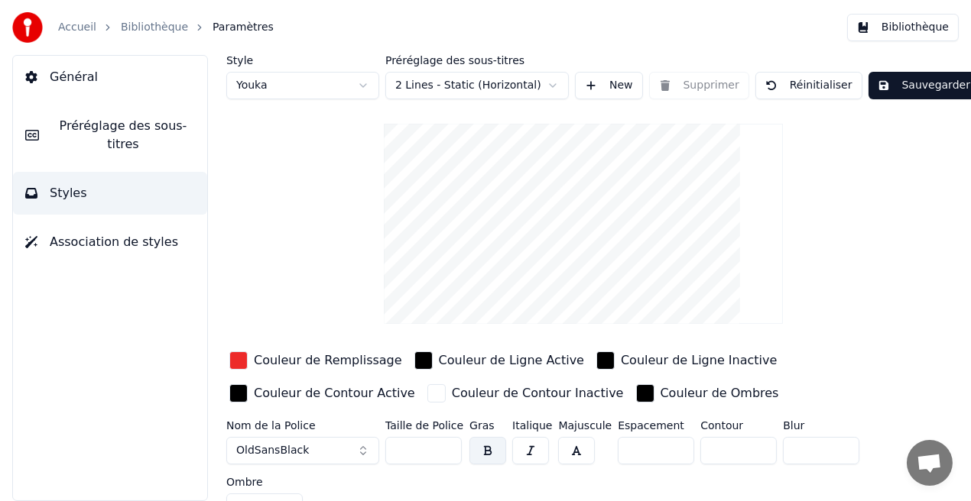
click at [277, 365] on div "Couleur de Remplissage" at bounding box center [328, 361] width 148 height 18
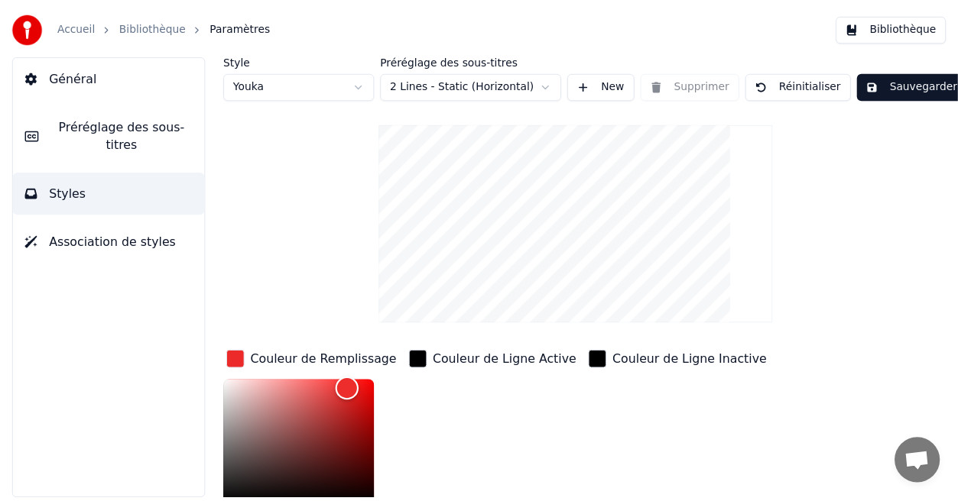
scroll to position [4, 0]
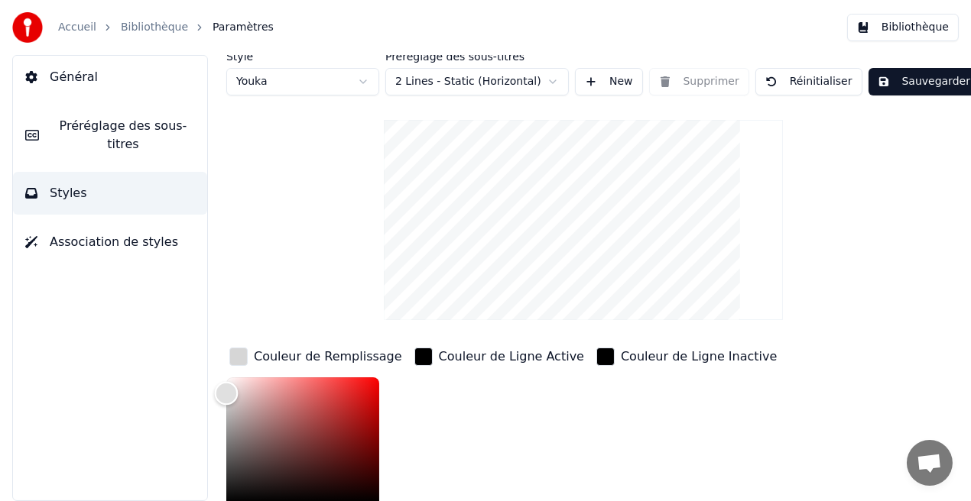
type input "*******"
drag, startPoint x: 355, startPoint y: 393, endPoint x: 203, endPoint y: 372, distance: 152.7
click at [203, 372] on div "Style Youka Préréglage des sous-titres 2 Lines - Static (Horizontal) New Suppri…" at bounding box center [583, 278] width 775 height 446
click at [891, 82] on button "Sauvegarder" at bounding box center [923, 82] width 111 height 28
click at [926, 28] on button "Bibliothèque" at bounding box center [903, 28] width 112 height 28
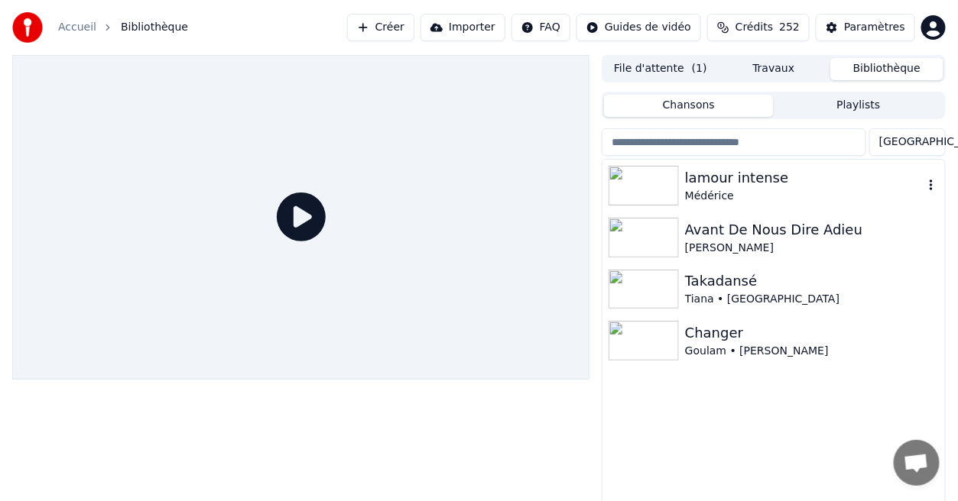
click at [706, 178] on div "lamour intense" at bounding box center [804, 177] width 238 height 21
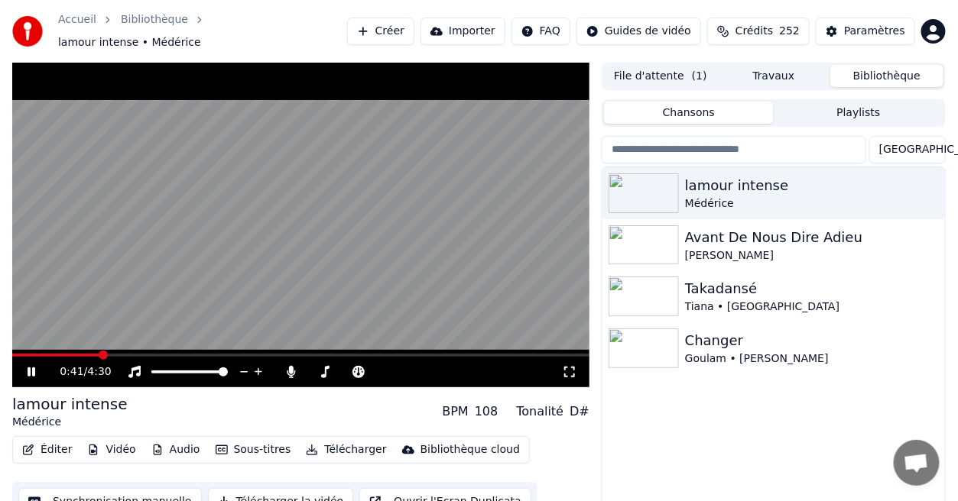
click at [99, 354] on span at bounding box center [300, 355] width 577 height 3
click at [35, 366] on icon at bounding box center [41, 372] width 35 height 12
click at [568, 367] on icon at bounding box center [569, 372] width 15 height 12
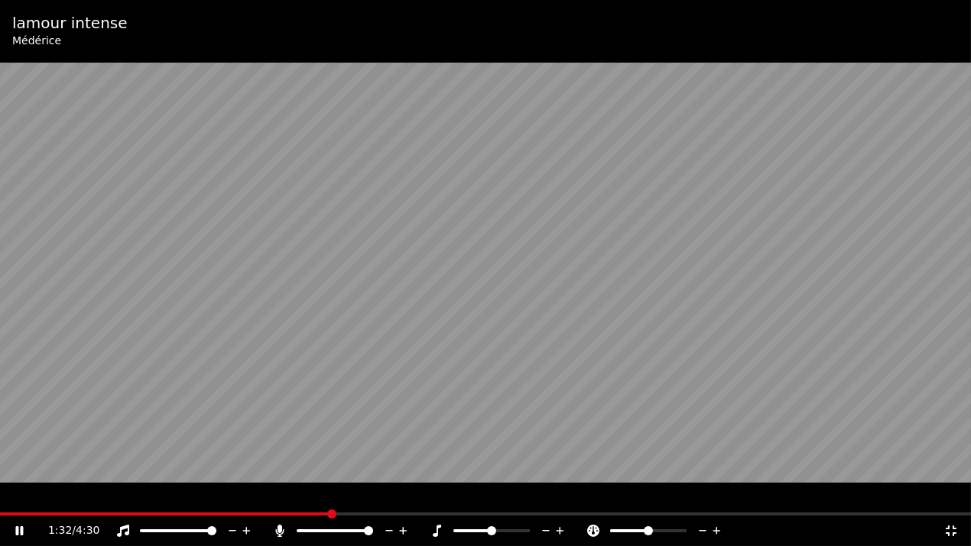
click at [947, 501] on icon at bounding box center [950, 531] width 11 height 11
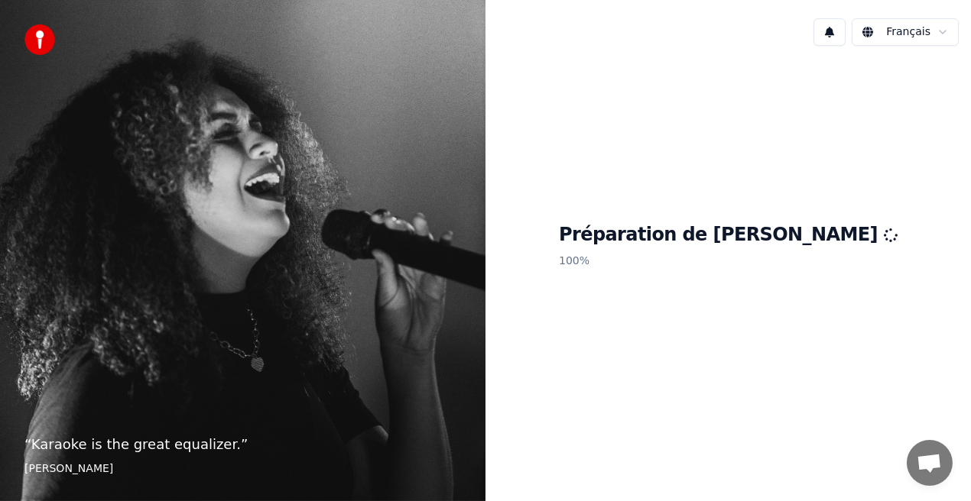
scroll to position [224, 0]
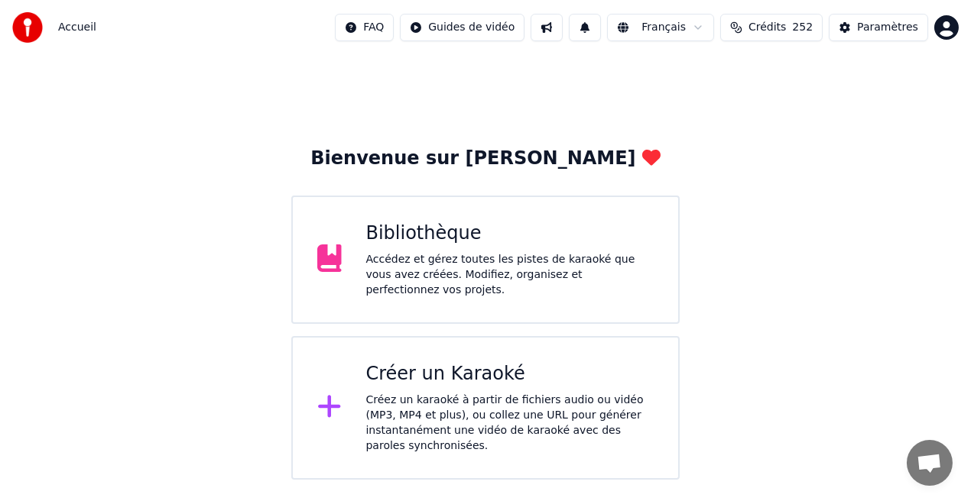
click at [614, 267] on div "Accédez et gérez toutes les pistes de karaoké que vous avez créées. Modifiez, o…" at bounding box center [510, 275] width 288 height 46
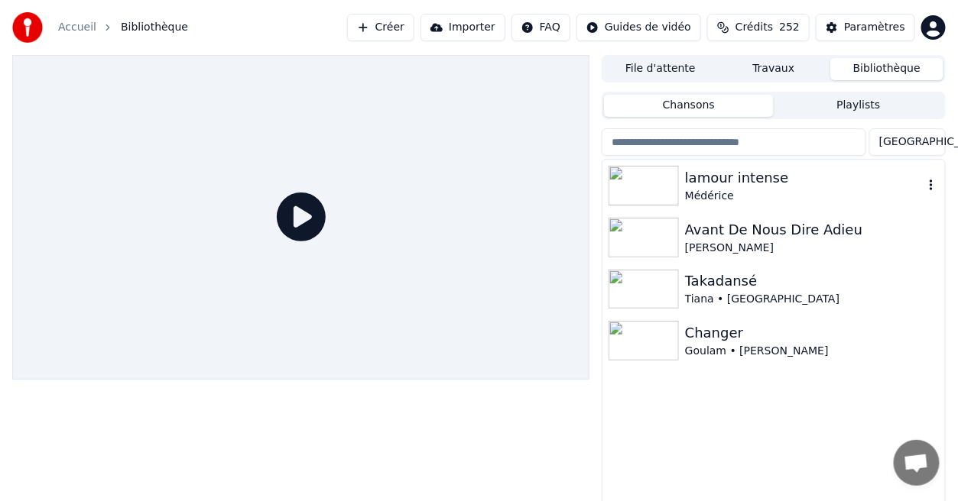
click at [753, 182] on div "lamour intense" at bounding box center [804, 177] width 238 height 21
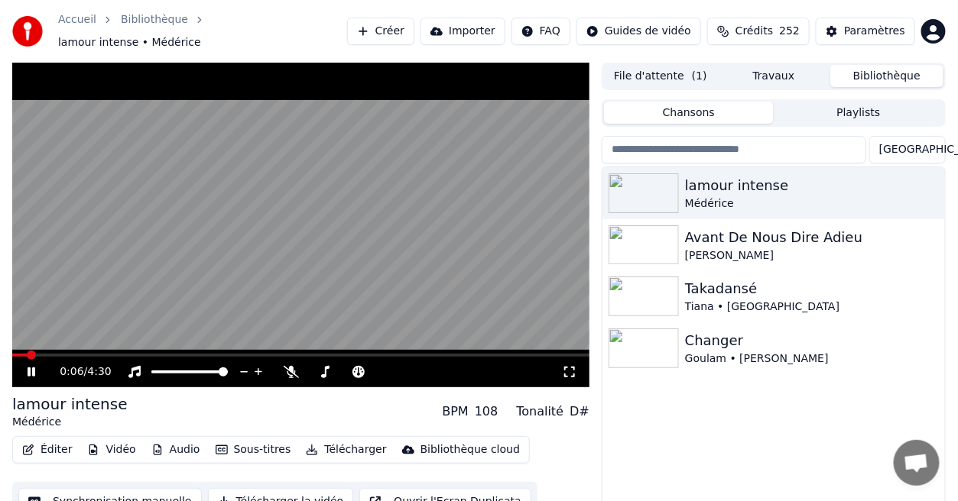
click at [567, 366] on icon at bounding box center [569, 372] width 15 height 12
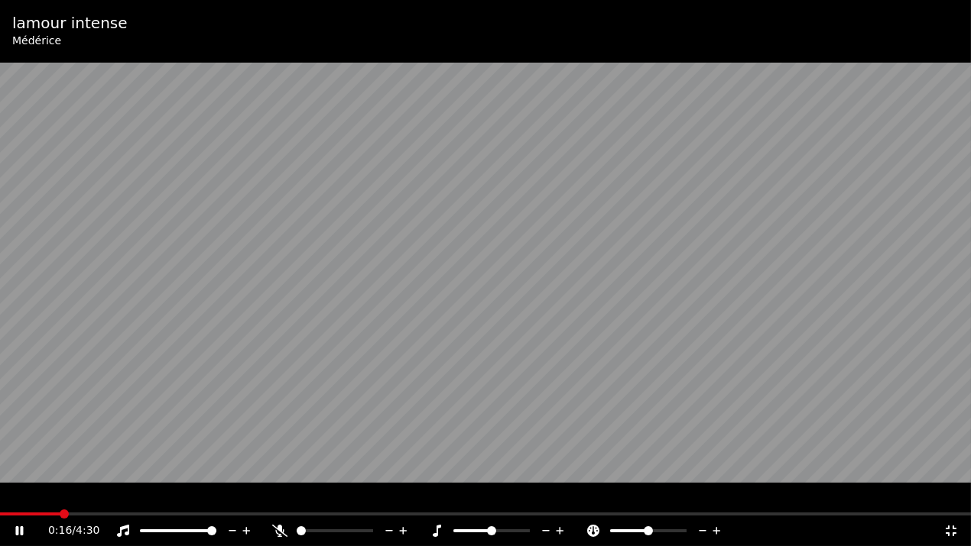
click at [16, 501] on icon at bounding box center [19, 531] width 8 height 9
click at [16, 501] on icon at bounding box center [19, 531] width 9 height 11
click at [17, 501] on icon at bounding box center [19, 531] width 8 height 9
click at [17, 501] on icon at bounding box center [19, 531] width 9 height 11
click at [22, 501] on icon at bounding box center [19, 531] width 8 height 9
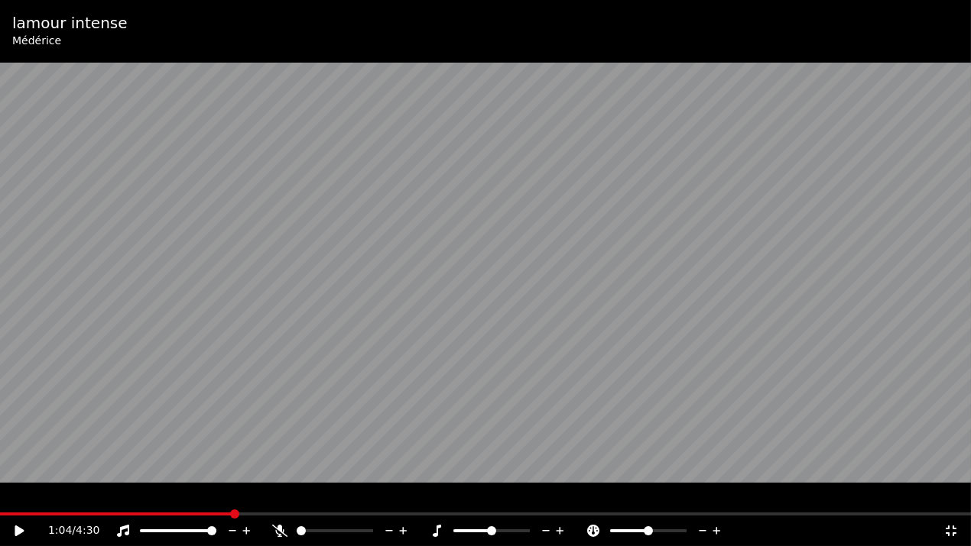
click at [945, 501] on icon at bounding box center [950, 531] width 15 height 12
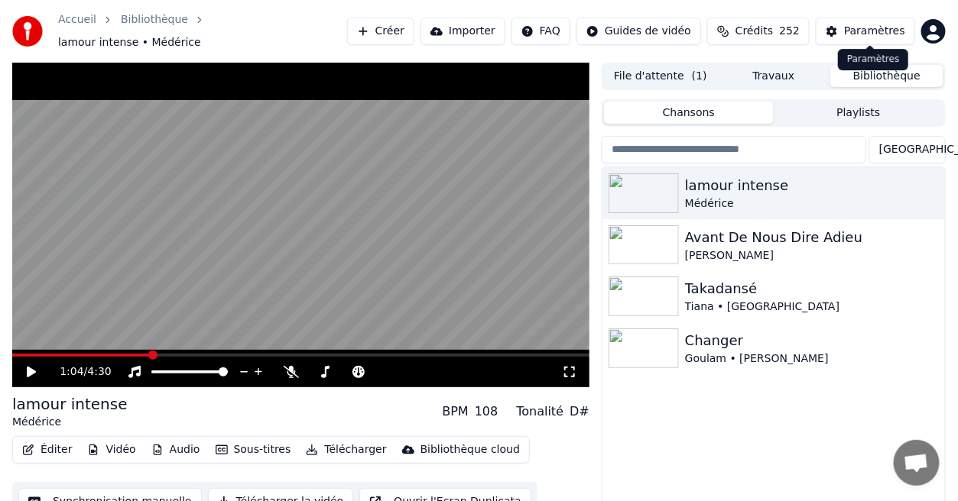
click at [866, 30] on div "Paramètres" at bounding box center [874, 31] width 61 height 15
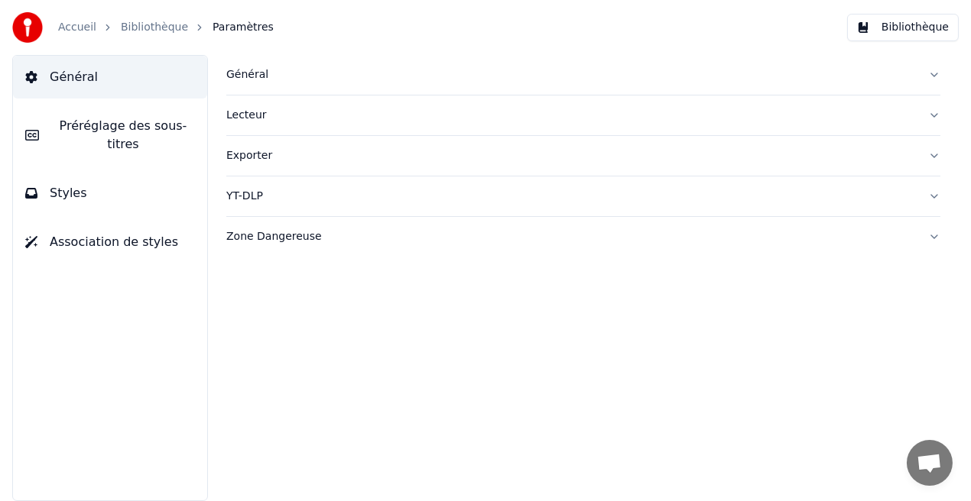
click at [131, 193] on button "Styles" at bounding box center [110, 193] width 194 height 43
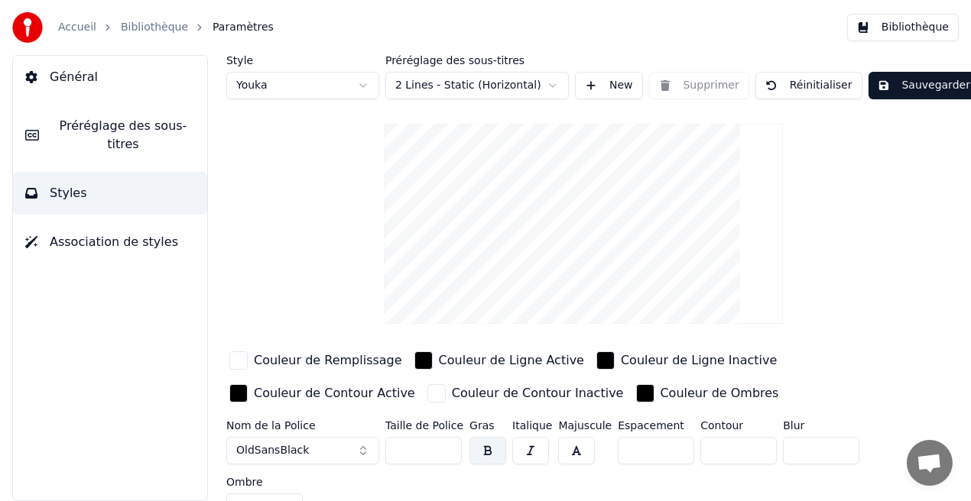
click at [353, 364] on div "Couleur de Remplissage" at bounding box center [328, 361] width 148 height 18
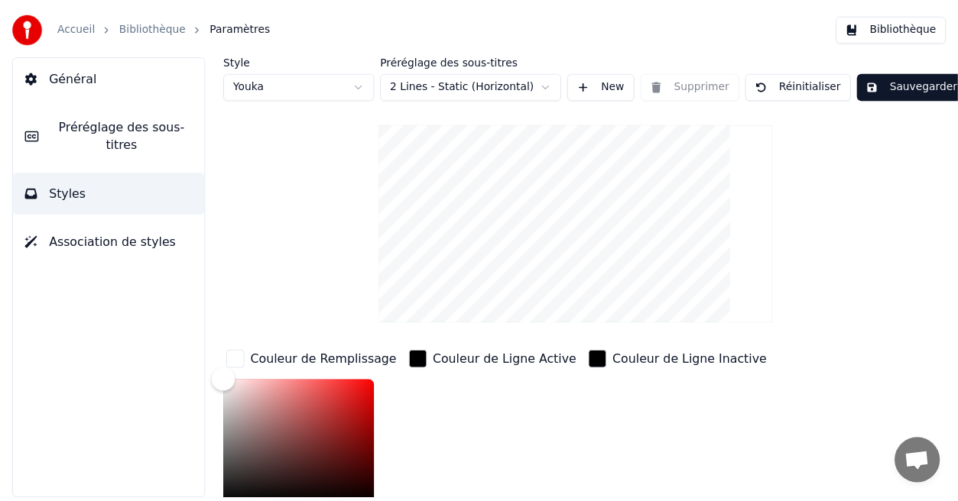
scroll to position [4, 0]
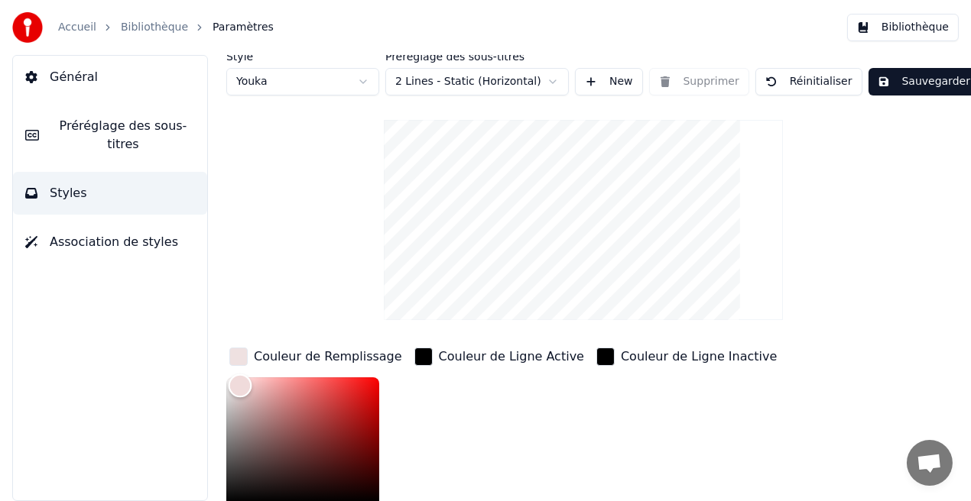
drag, startPoint x: 229, startPoint y: 376, endPoint x: 295, endPoint y: 389, distance: 67.0
click at [295, 389] on div "Color" at bounding box center [302, 440] width 153 height 125
type input "*******"
drag, startPoint x: 285, startPoint y: 387, endPoint x: 330, endPoint y: 397, distance: 46.0
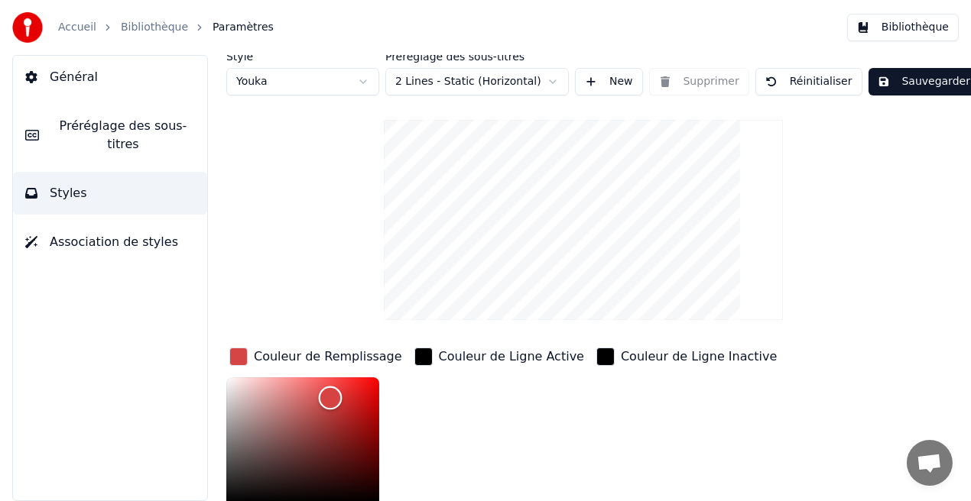
click at [330, 397] on div "Color" at bounding box center [331, 398] width 24 height 24
click at [897, 86] on button "Sauvegarder" at bounding box center [923, 82] width 111 height 28
click at [926, 31] on button "Bibliothèque" at bounding box center [903, 28] width 112 height 28
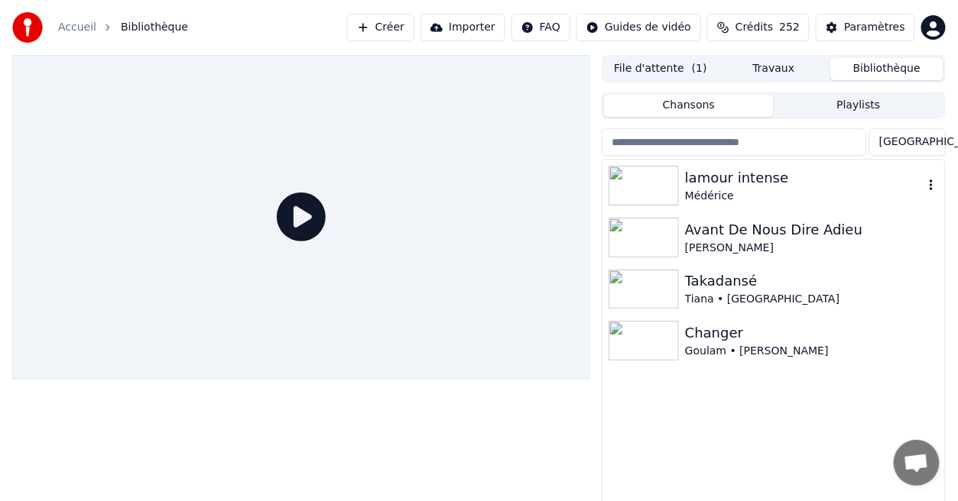
click at [698, 186] on div "lamour intense" at bounding box center [804, 177] width 238 height 21
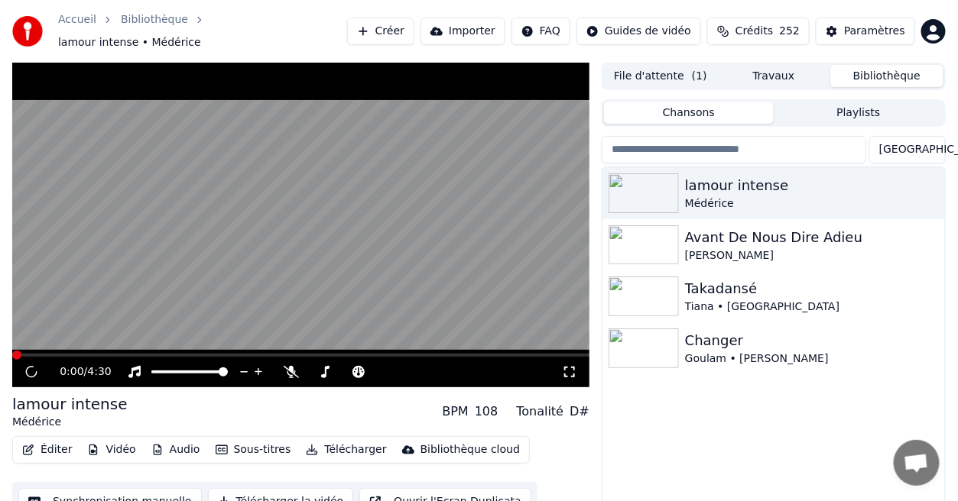
click at [571, 366] on icon at bounding box center [569, 372] width 15 height 12
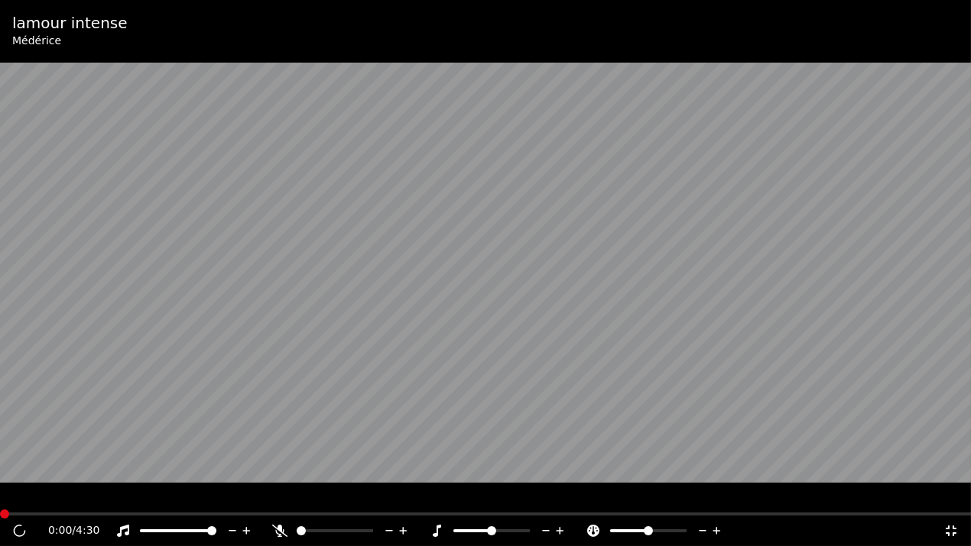
click at [571, 375] on video at bounding box center [485, 273] width 971 height 546
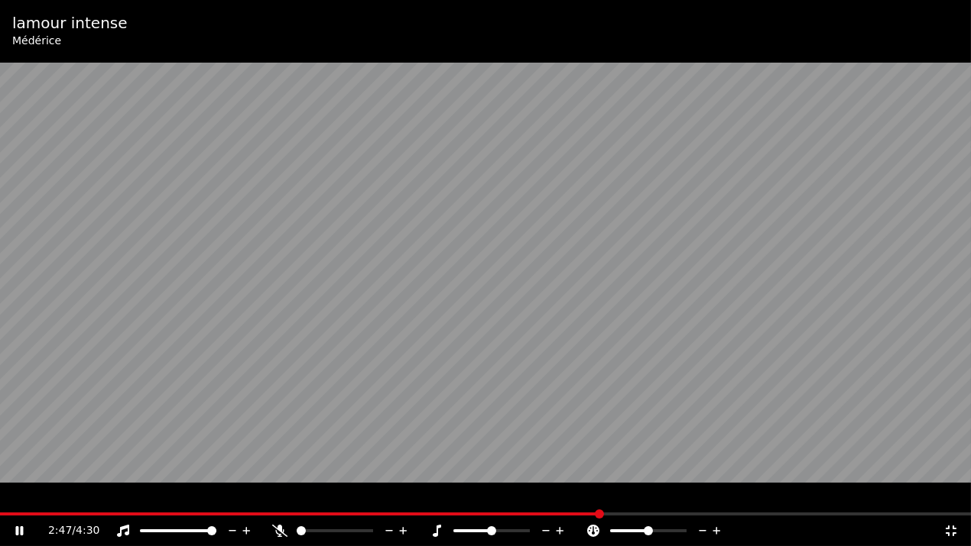
click at [952, 501] on icon at bounding box center [950, 531] width 11 height 11
